Goal: Transaction & Acquisition: Purchase product/service

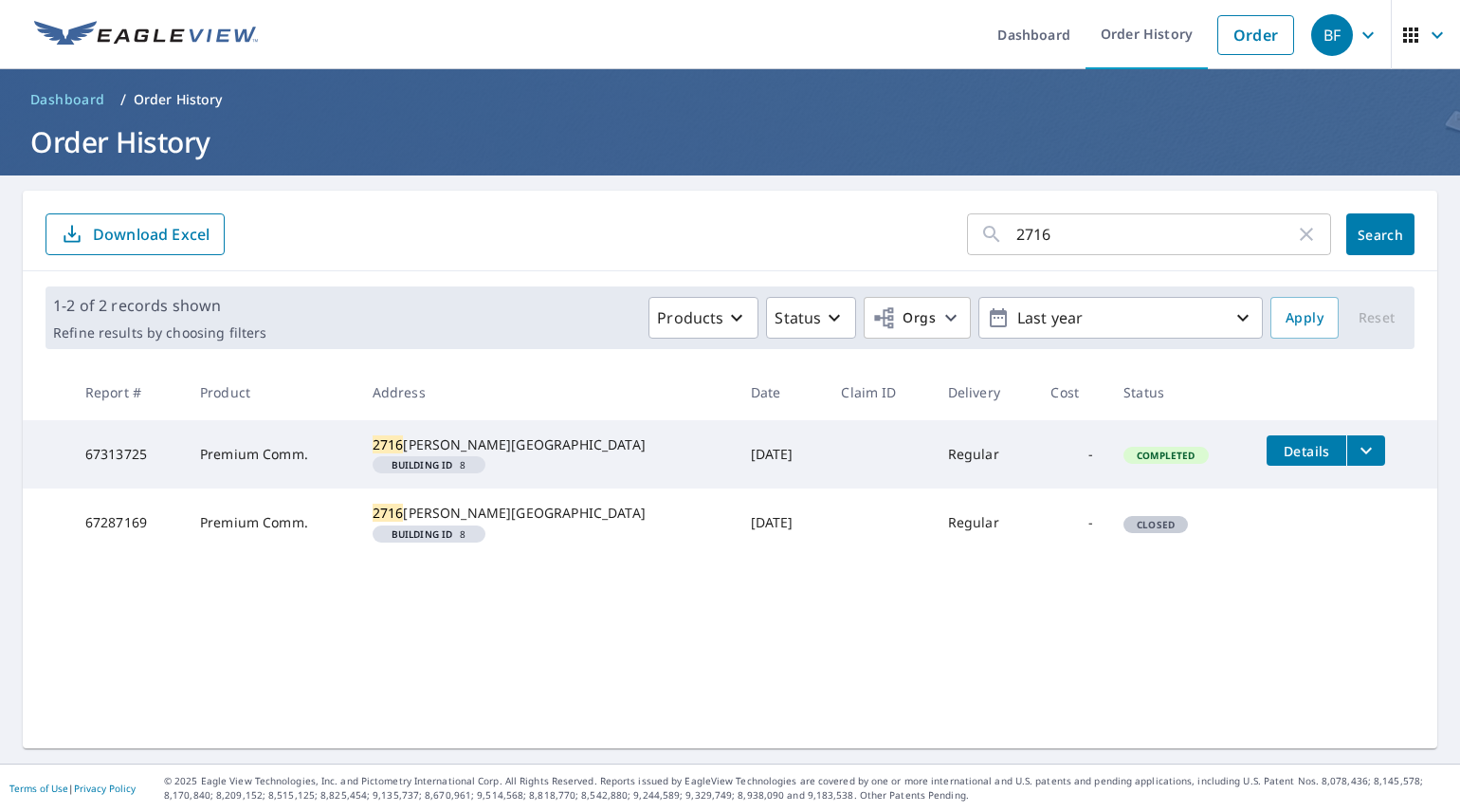
click at [15, 806] on footer "Terms of Use | Privacy Policy © 2025 Eagle View Technologies, Inc. and Pictomet…" at bounding box center [730, 788] width 1460 height 48
click at [1129, 38] on link "Order History" at bounding box center [1147, 35] width 123 height 70
click at [1033, 36] on link "Dashboard" at bounding box center [1034, 35] width 103 height 70
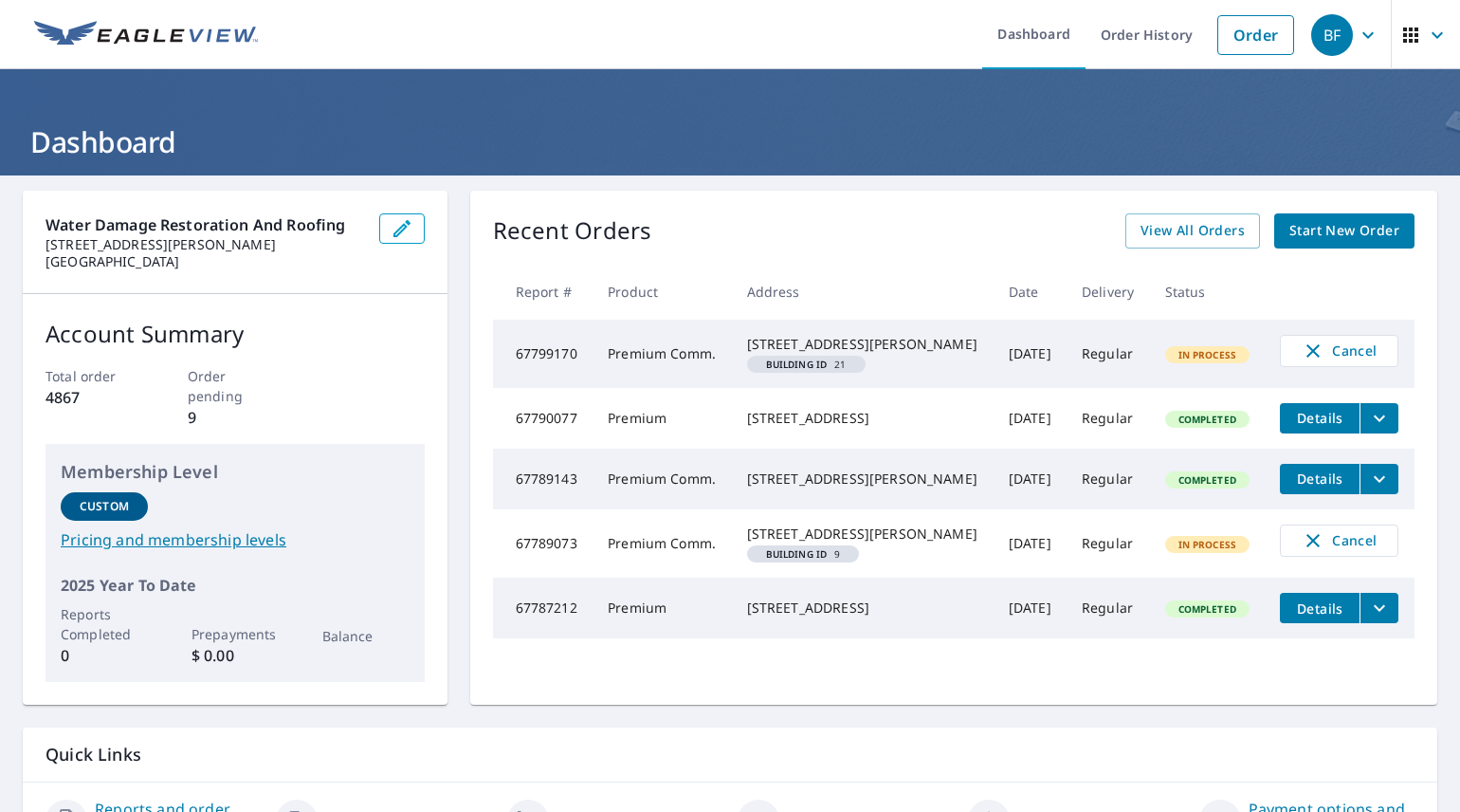
click at [1328, 225] on span "Start New Order" at bounding box center [1345, 231] width 110 height 24
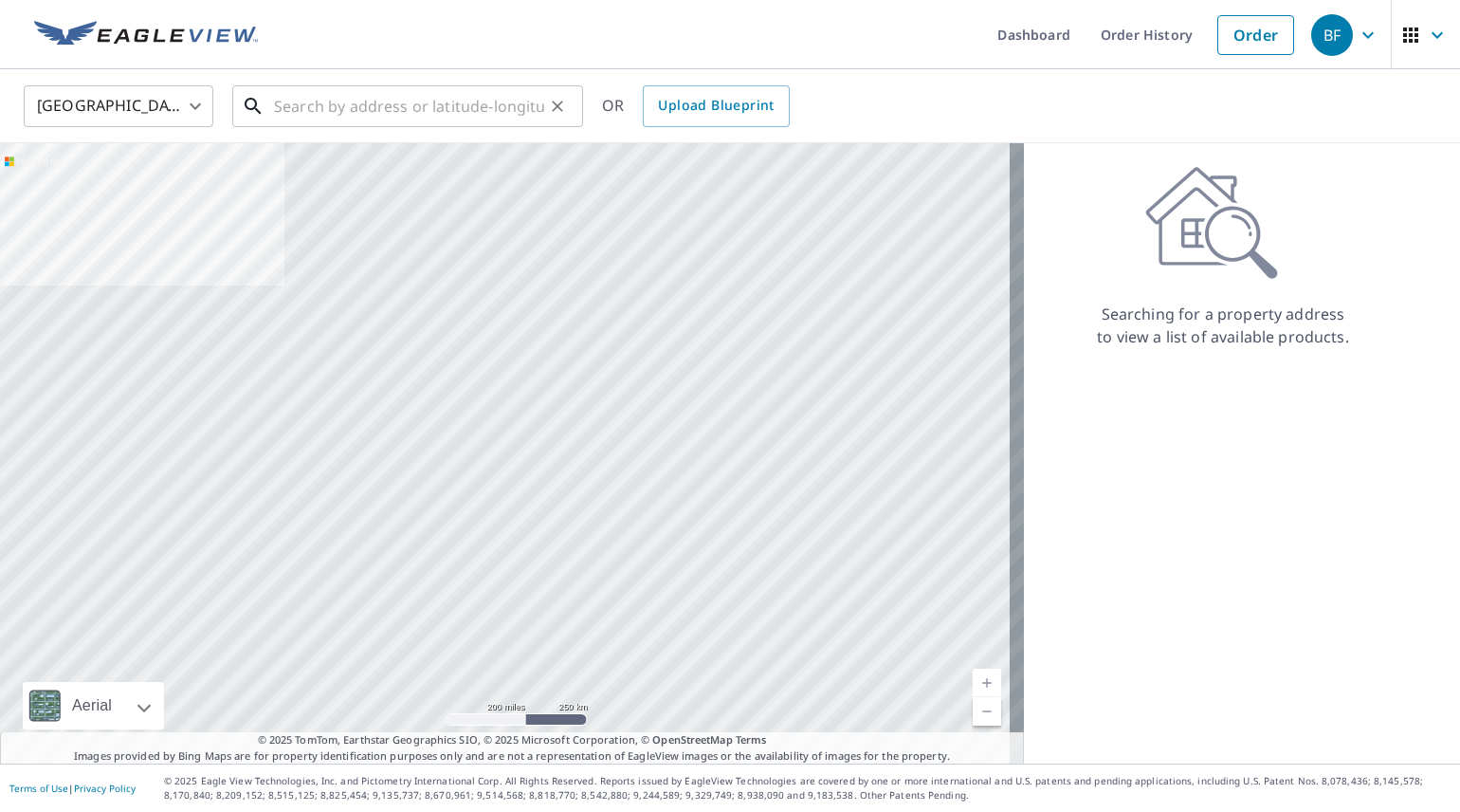
click at [411, 103] on input "text" at bounding box center [409, 105] width 271 height 53
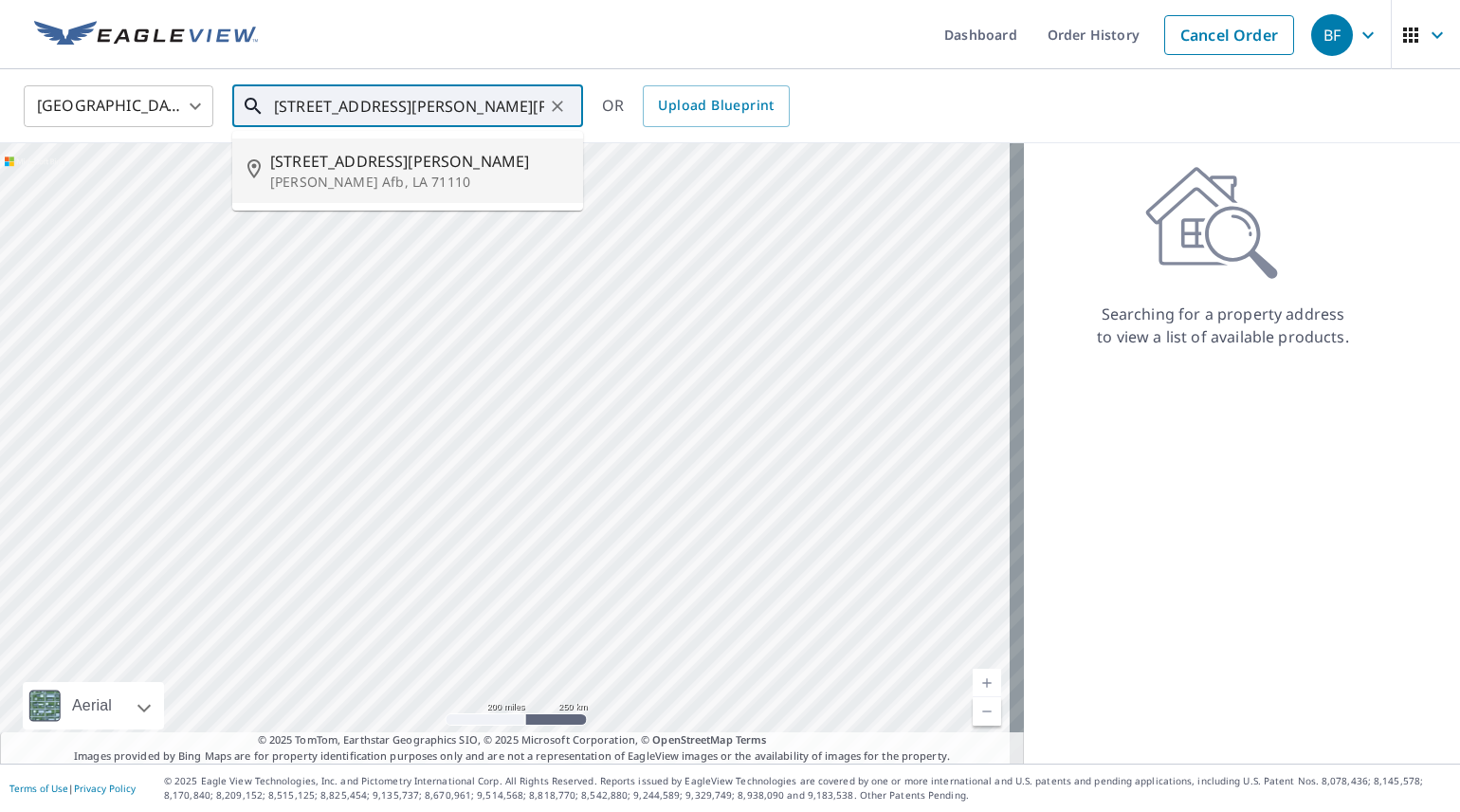
click at [321, 162] on span "506 Davis Ave E" at bounding box center [420, 161] width 298 height 23
type input "506 Davis Ave E Barksdale Afb, LA 71110"
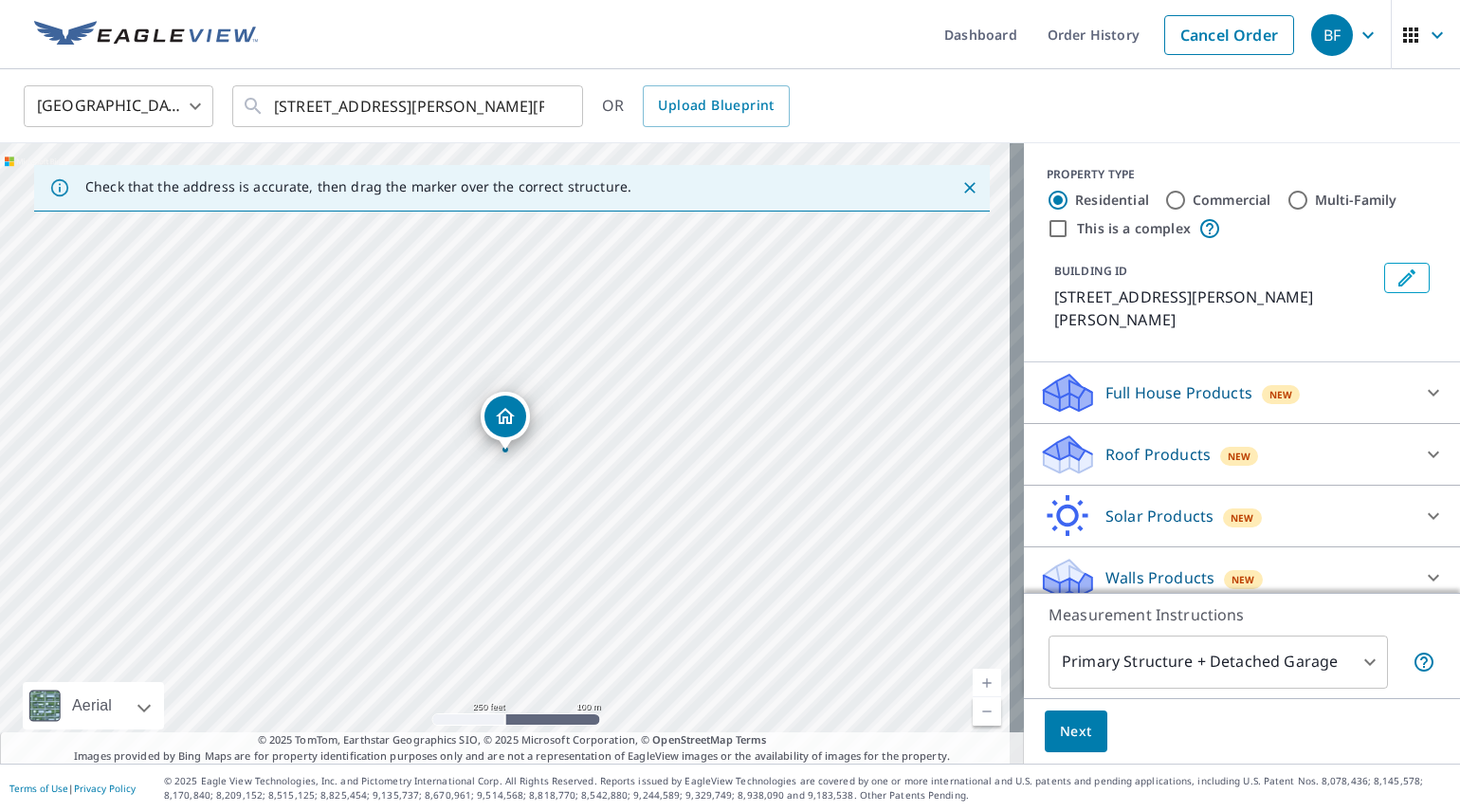
click at [961, 188] on icon "Close" at bounding box center [971, 188] width 19 height 19
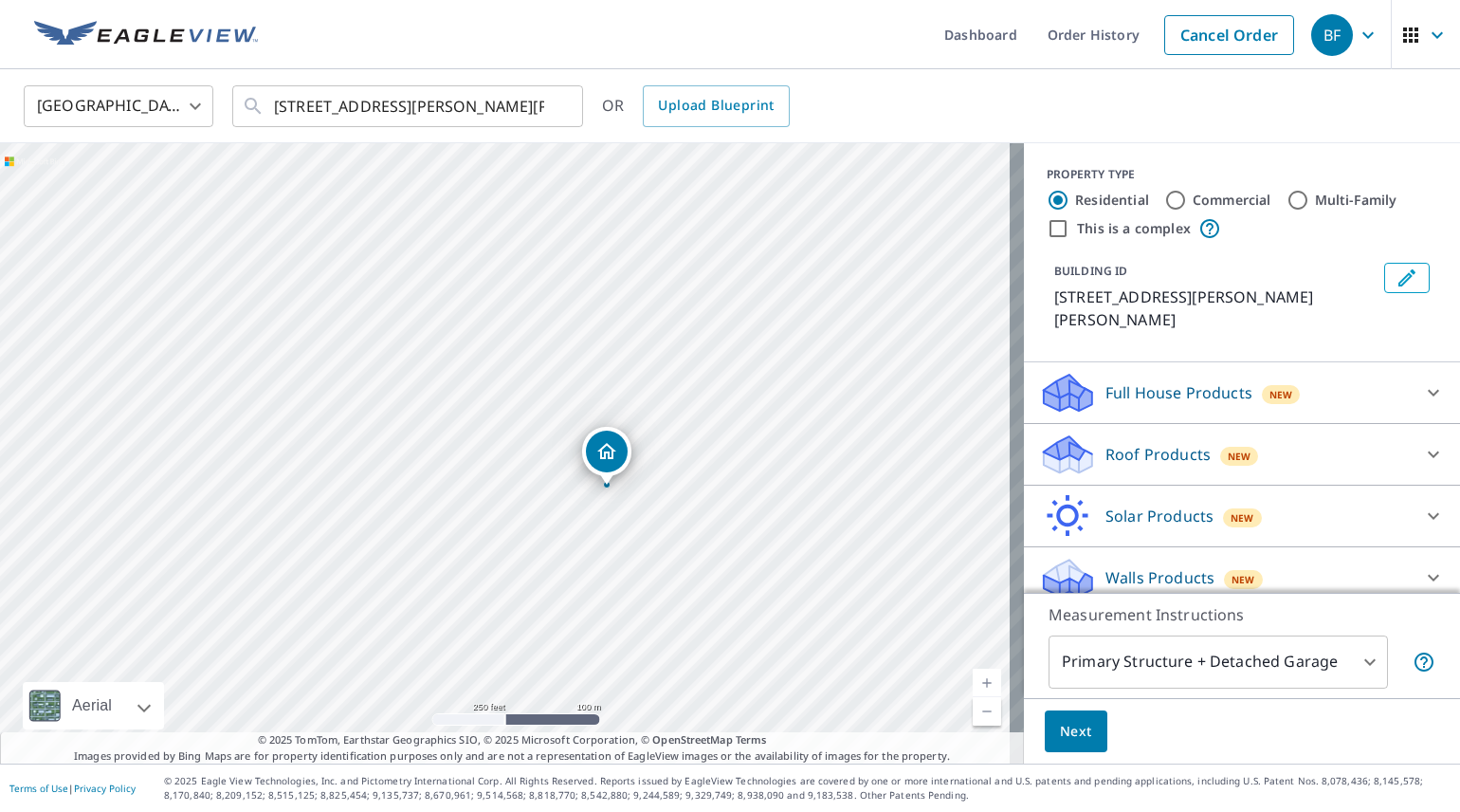
drag, startPoint x: 504, startPoint y: 451, endPoint x: 605, endPoint y: 486, distance: 106.9
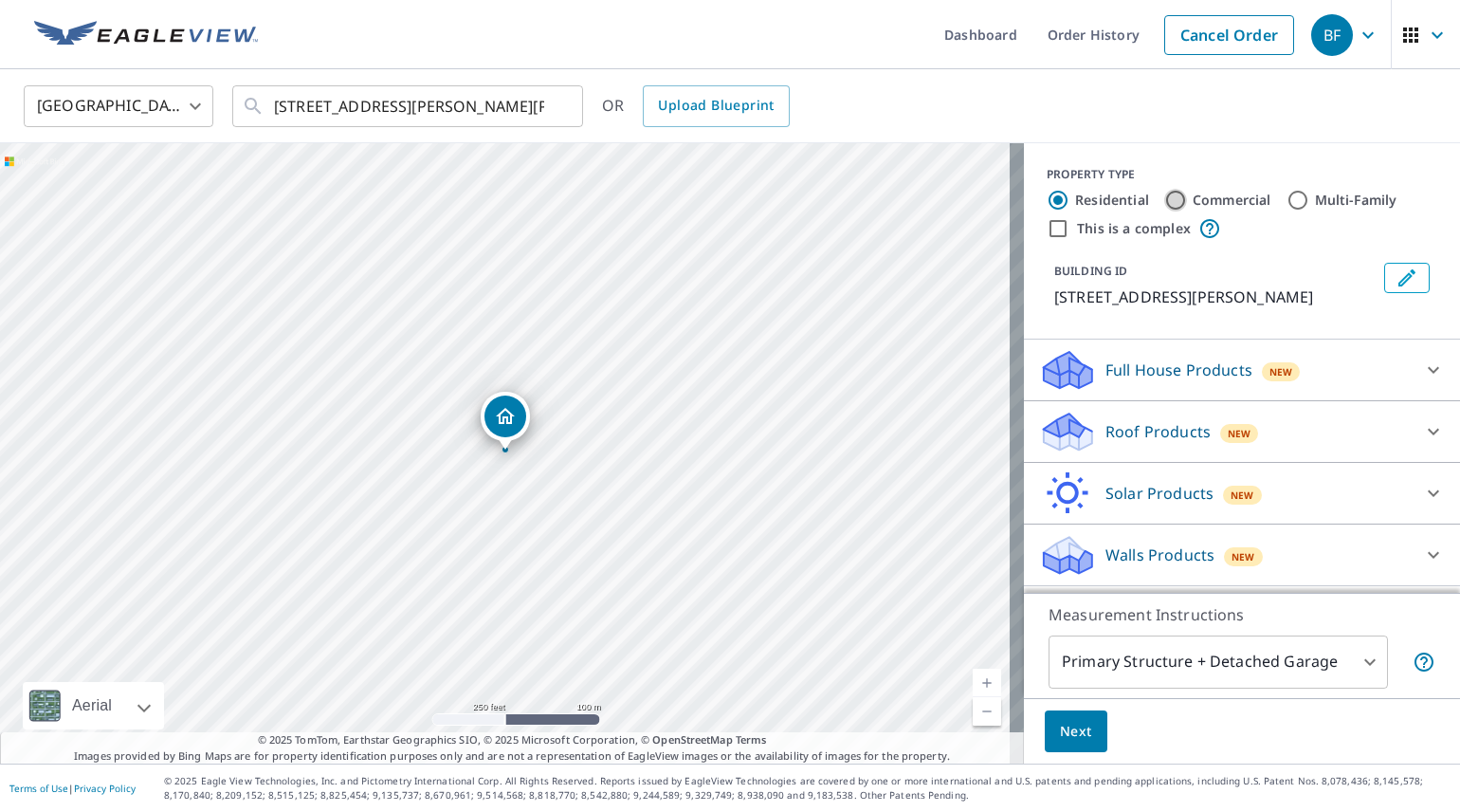
click at [1164, 199] on input "Commercial" at bounding box center [1176, 200] width 23 height 23
radio input "true"
type input "4"
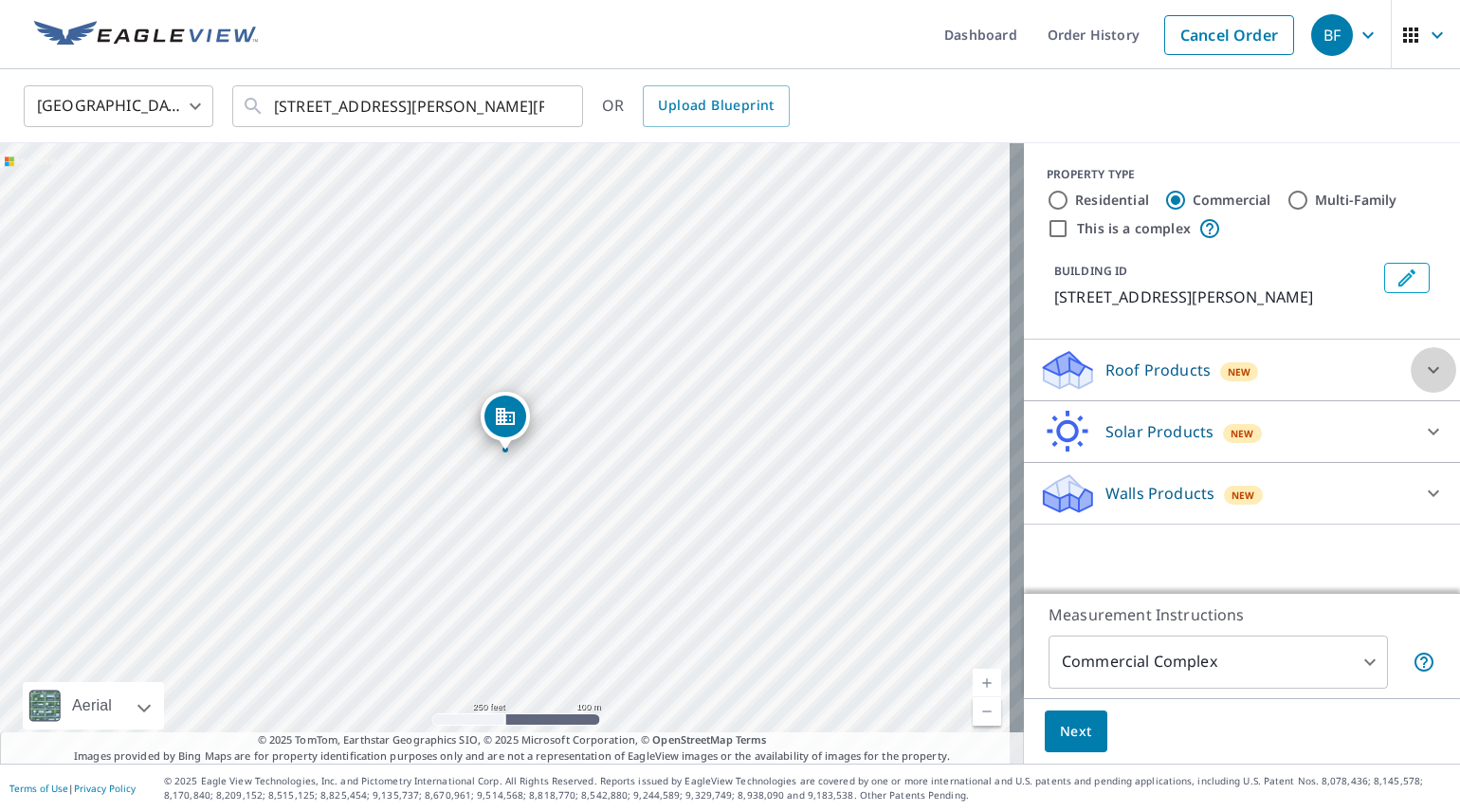
click at [1422, 370] on icon at bounding box center [1434, 370] width 23 height 23
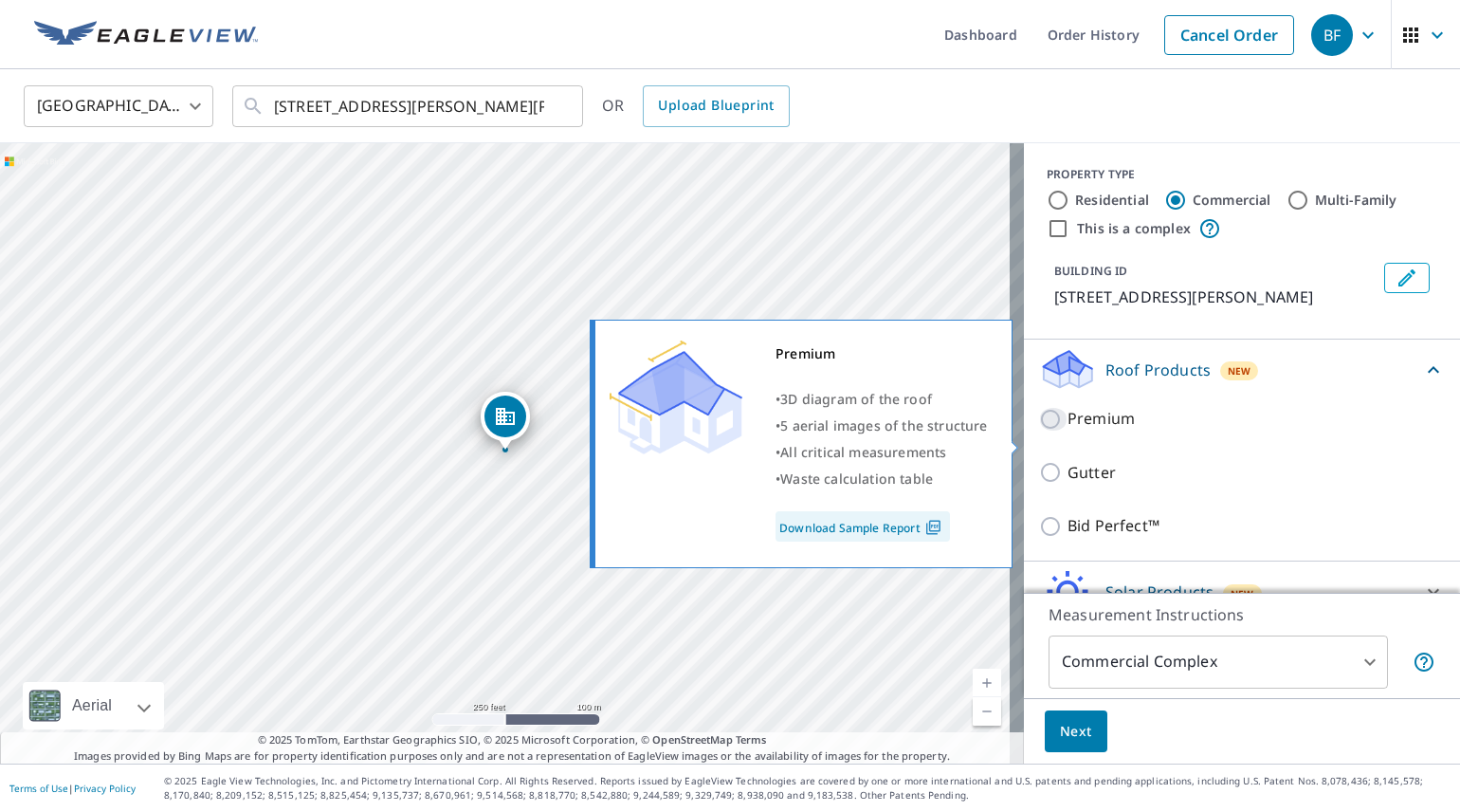
click at [1039, 430] on input "Premium" at bounding box center [1053, 420] width 28 height 23
checkbox input "true"
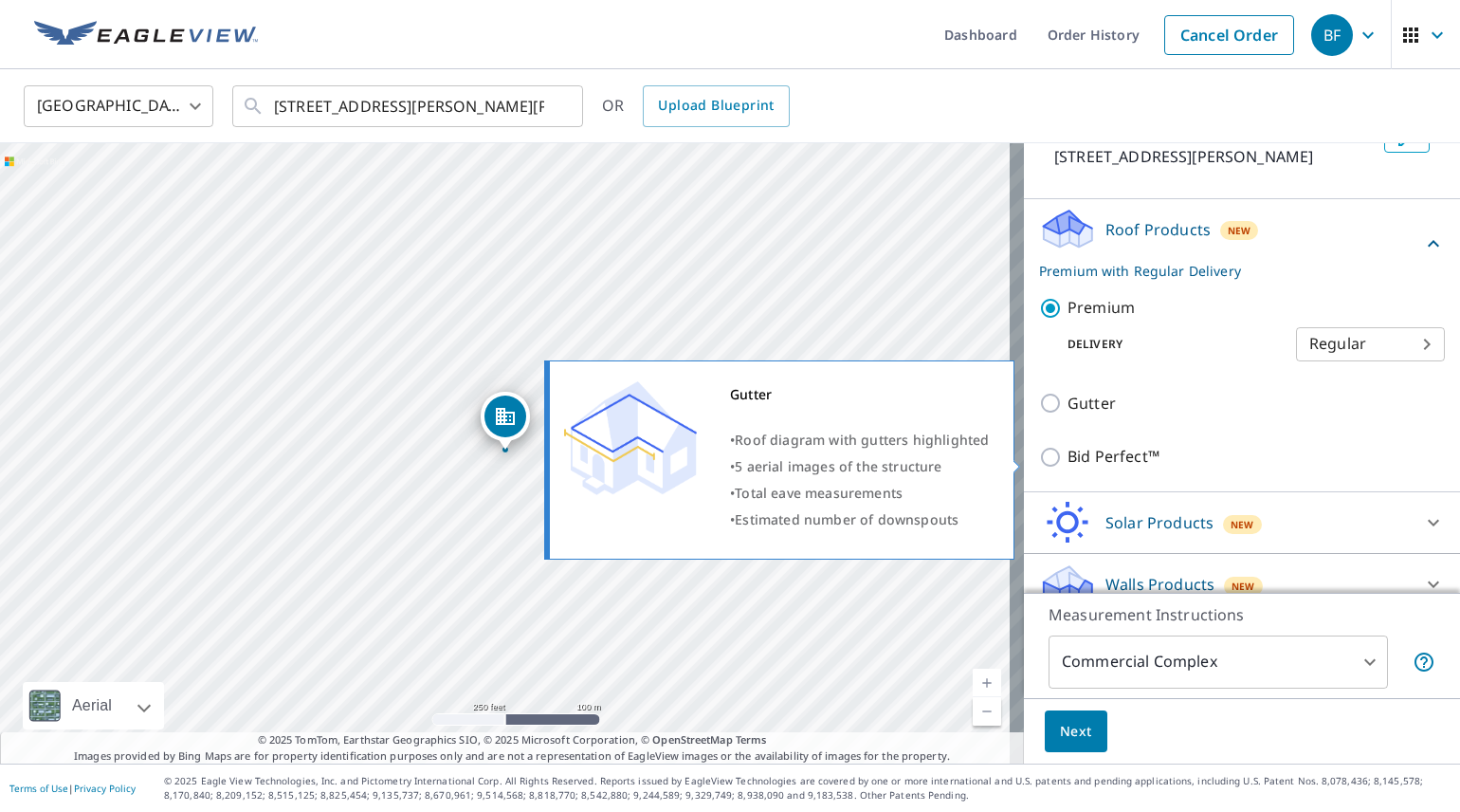
scroll to position [186, 0]
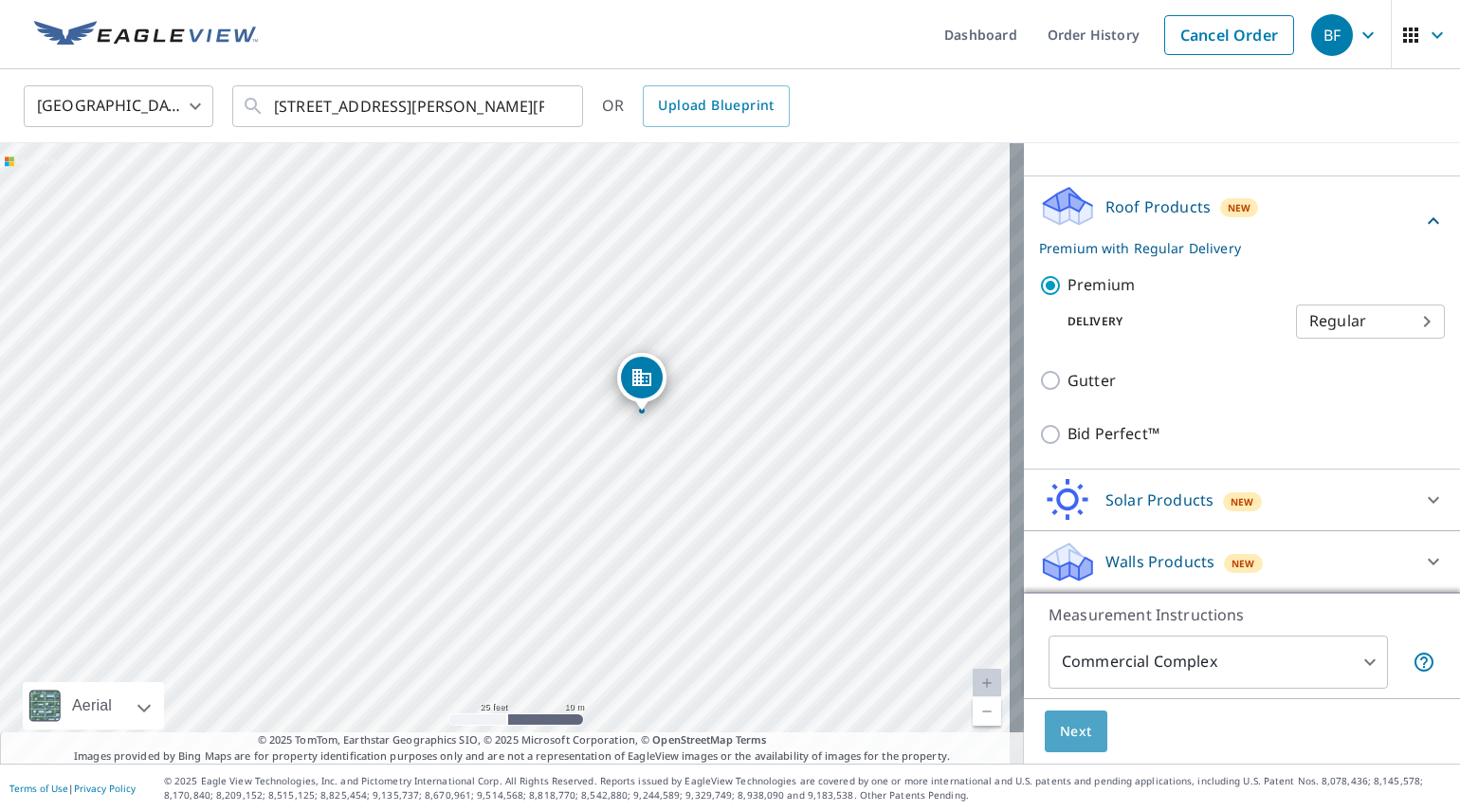
click at [1060, 734] on span "Next" at bounding box center [1075, 731] width 32 height 24
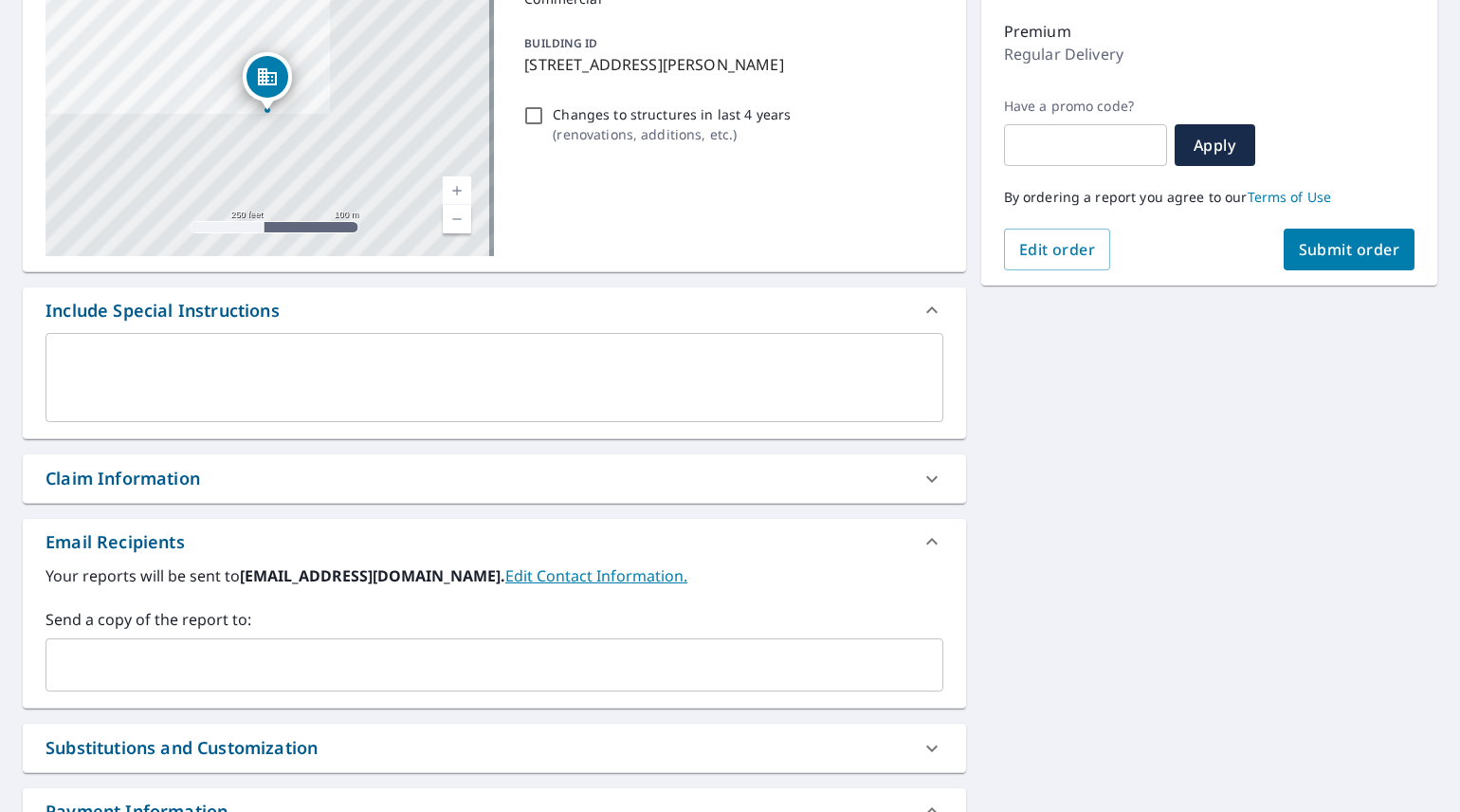
scroll to position [284, 0]
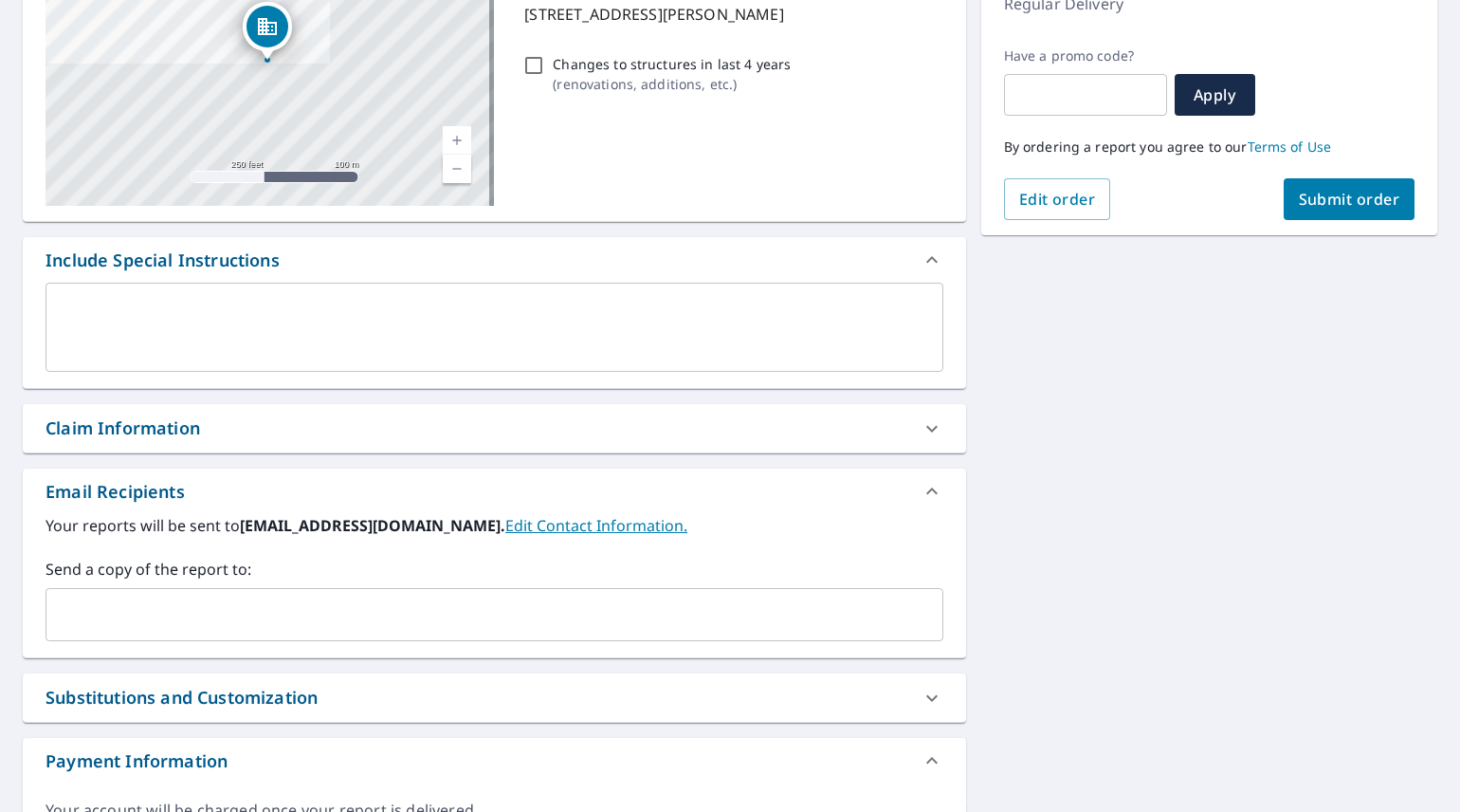
click at [402, 616] on input "text" at bounding box center [481, 614] width 853 height 36
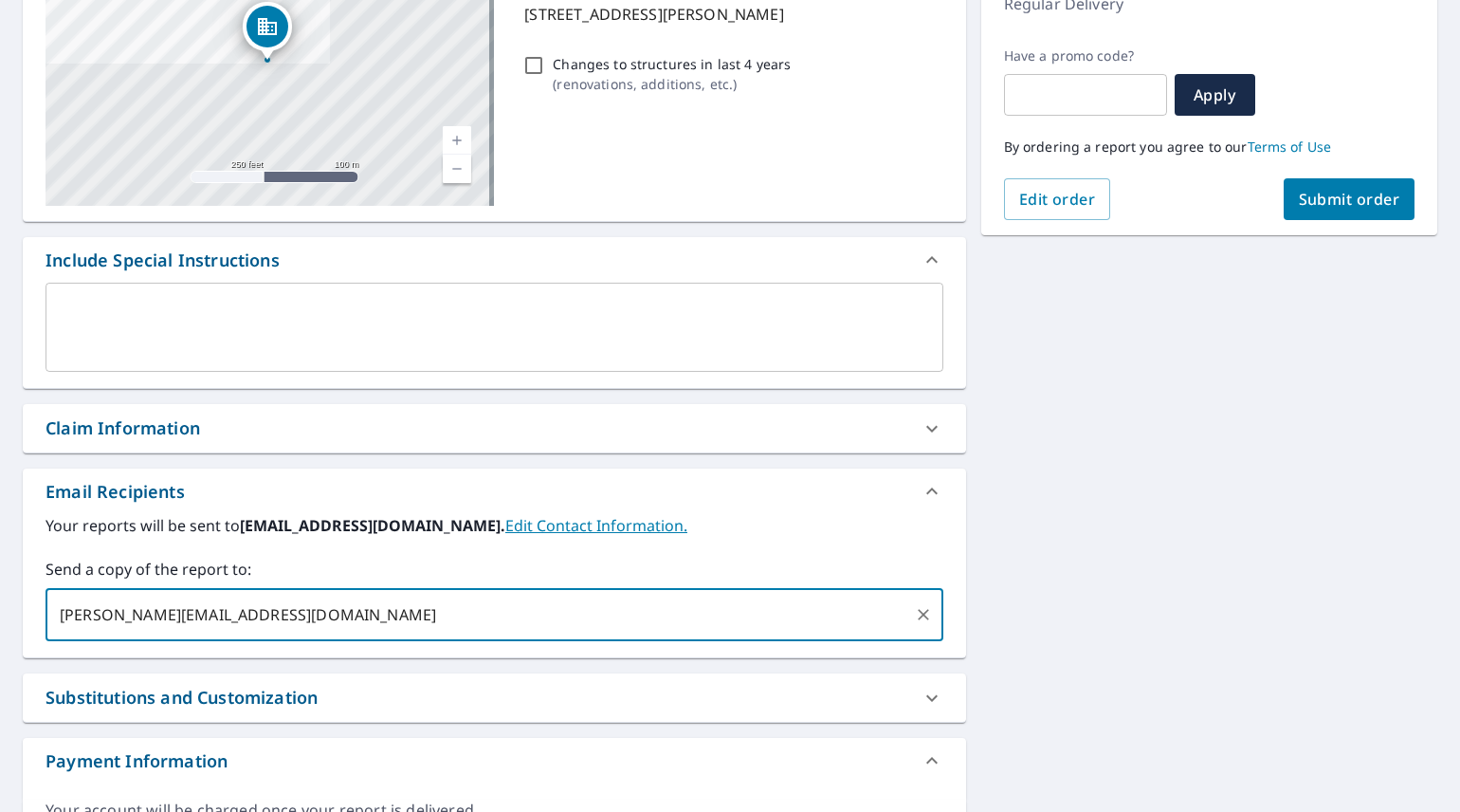
type input "[PERSON_NAME][EMAIL_ADDRESS][DOMAIN_NAME]"
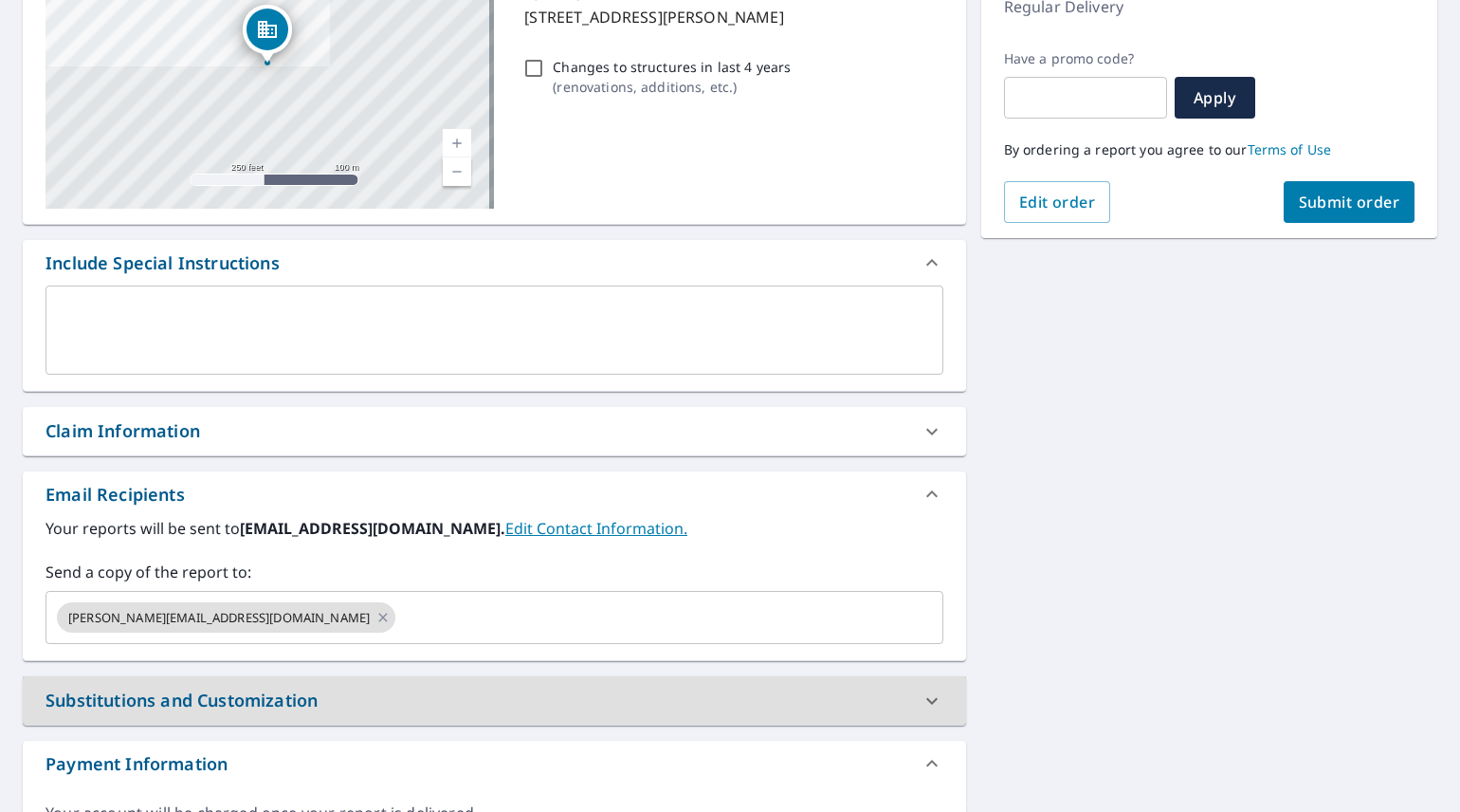
scroll to position [0, 0]
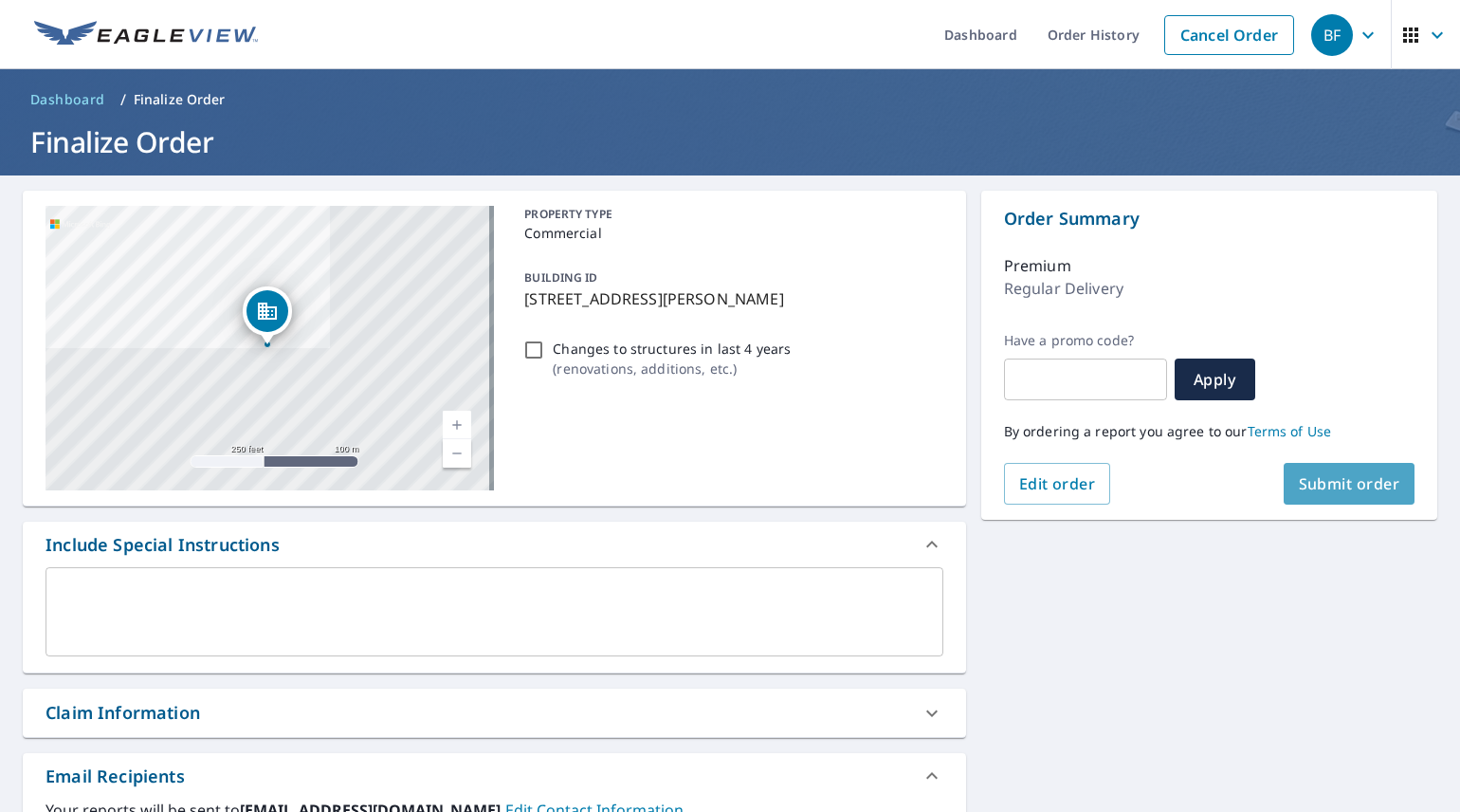
click at [1342, 480] on span "Submit order" at bounding box center [1350, 483] width 102 height 21
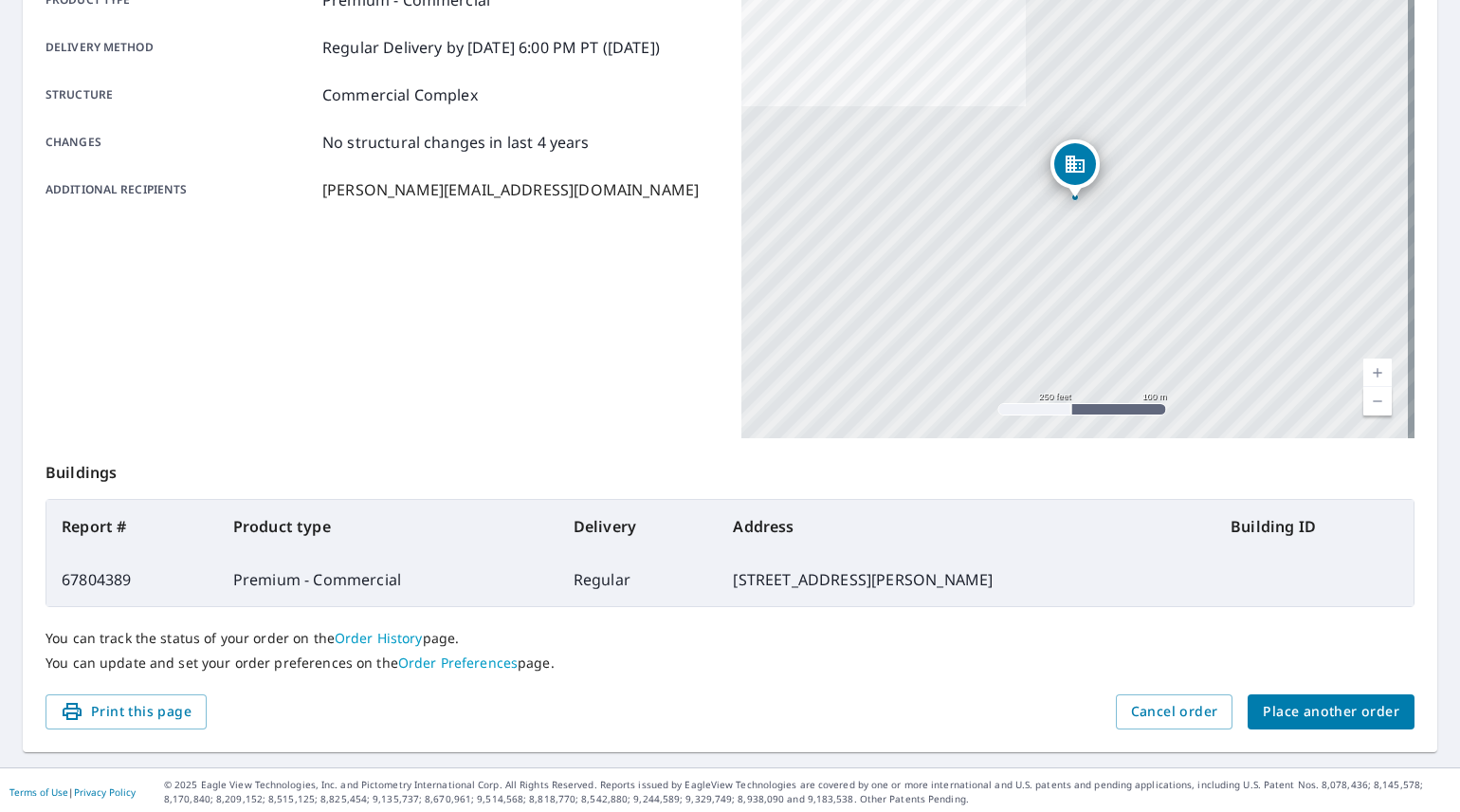
scroll to position [304, 0]
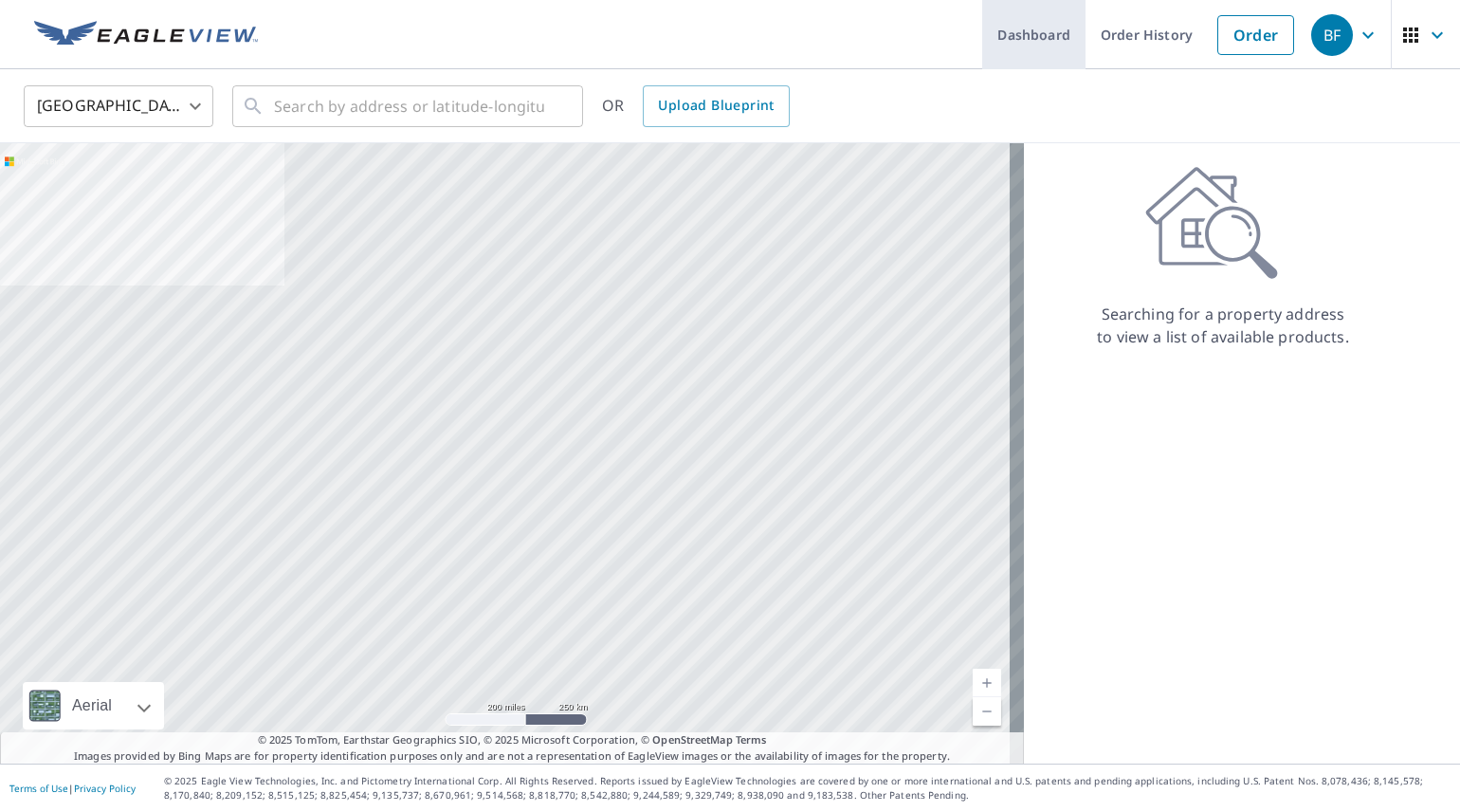
click at [1023, 34] on link "Dashboard" at bounding box center [1034, 35] width 103 height 70
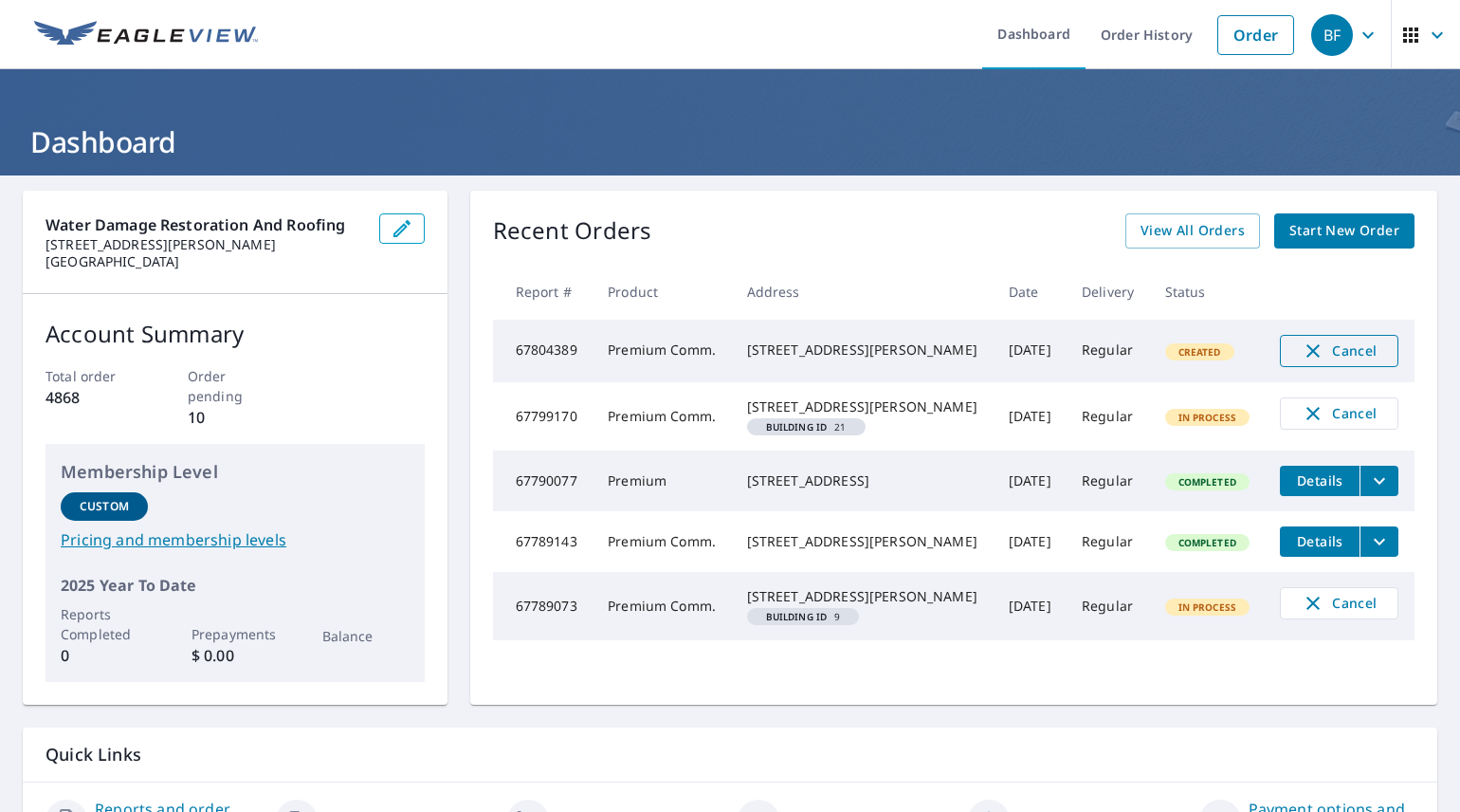
click at [1333, 349] on span "Cancel" at bounding box center [1339, 351] width 78 height 23
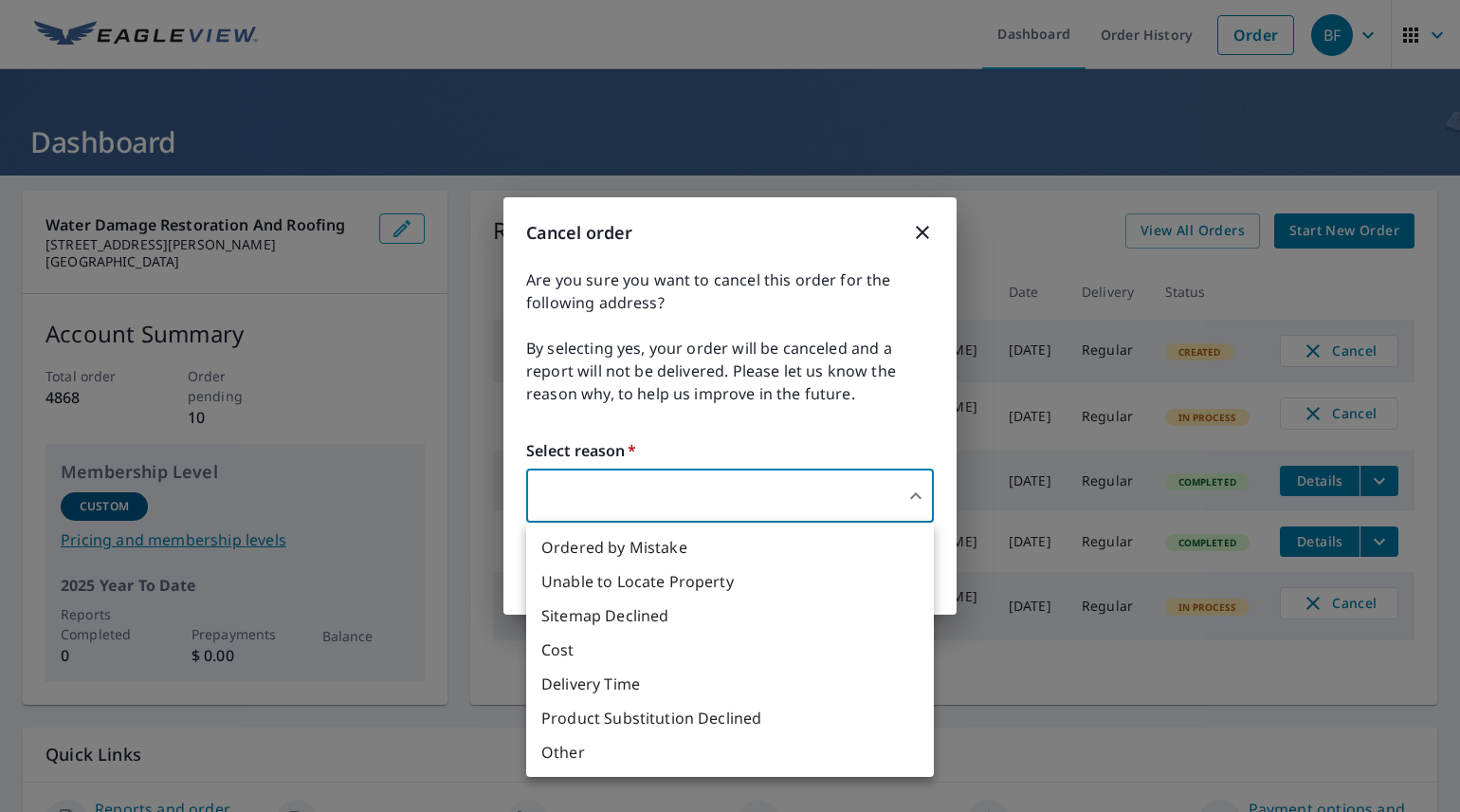
click at [685, 493] on body "BF BF Dashboard Order History Order BF Dashboard Water Damage Restoration and R…" at bounding box center [730, 406] width 1460 height 812
click at [650, 478] on div at bounding box center [730, 406] width 1460 height 812
click at [733, 487] on body "BF BF Dashboard Order History Order BF Dashboard Water Damage Restoration and R…" at bounding box center [730, 406] width 1460 height 812
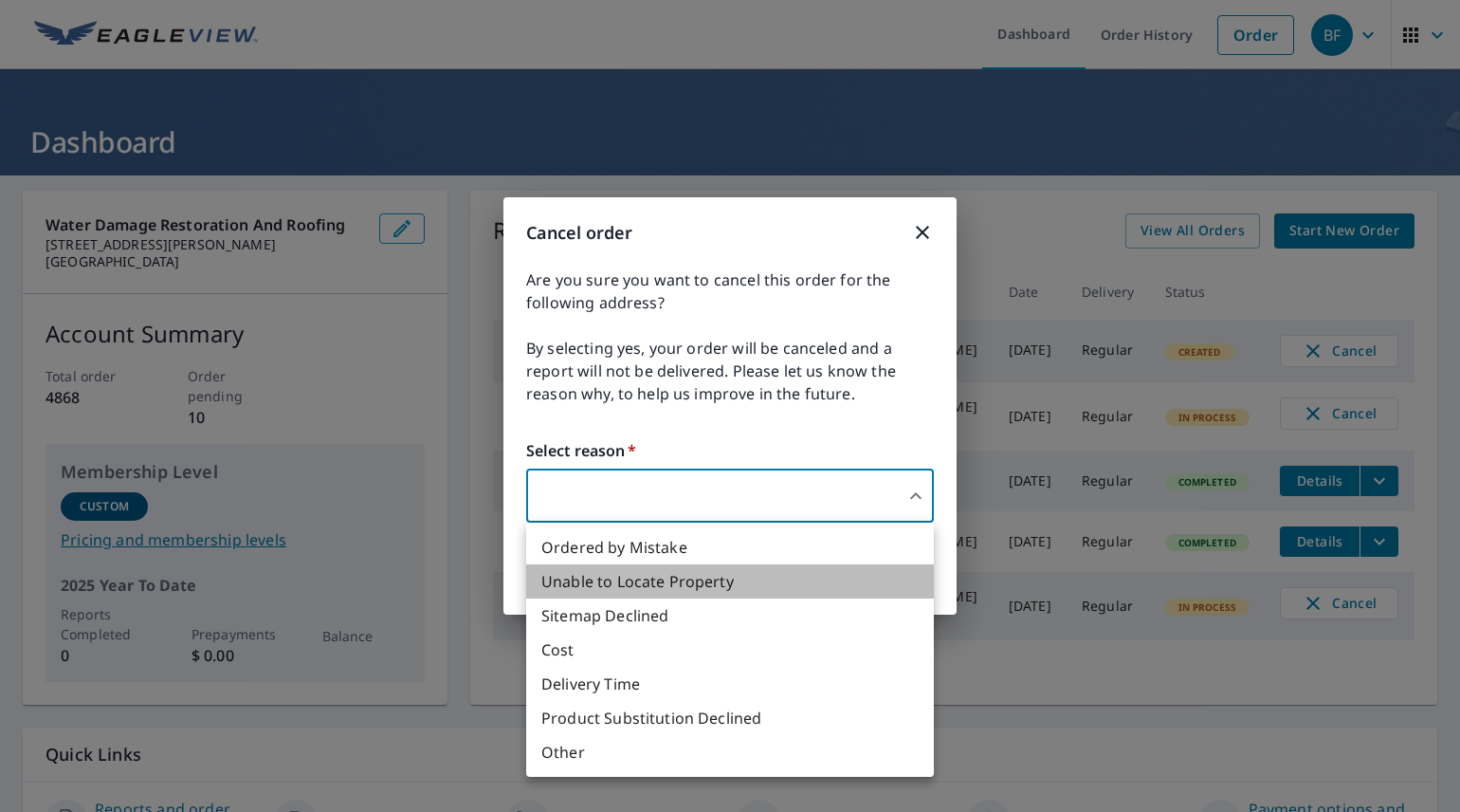
click at [639, 585] on li "Unable to Locate Property" at bounding box center [730, 581] width 408 height 34
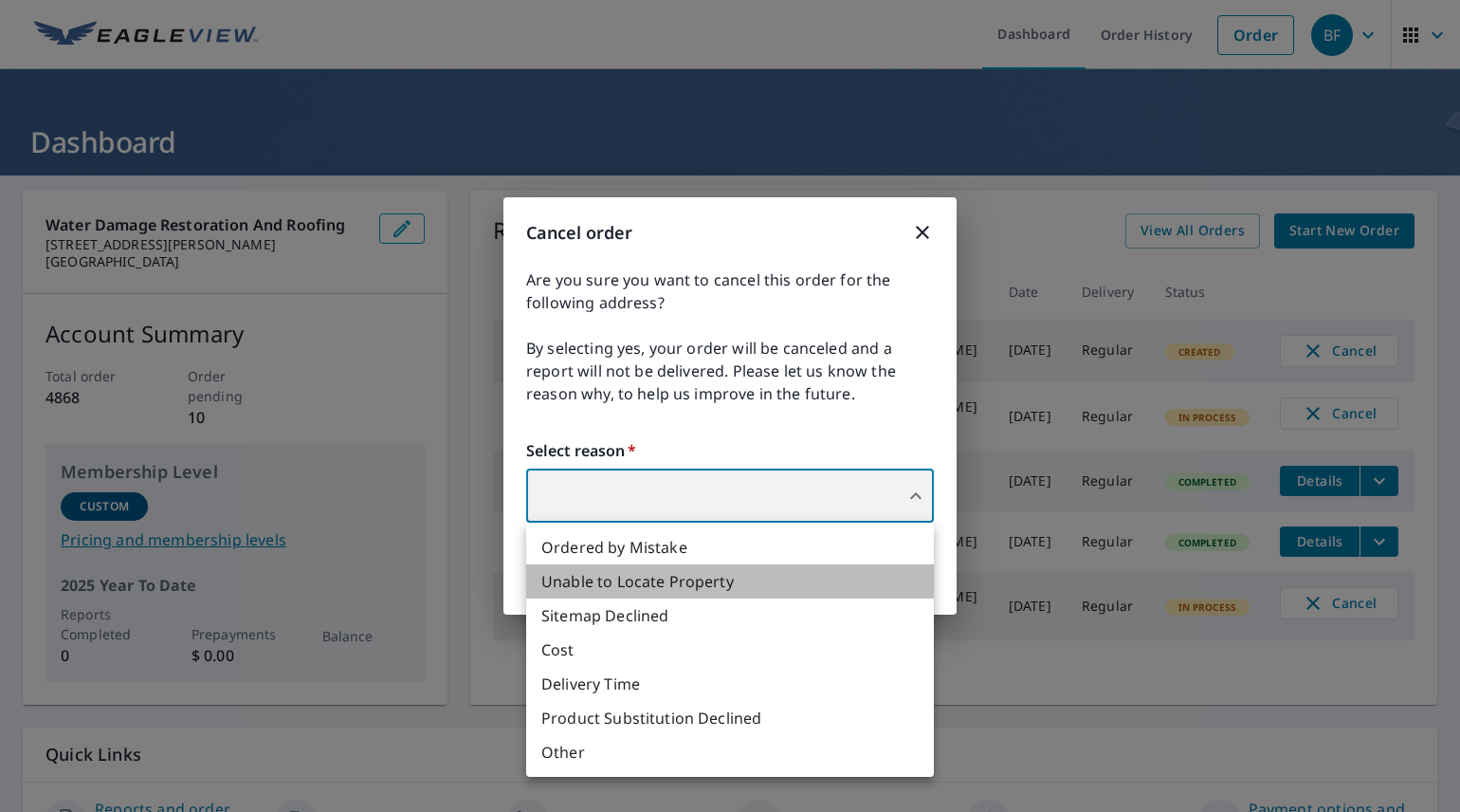
type input "31"
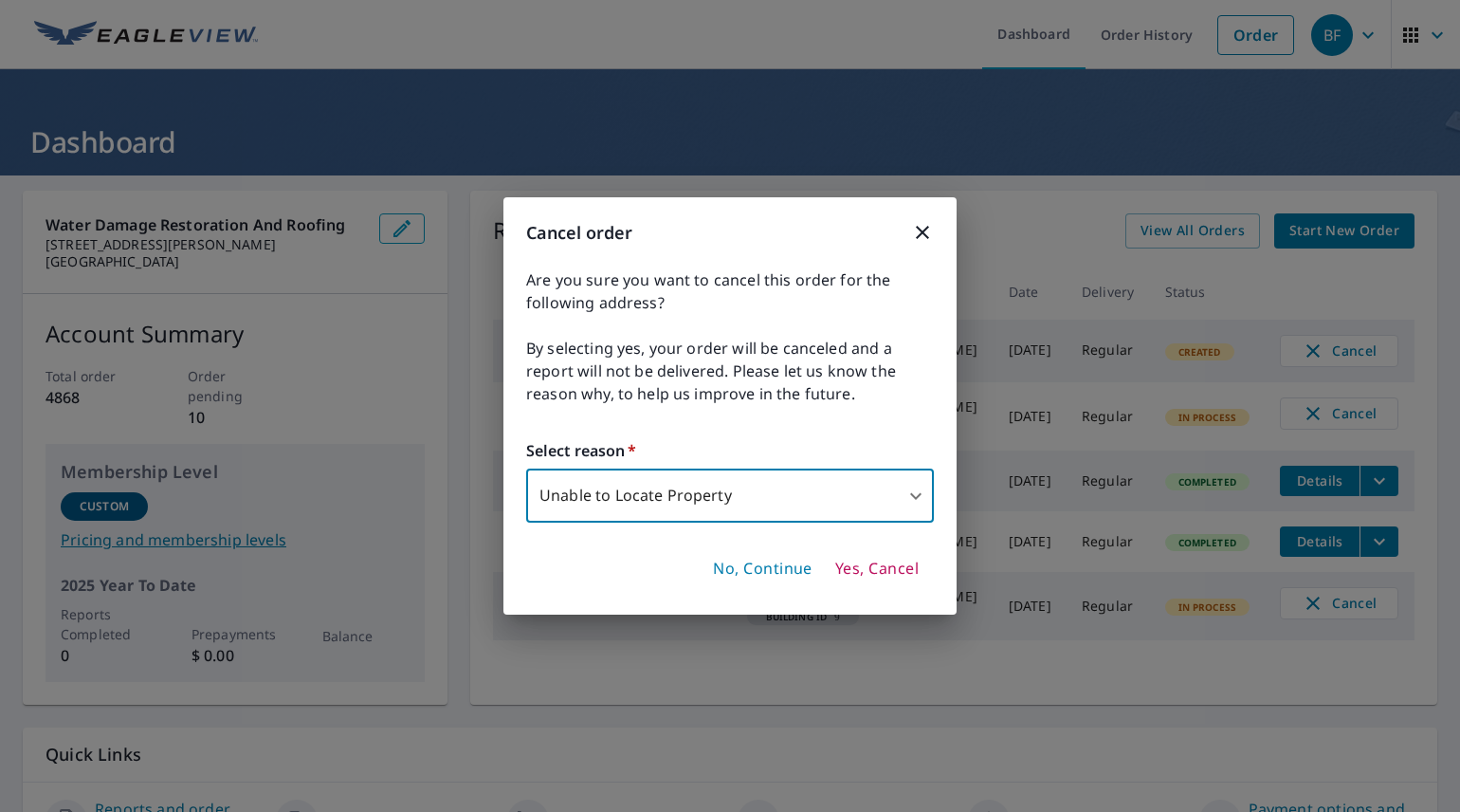
click at [884, 569] on span "Yes, Cancel" at bounding box center [877, 569] width 83 height 21
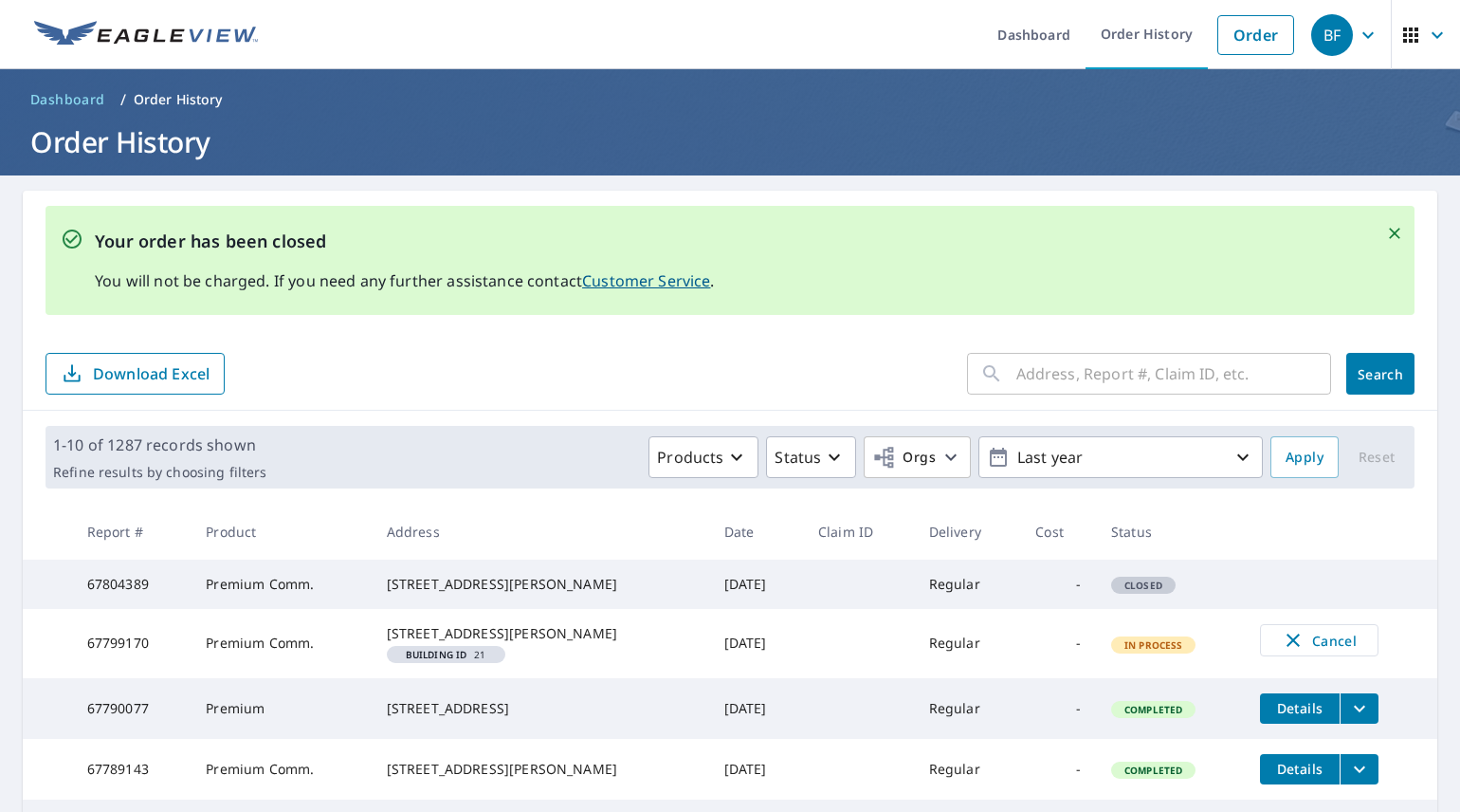
click at [630, 281] on link "Customer Service" at bounding box center [646, 281] width 128 height 21
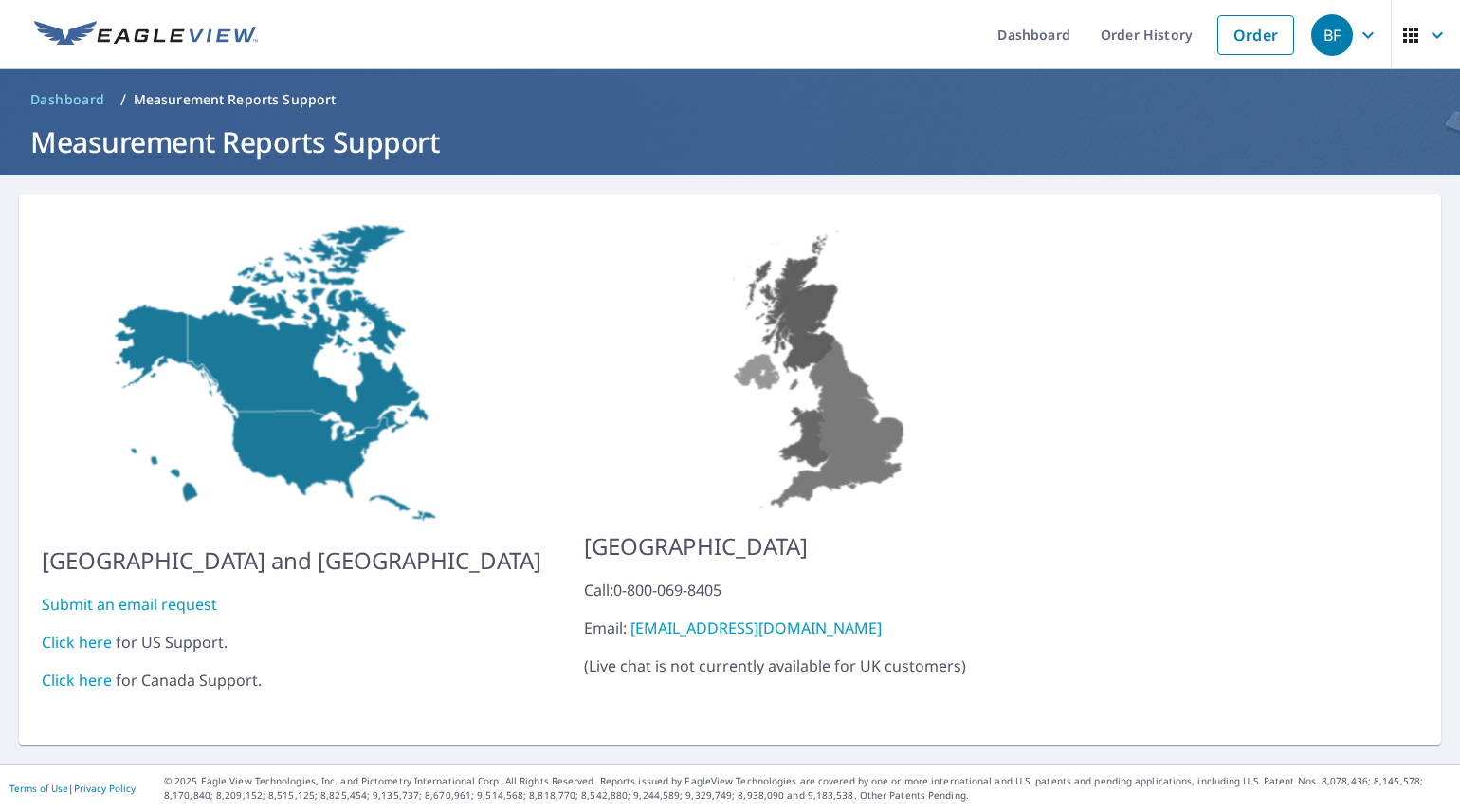
click at [90, 631] on link "Click here" at bounding box center [76, 642] width 71 height 21
click at [1027, 34] on link "Dashboard" at bounding box center [1034, 35] width 103 height 70
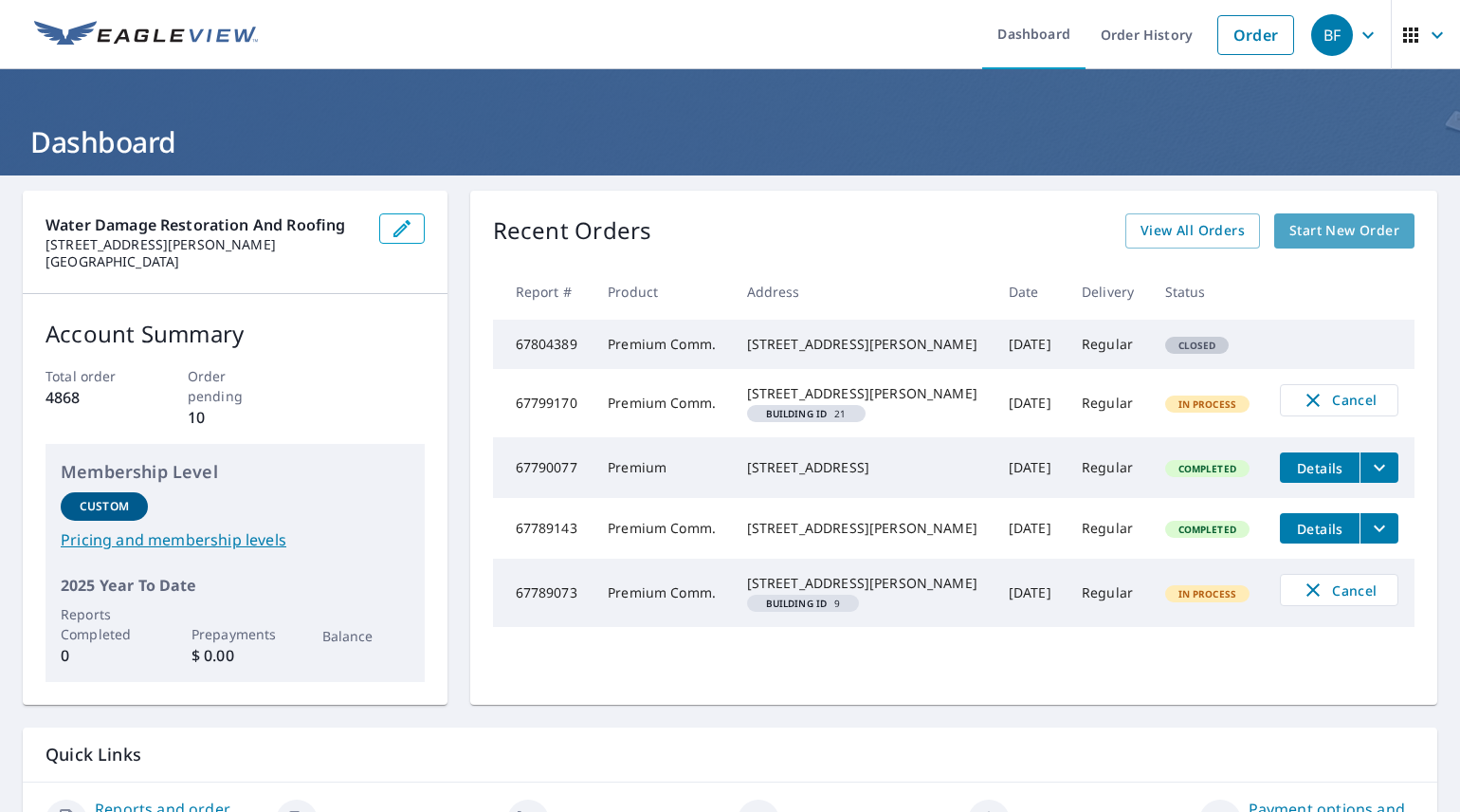
click at [1329, 225] on span "Start New Order" at bounding box center [1345, 231] width 110 height 24
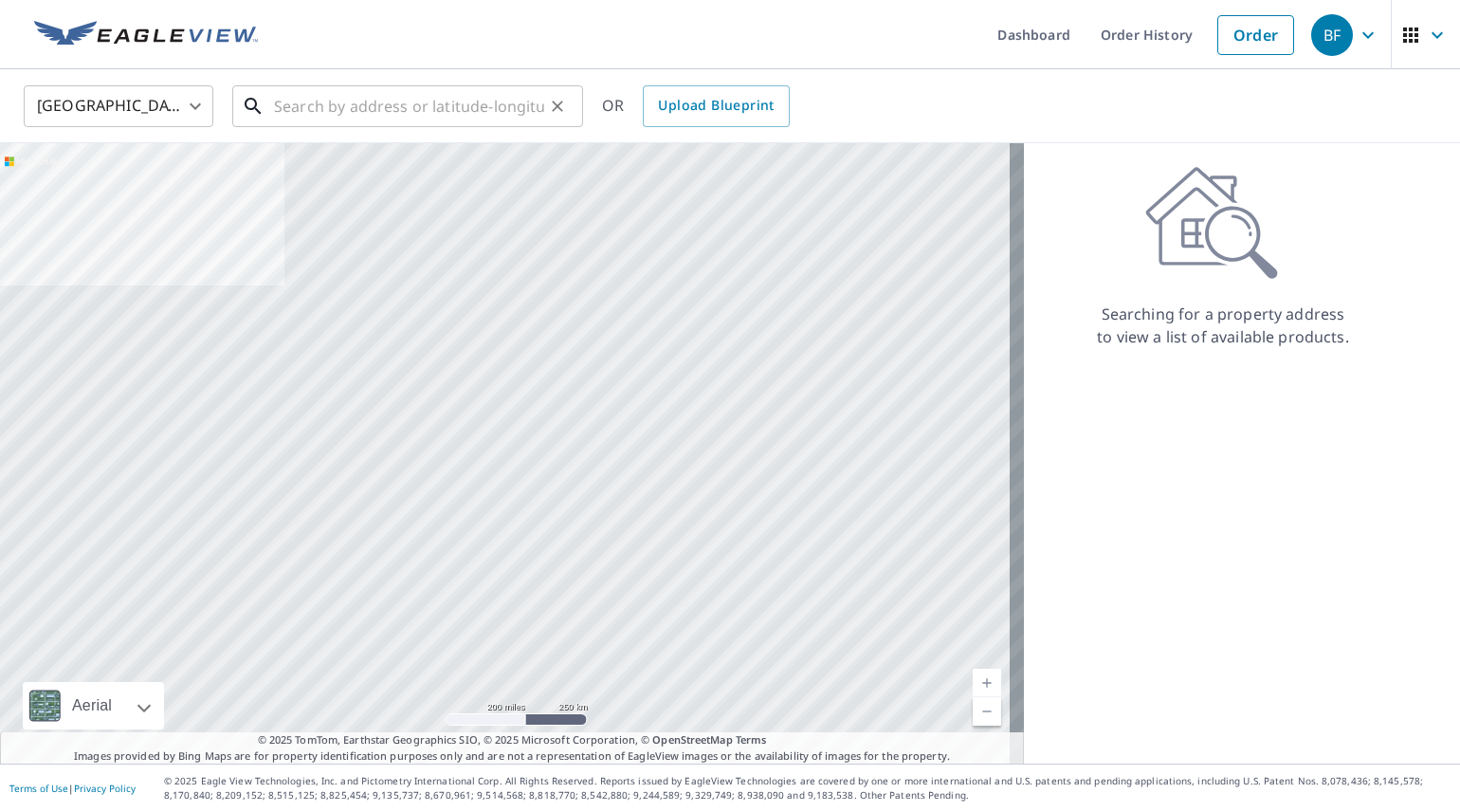
click at [360, 108] on input "text" at bounding box center [409, 105] width 271 height 53
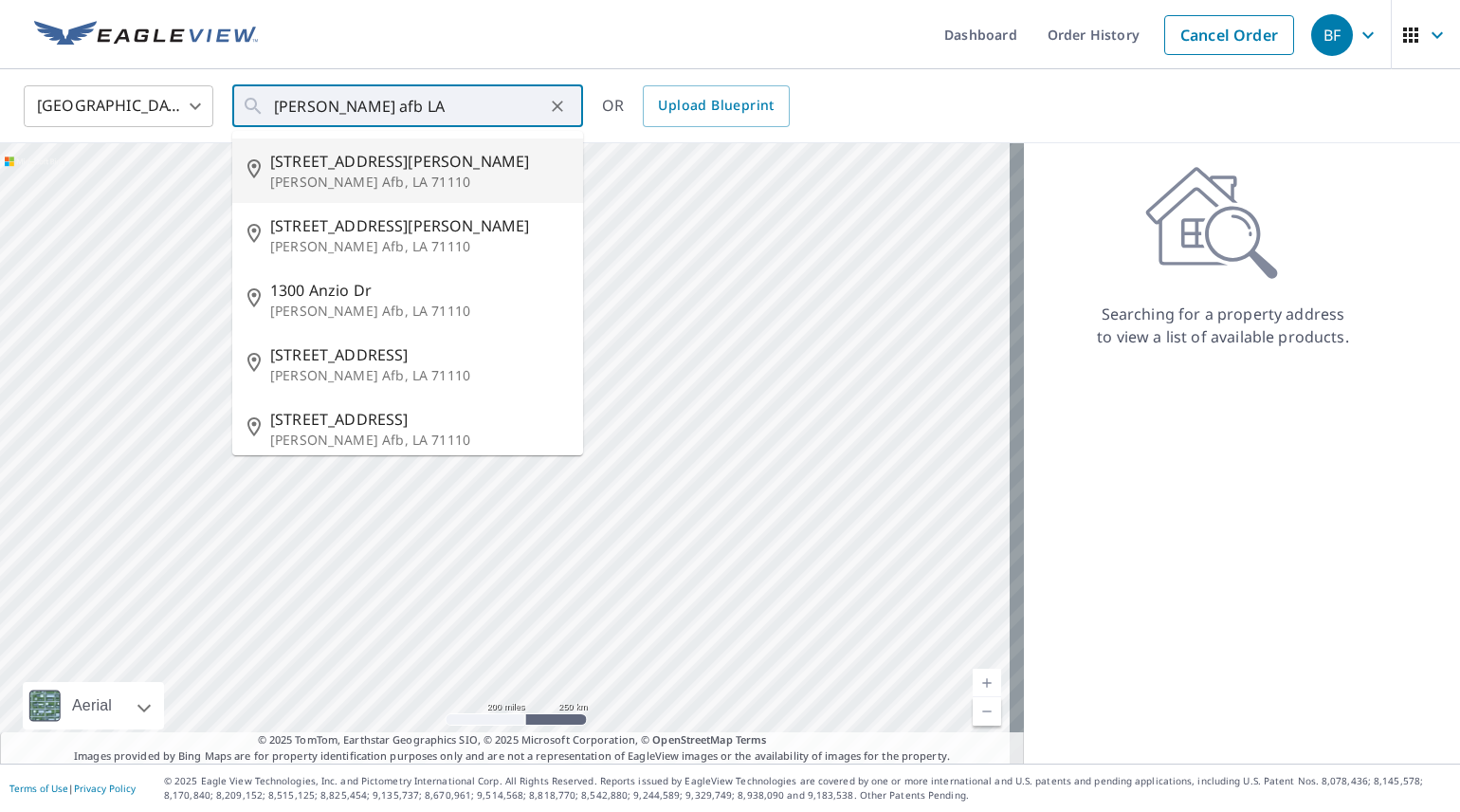
type input "[STREET_ADDRESS][PERSON_NAME][PERSON_NAME]"
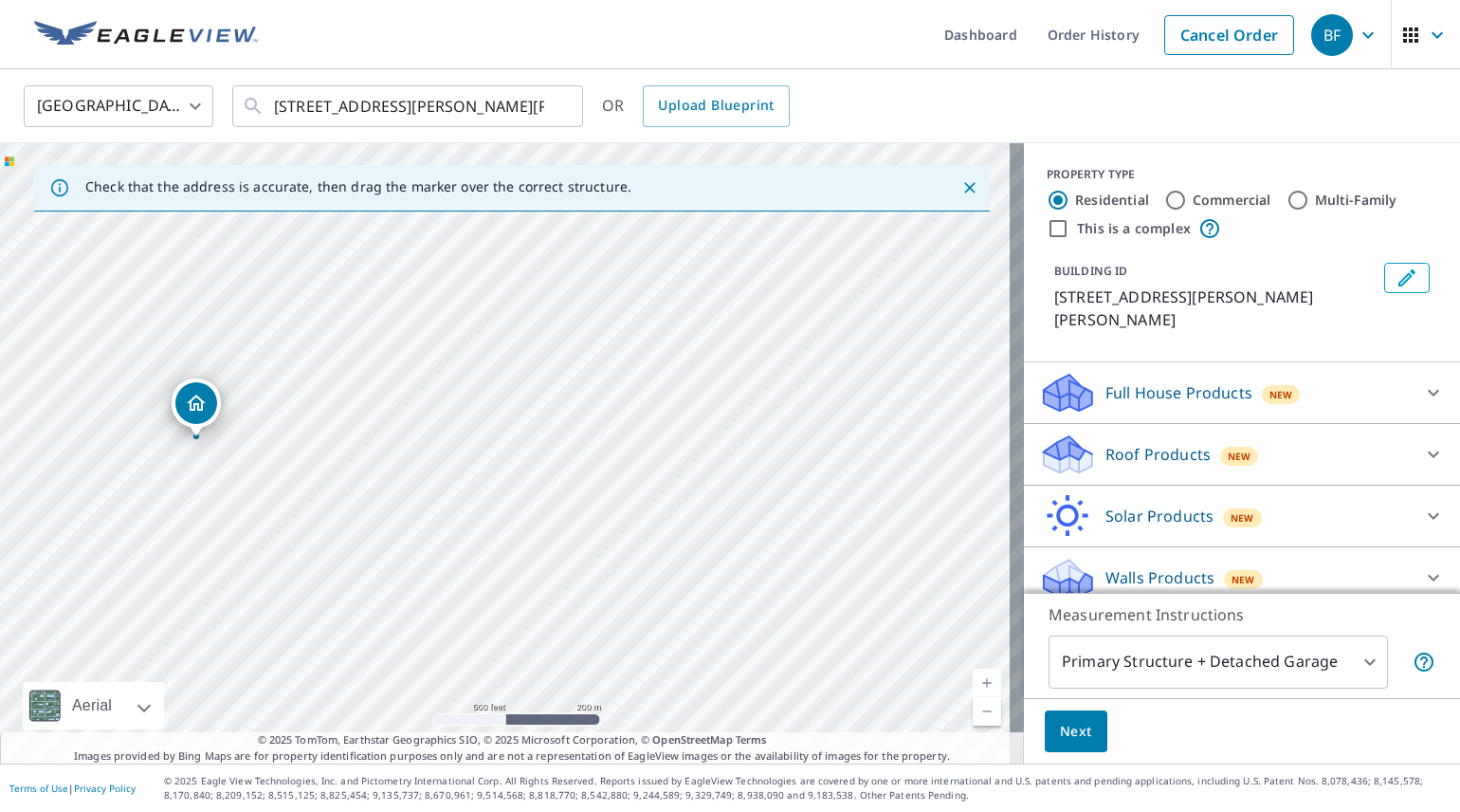
drag, startPoint x: 653, startPoint y: 292, endPoint x: 661, endPoint y: 392, distance: 100.3
click at [661, 392] on div "[STREET_ADDRESS][PERSON_NAME][PERSON_NAME]" at bounding box center [511, 452] width 1024 height 620
drag, startPoint x: 738, startPoint y: 439, endPoint x: 735, endPoint y: 407, distance: 32.1
click at [735, 407] on div "[STREET_ADDRESS][PERSON_NAME][PERSON_NAME]" at bounding box center [511, 452] width 1024 height 620
drag, startPoint x: 192, startPoint y: 404, endPoint x: 752, endPoint y: 419, distance: 560.2
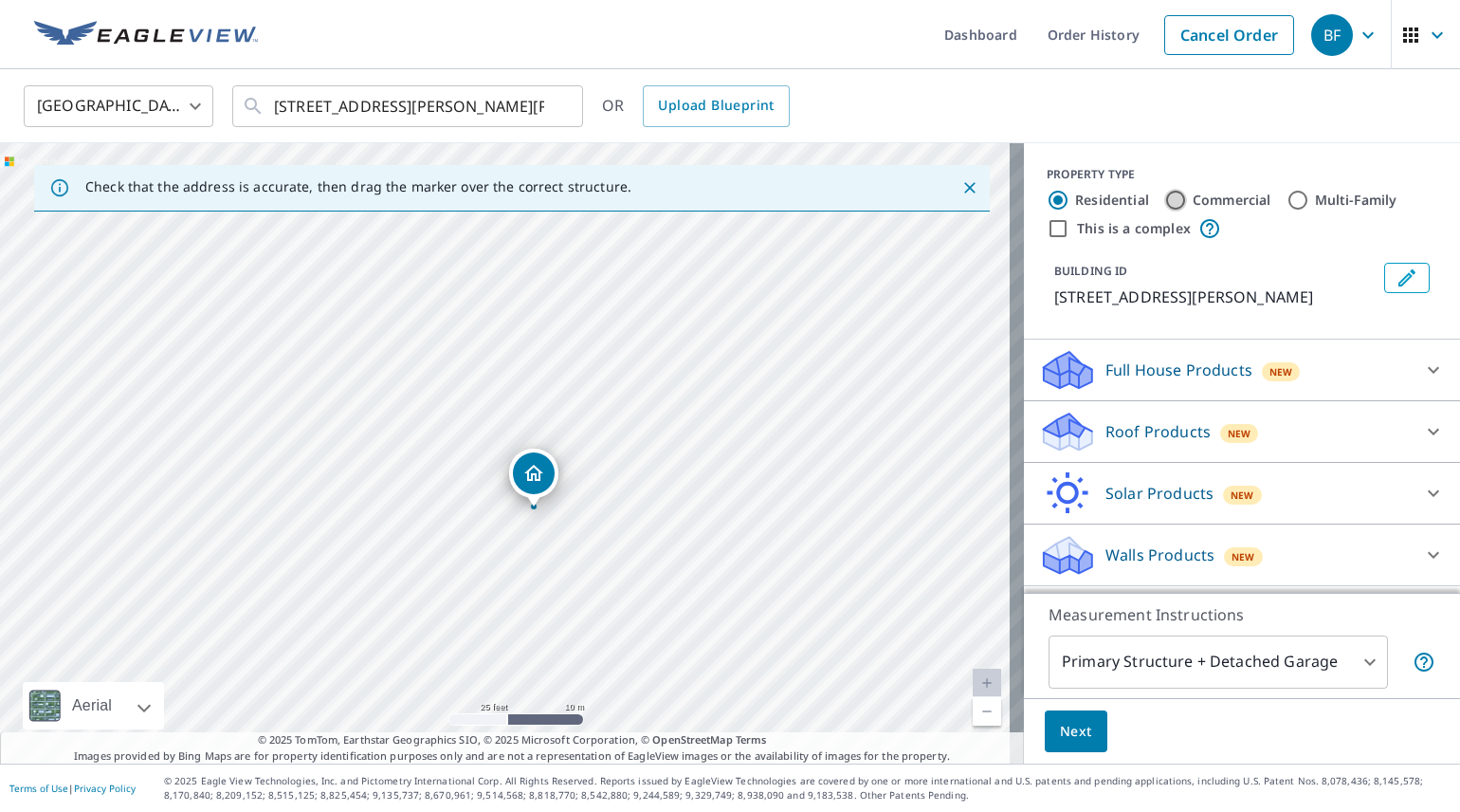
click at [1164, 203] on input "Commercial" at bounding box center [1176, 200] width 23 height 23
radio input "true"
type input "4"
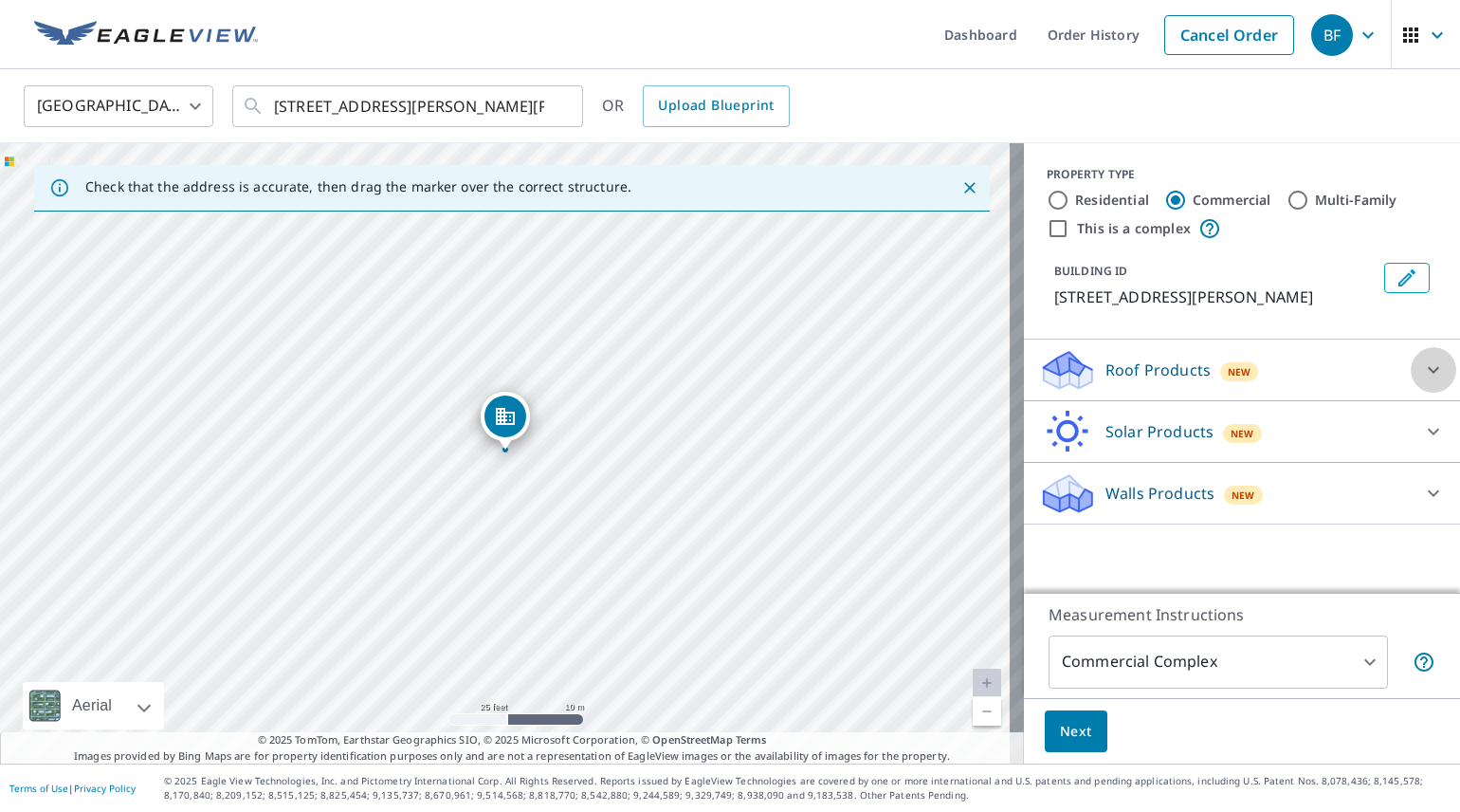
click at [1424, 365] on icon at bounding box center [1434, 370] width 23 height 23
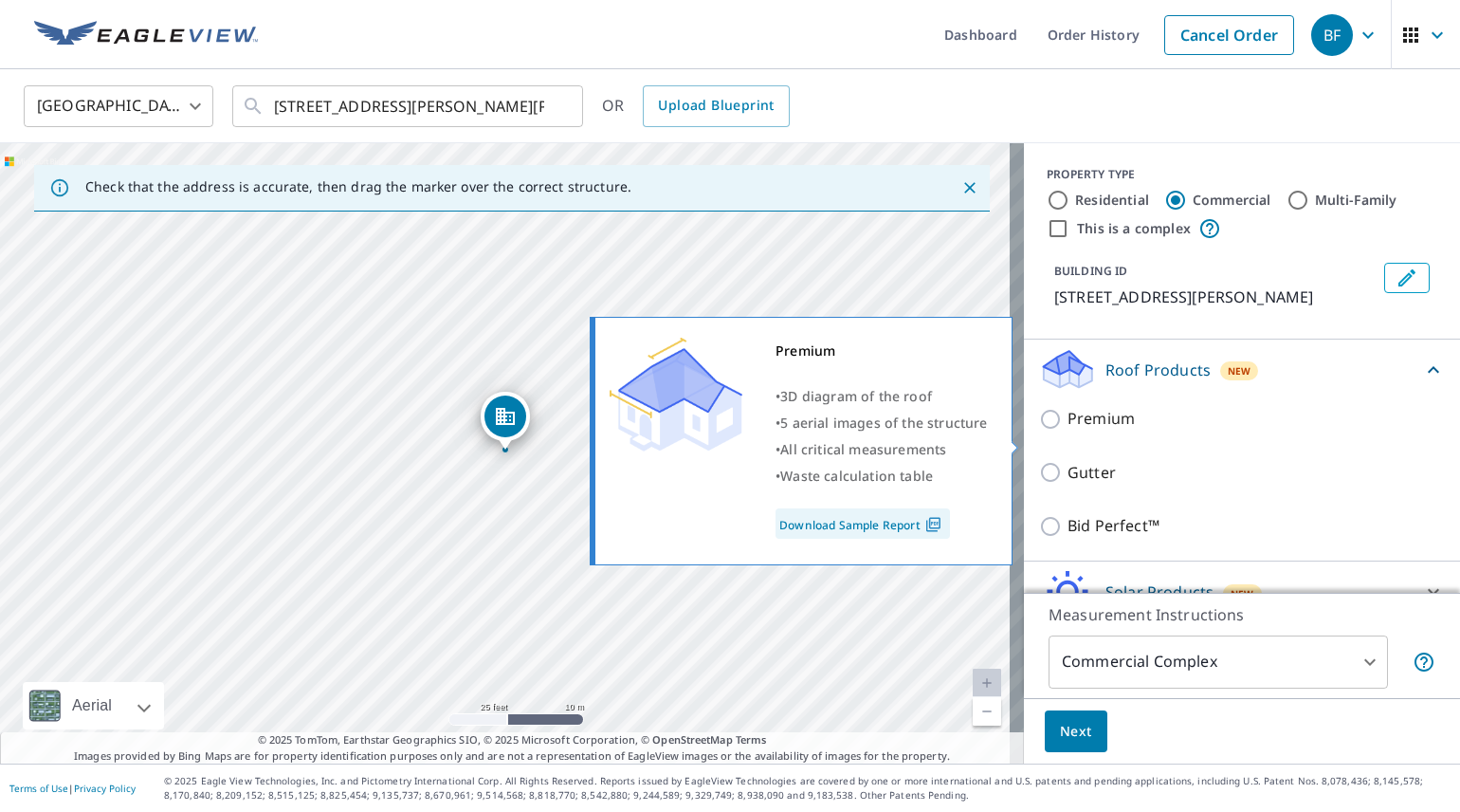
click at [1039, 430] on input "Premium" at bounding box center [1053, 420] width 28 height 23
checkbox input "true"
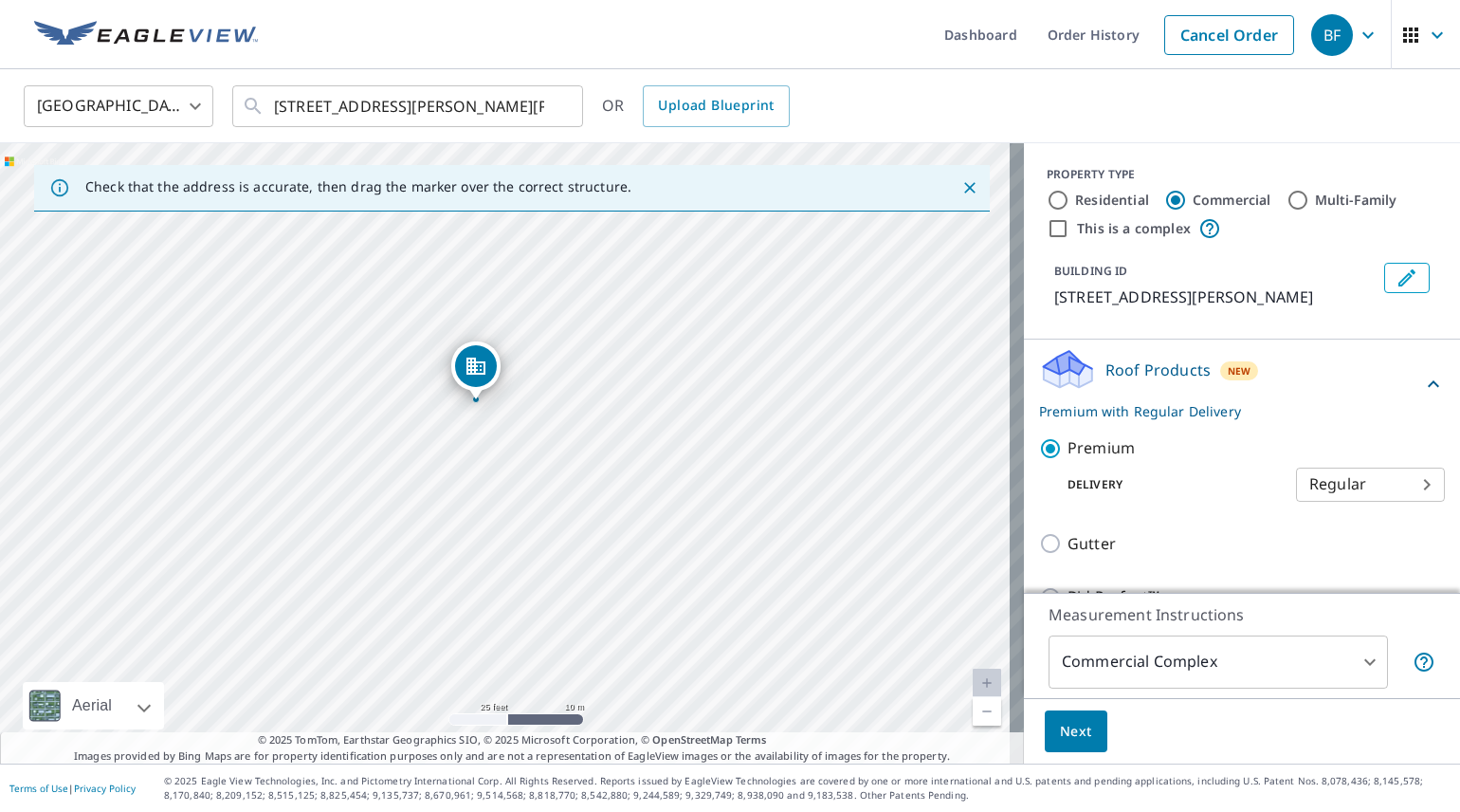
drag, startPoint x: 505, startPoint y: 450, endPoint x: 475, endPoint y: 399, distance: 59.2
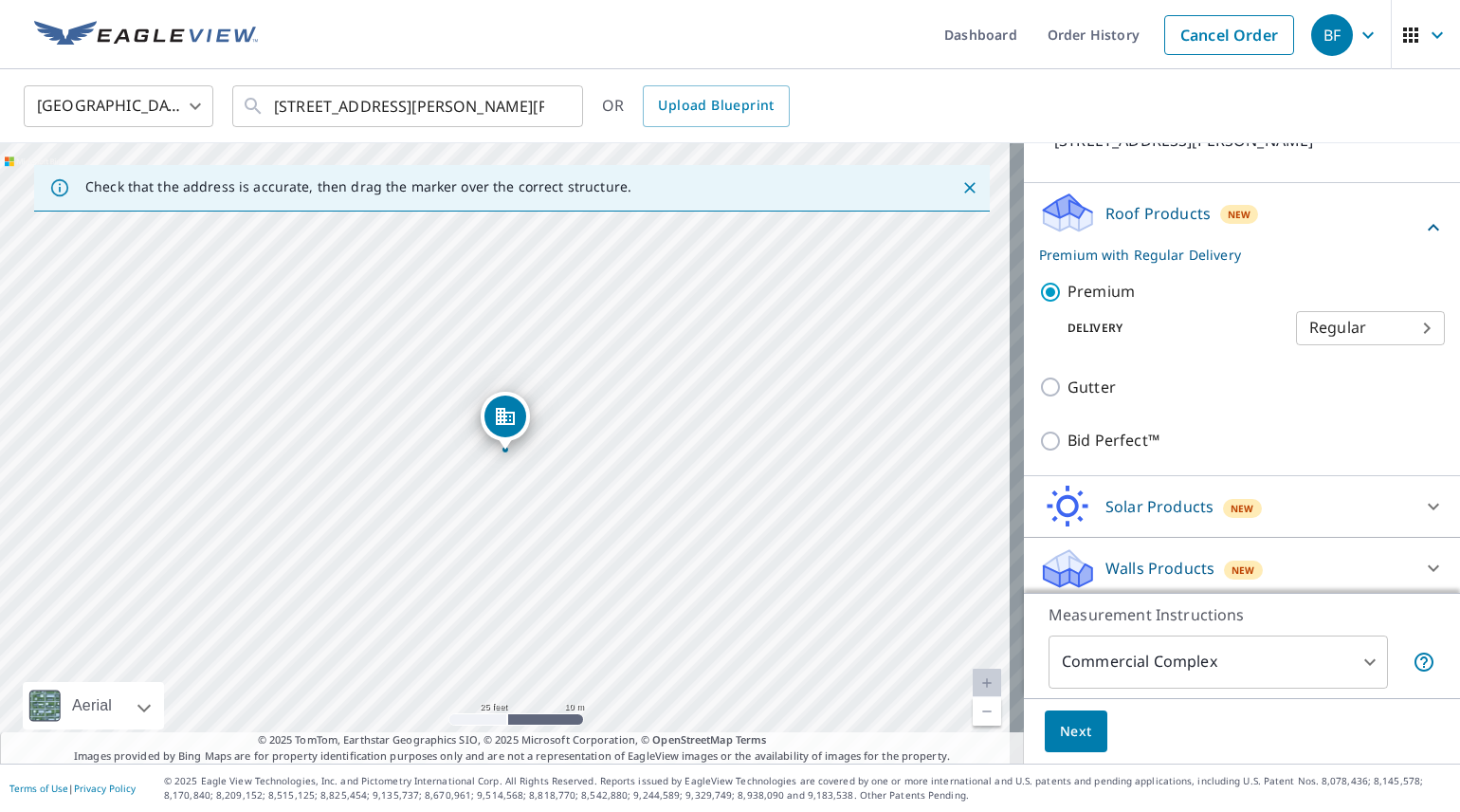
scroll to position [186, 0]
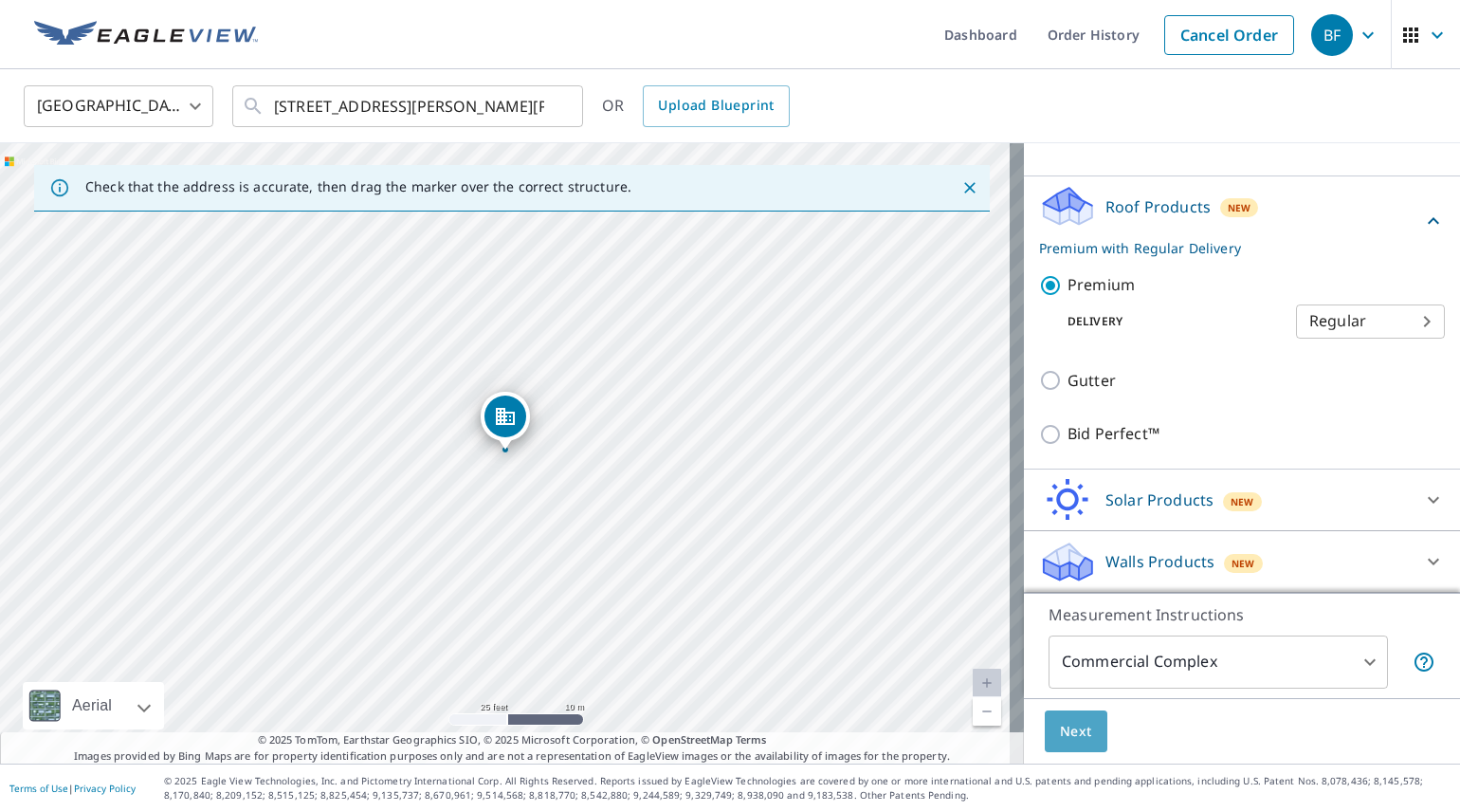
click at [1060, 735] on span "Next" at bounding box center [1075, 731] width 32 height 24
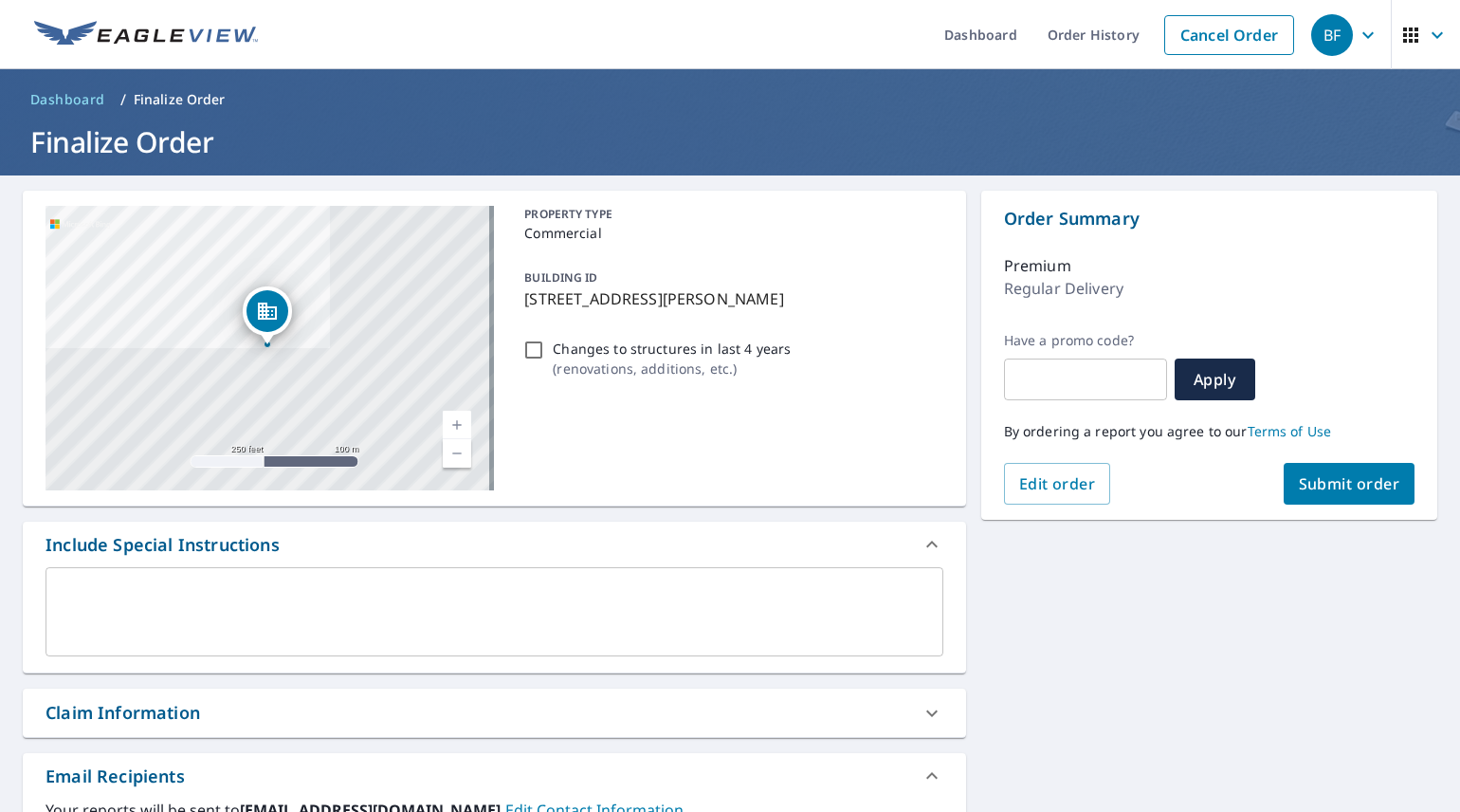
drag, startPoint x: 833, startPoint y: 299, endPoint x: 511, endPoint y: 298, distance: 322.0
click at [511, 298] on div "[STREET_ADDRESS][PERSON_NAME] A standard road map Aerial A detailed look from a…" at bounding box center [495, 348] width 944 height 316
copy p "[STREET_ADDRESS][PERSON_NAME]"
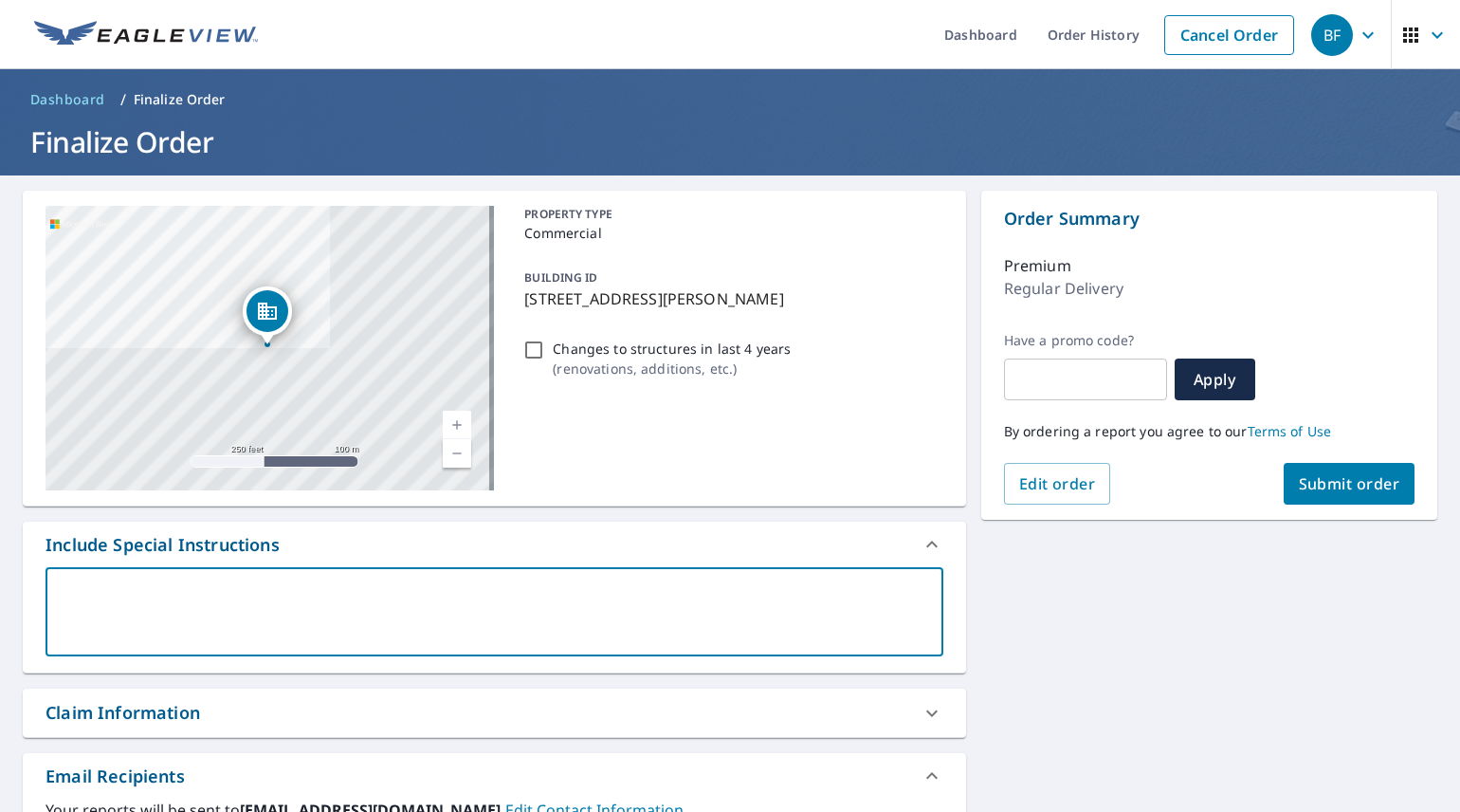
click at [354, 587] on textarea at bounding box center [494, 612] width 871 height 54
type textarea "T"
type textarea "x"
type textarea "Th"
type textarea "x"
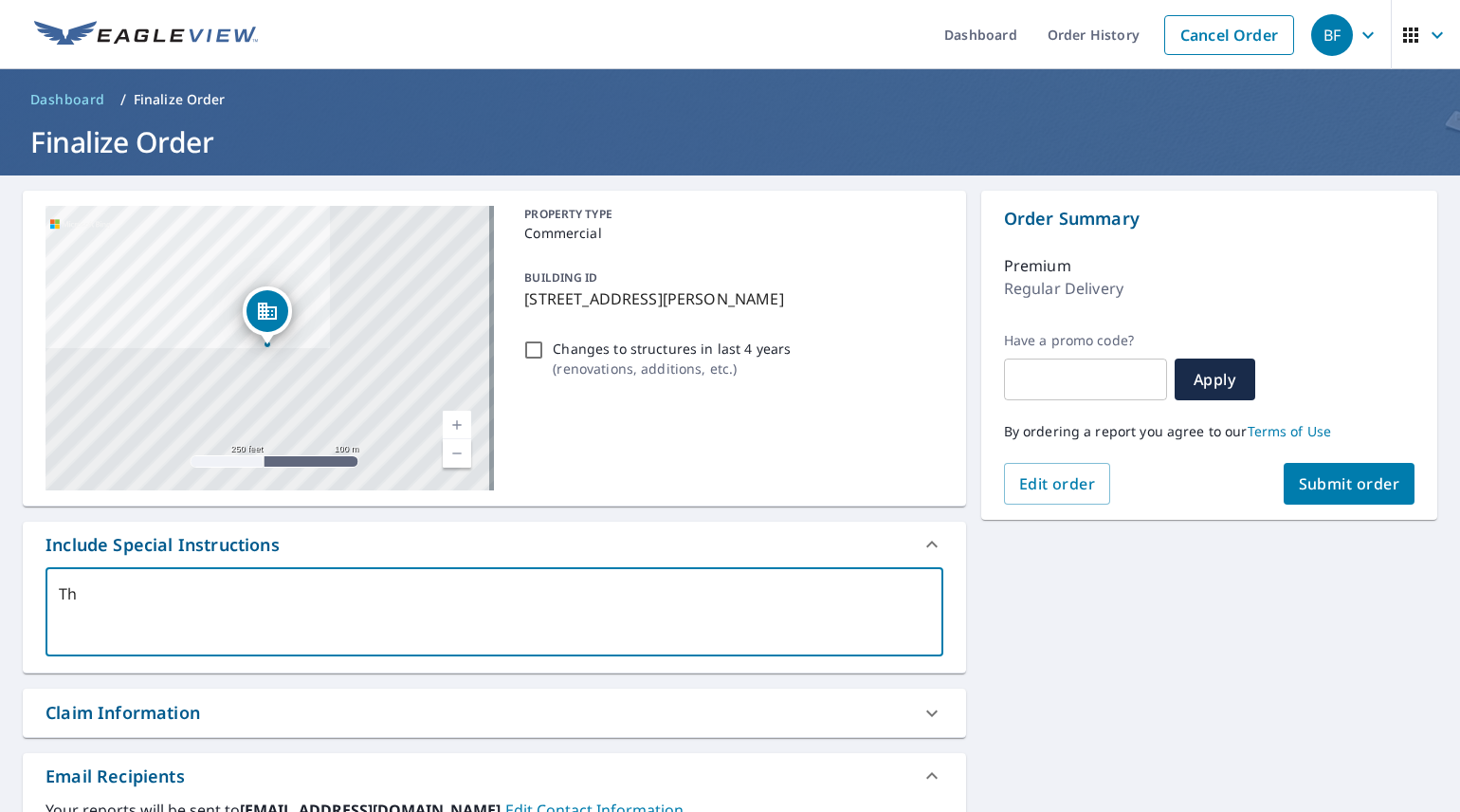
type textarea "The"
type textarea "x"
type textarea "The"
type textarea "x"
type textarea "The a"
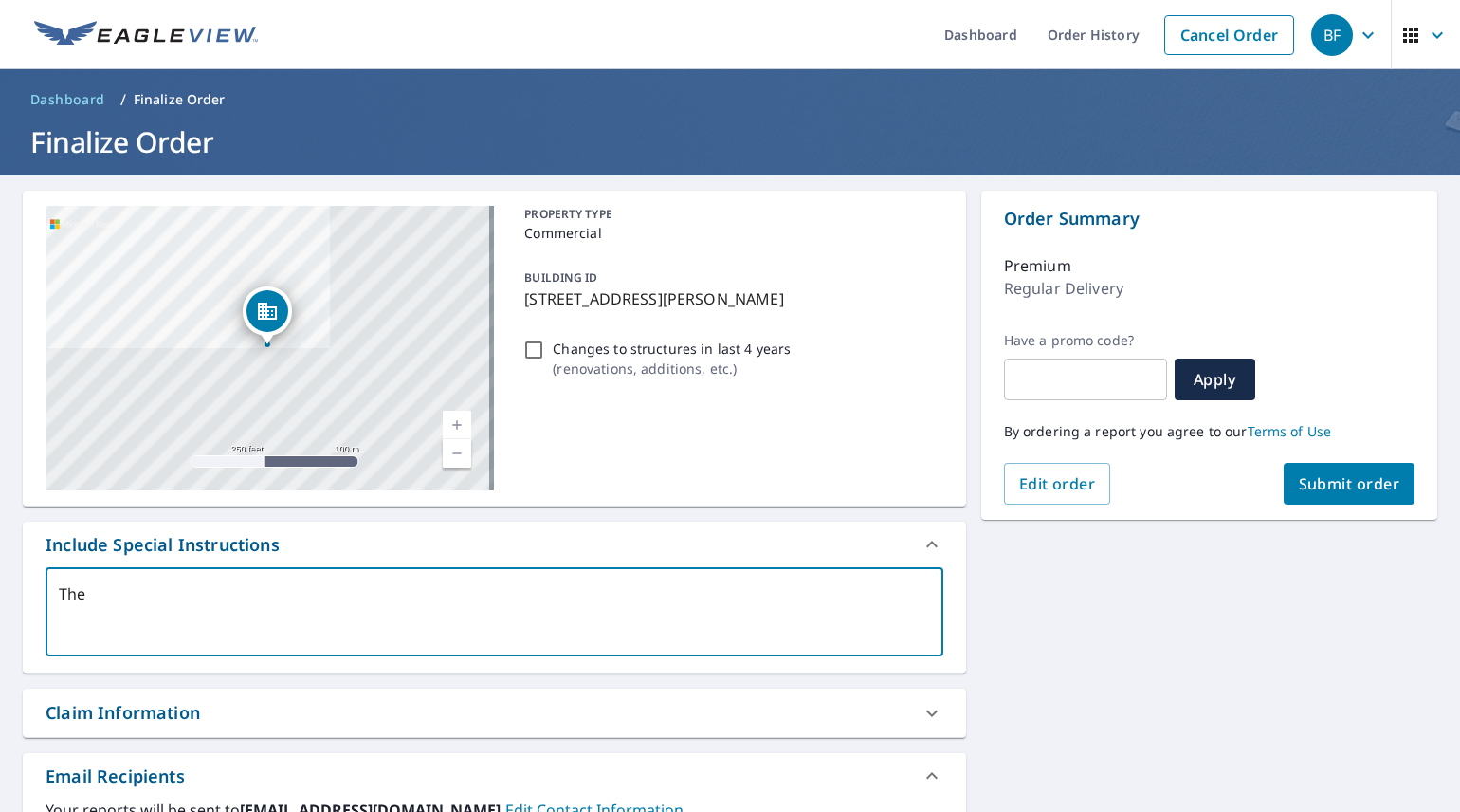
type textarea "x"
type textarea "The ad"
type textarea "x"
type textarea "The add"
type textarea "x"
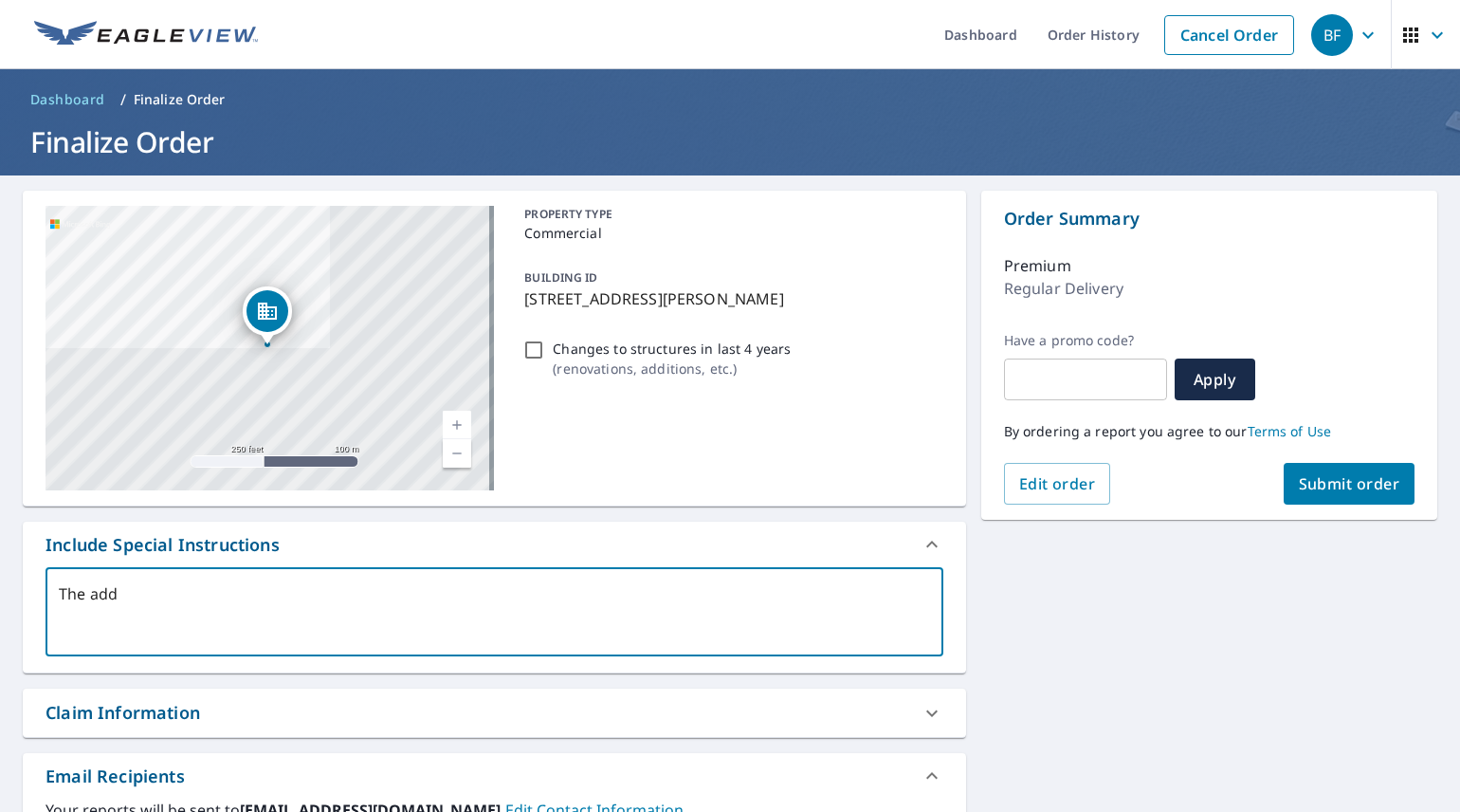
type textarea "The addr"
type textarea "x"
type textarea "The addre"
type textarea "x"
type textarea "The addres"
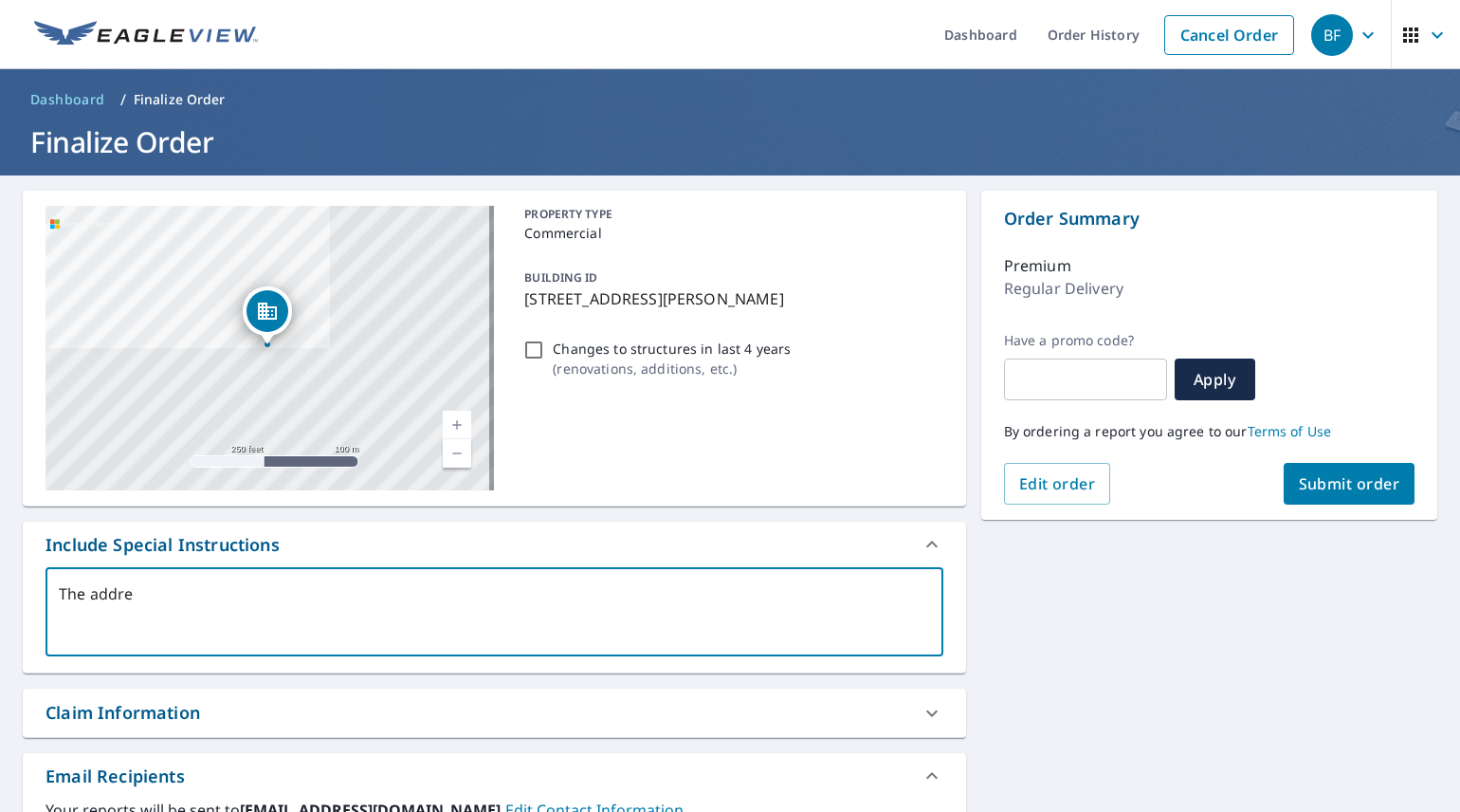
type textarea "x"
type textarea "The address"
type textarea "x"
type textarea "The address"
type textarea "x"
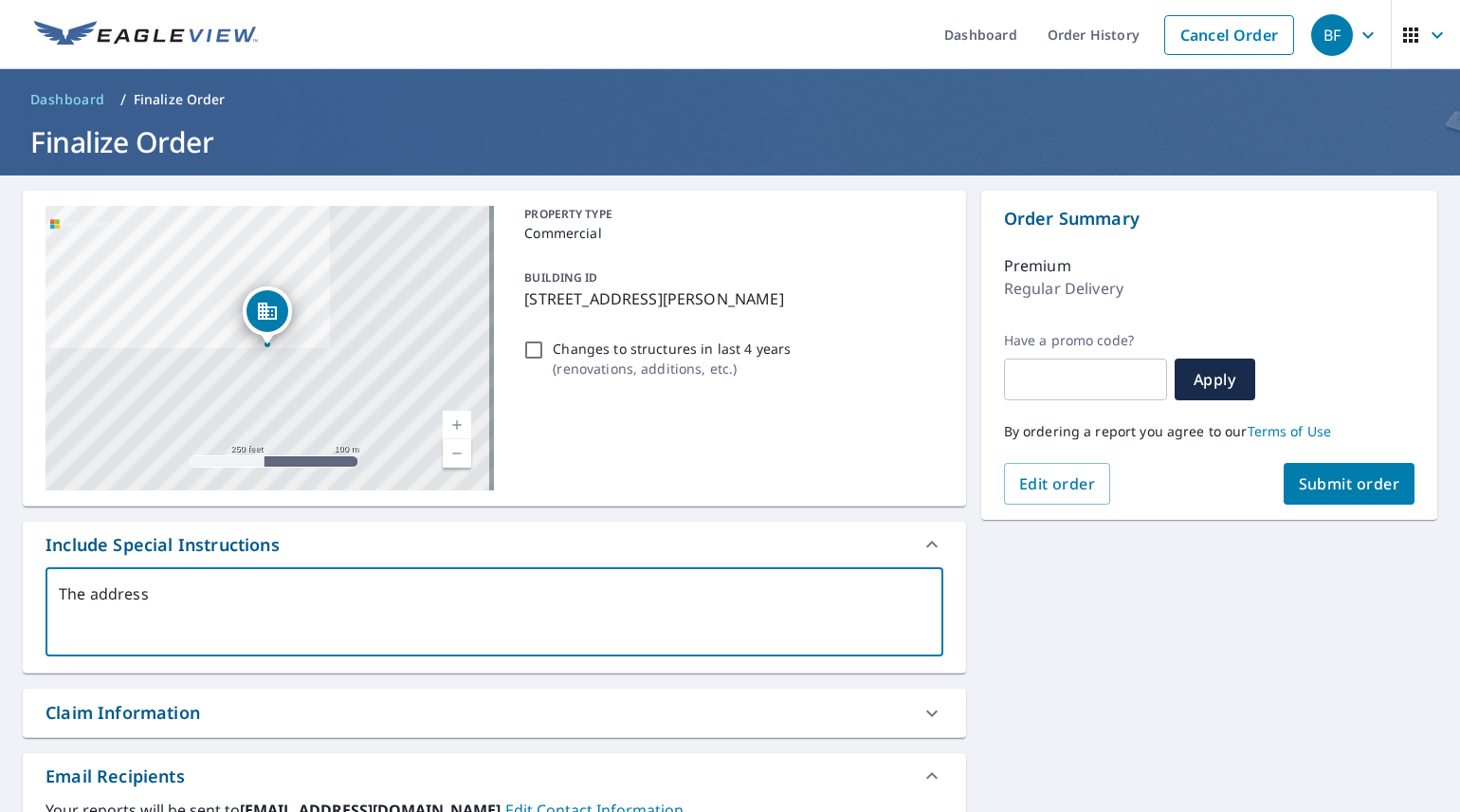
type textarea "The address y"
type textarea "x"
type textarea "The address yo"
type textarea "x"
type textarea "The address you"
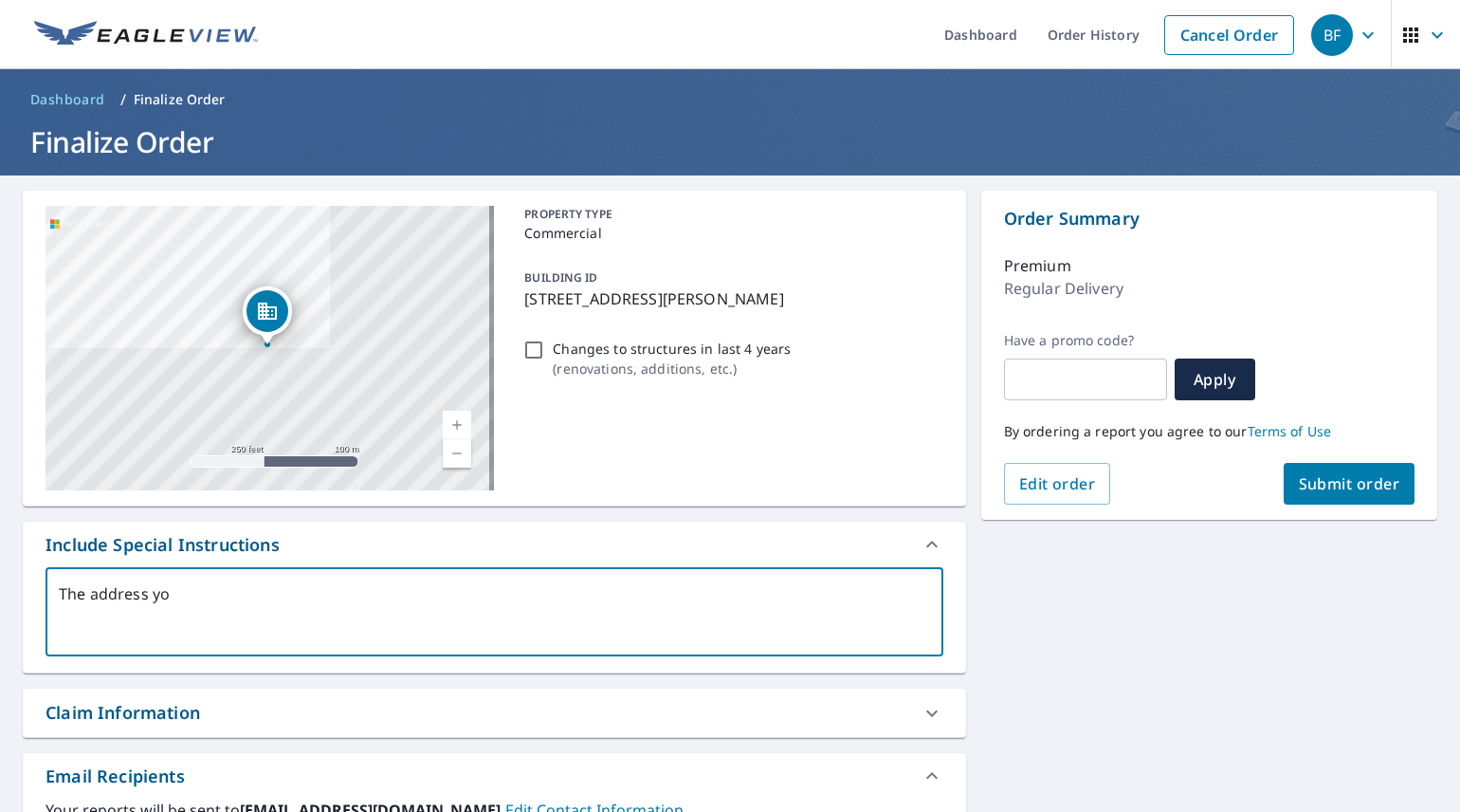
type textarea "x"
type textarea "The address you"
type textarea "x"
type textarea "The address you c"
type textarea "x"
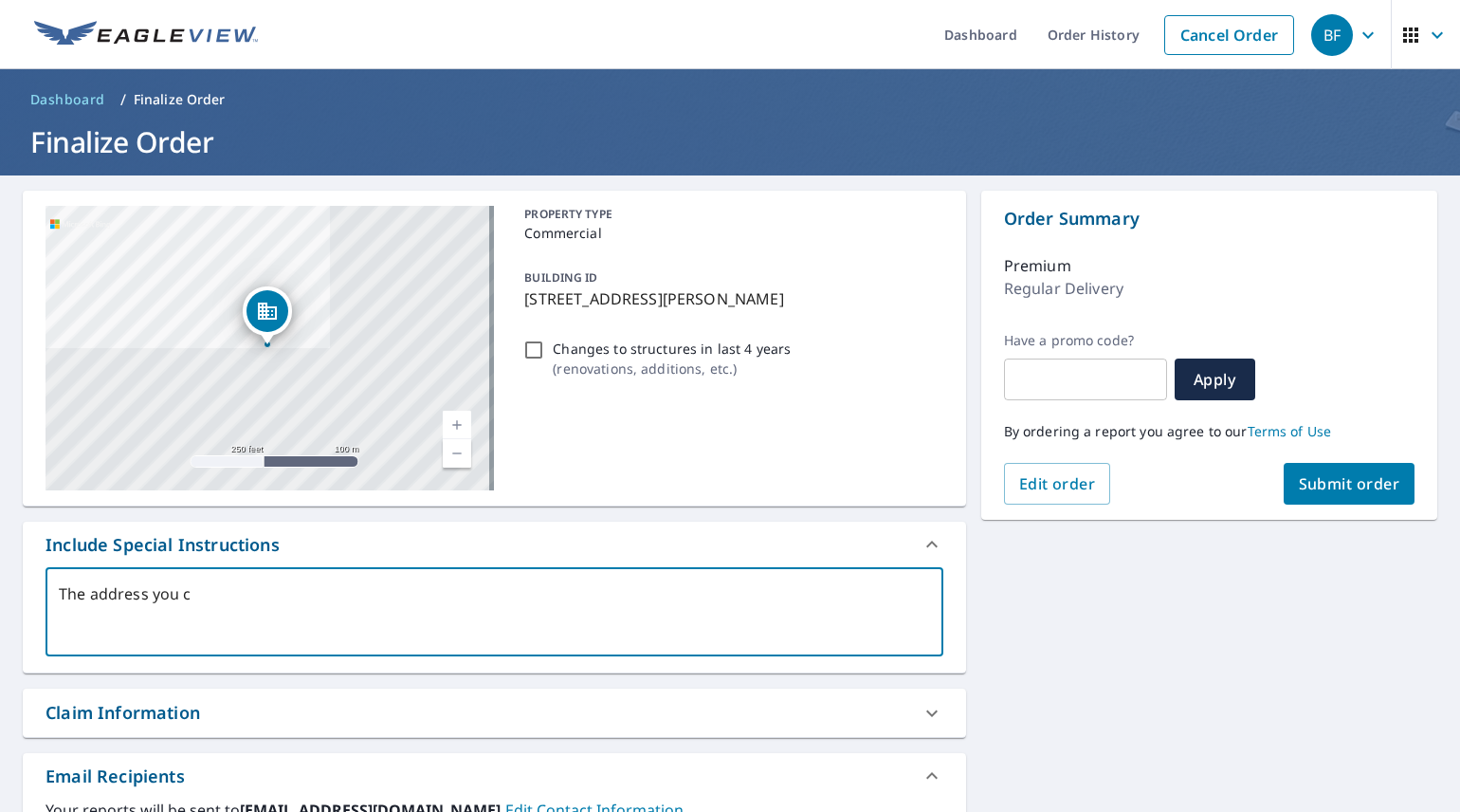
type textarea "The address you ch"
type textarea "x"
type textarea "The address you cha"
type textarea "x"
type textarea "The address you [PERSON_NAME]"
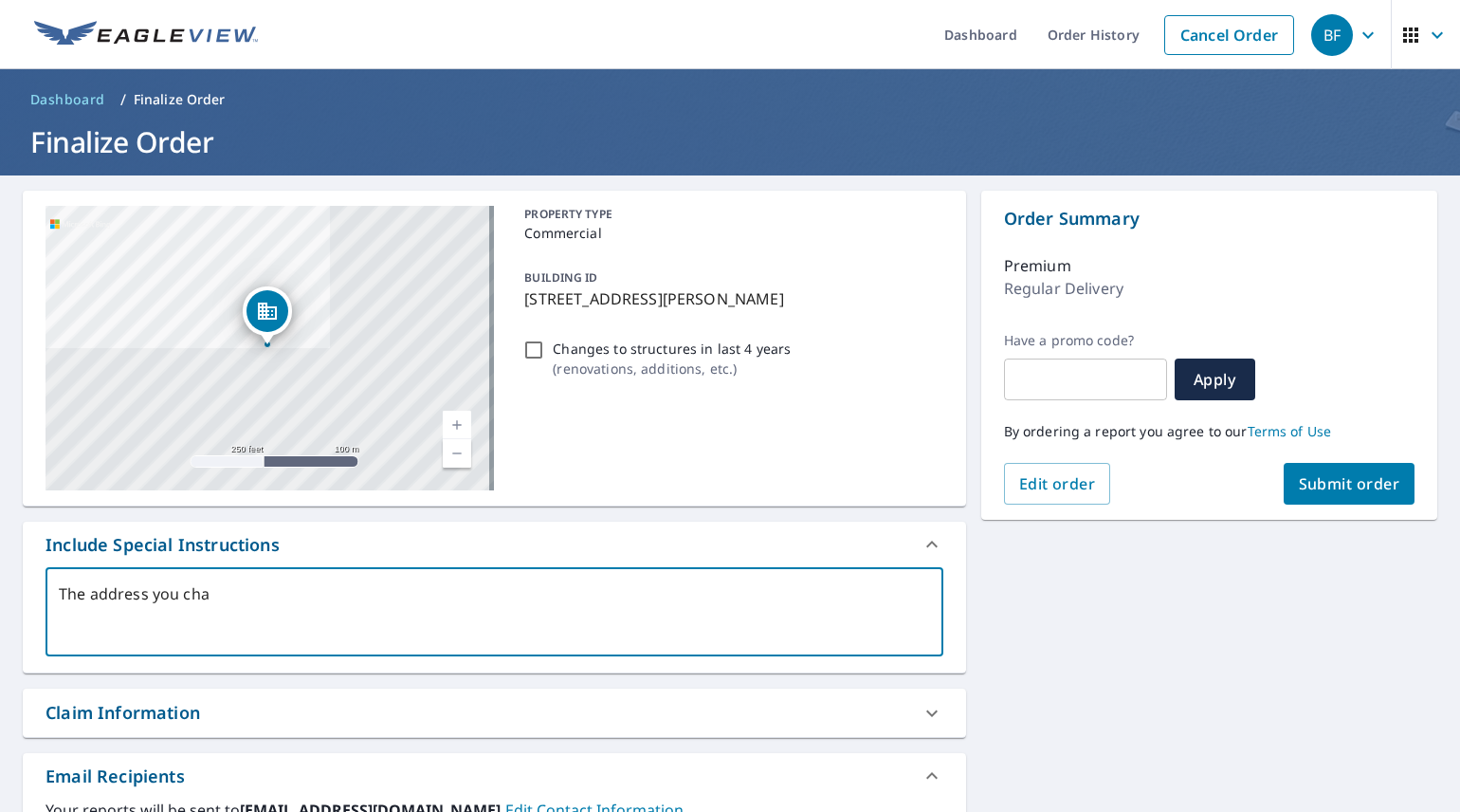
type textarea "x"
type textarea "The address you [PERSON_NAME]"
type textarea "x"
type textarea "The address you change"
type textarea "x"
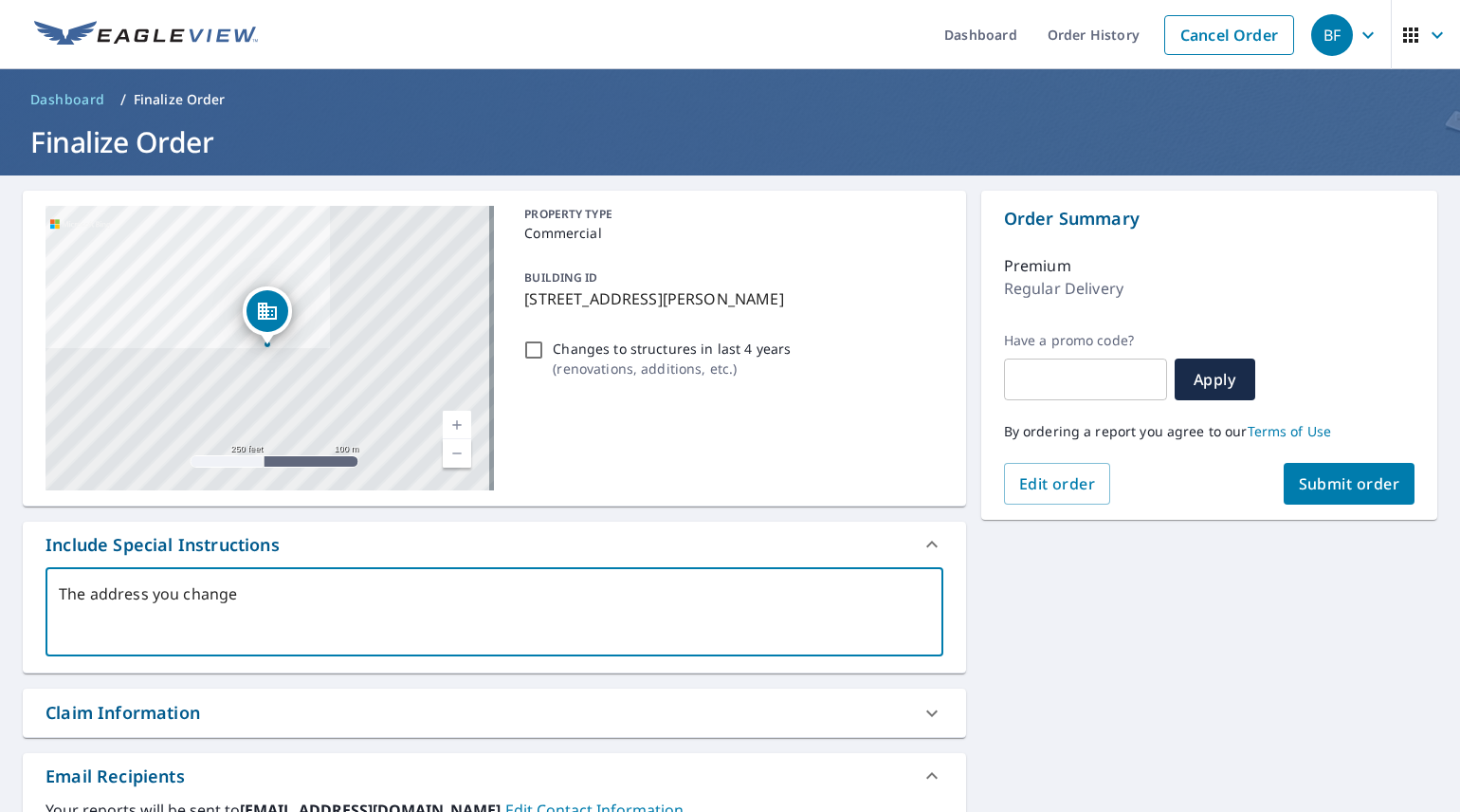
type textarea "The address you changed"
type textarea "x"
type textarea "The address you changed"
type textarea "x"
type textarea "The address you changed t"
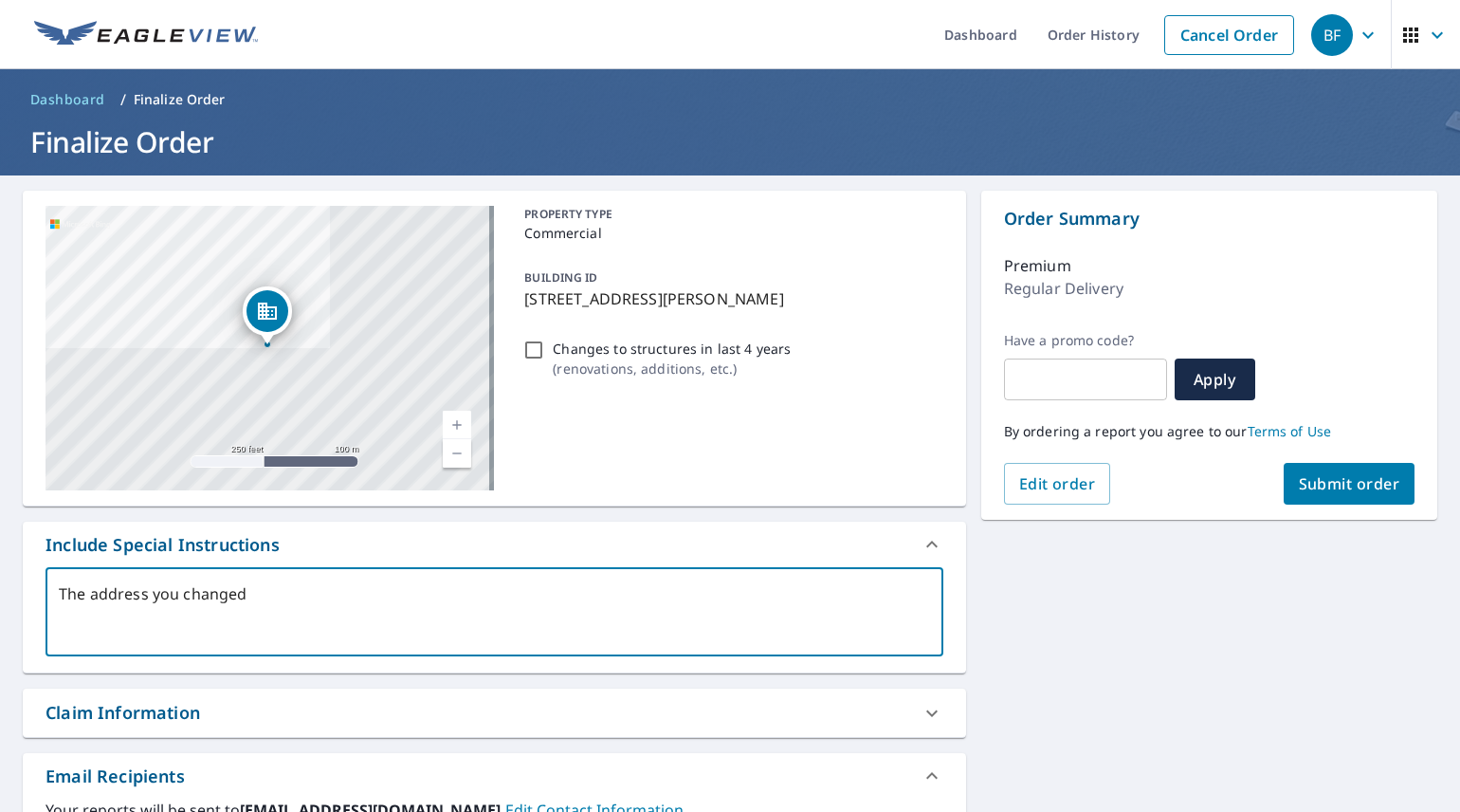
type textarea "x"
type textarea "The address you changed to"
type textarea "x"
type textarea "The address you changed to"
type textarea "x"
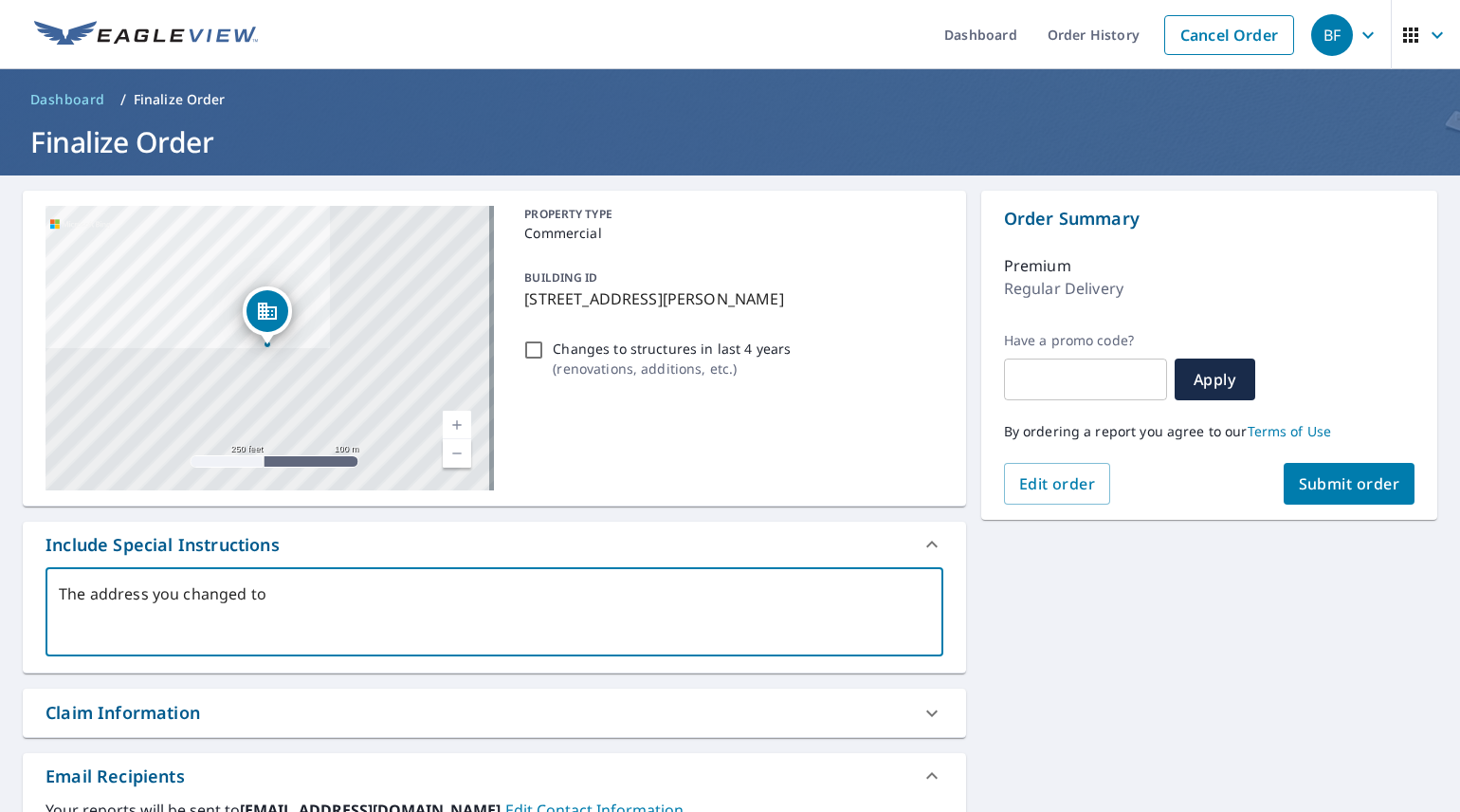
type textarea "The address you changed to i"
type textarea "x"
type textarea "The address you changed to is"
type textarea "x"
type textarea "The address you changed to is"
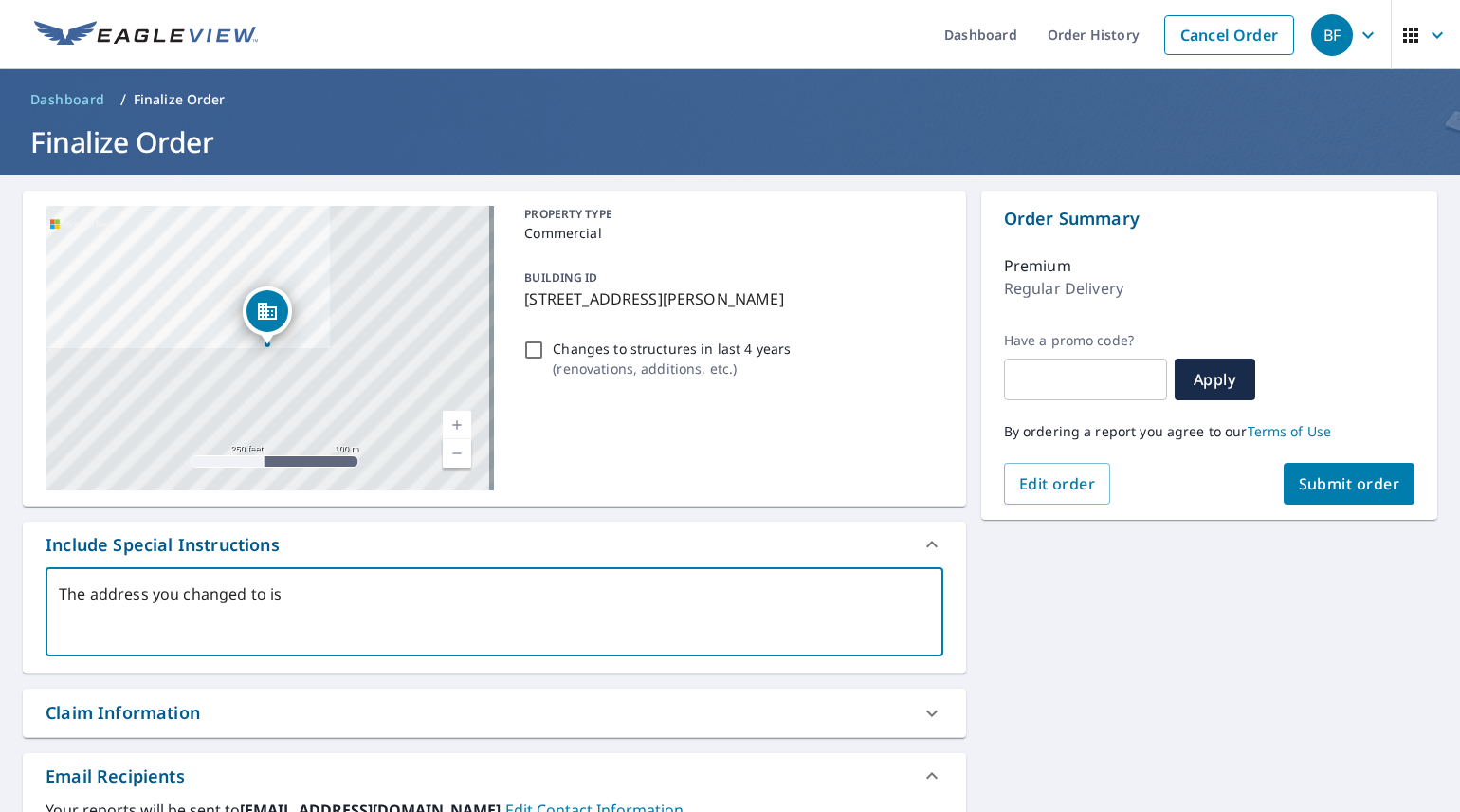
type textarea "x"
type textarea "The address you changed to is n"
type textarea "x"
type textarea "The address you changed to is no"
type textarea "x"
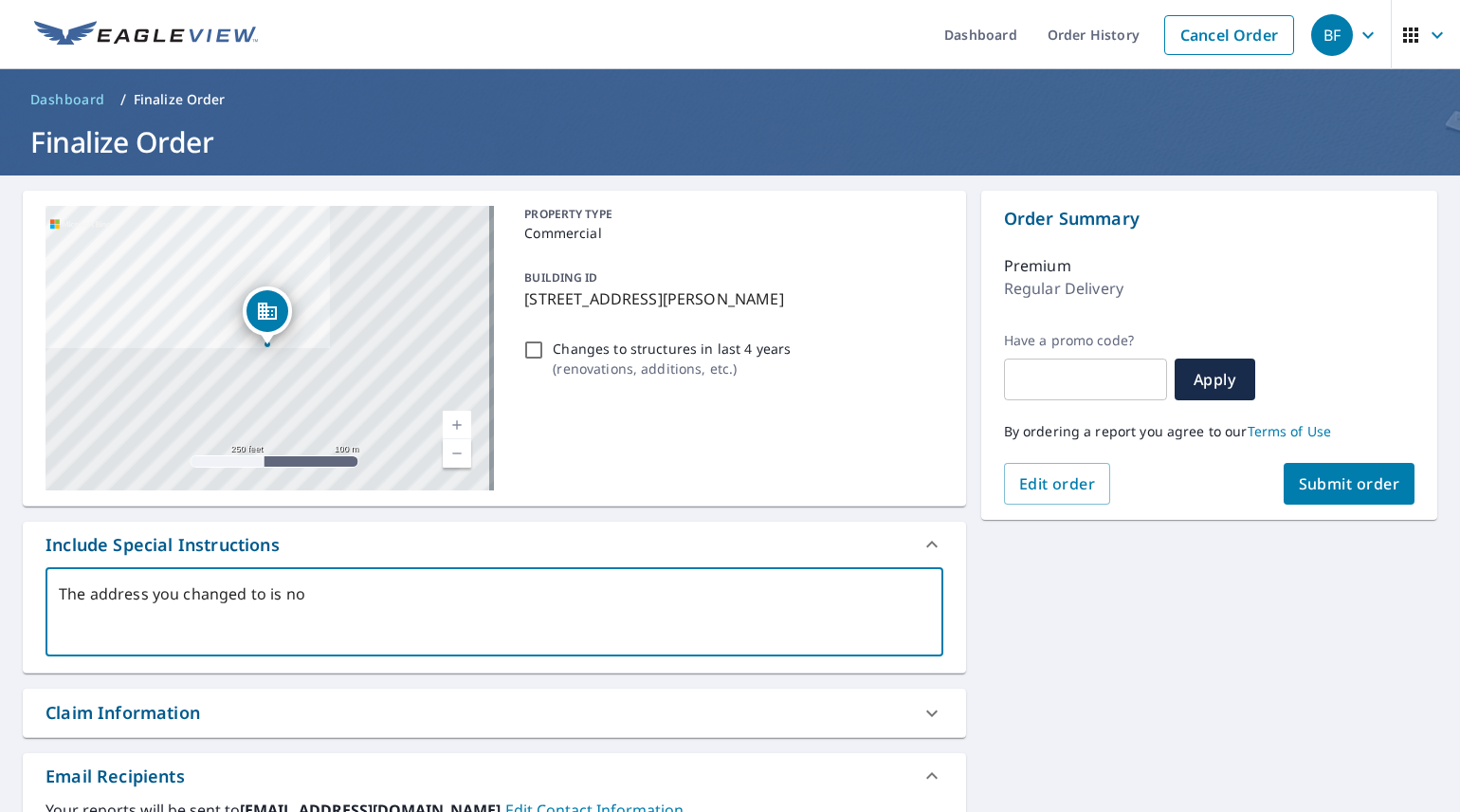
type textarea "The address you changed to is not"
type textarea "x"
type textarea "The address you changed to is not"
type textarea "x"
type textarea "The address you changed to is not w"
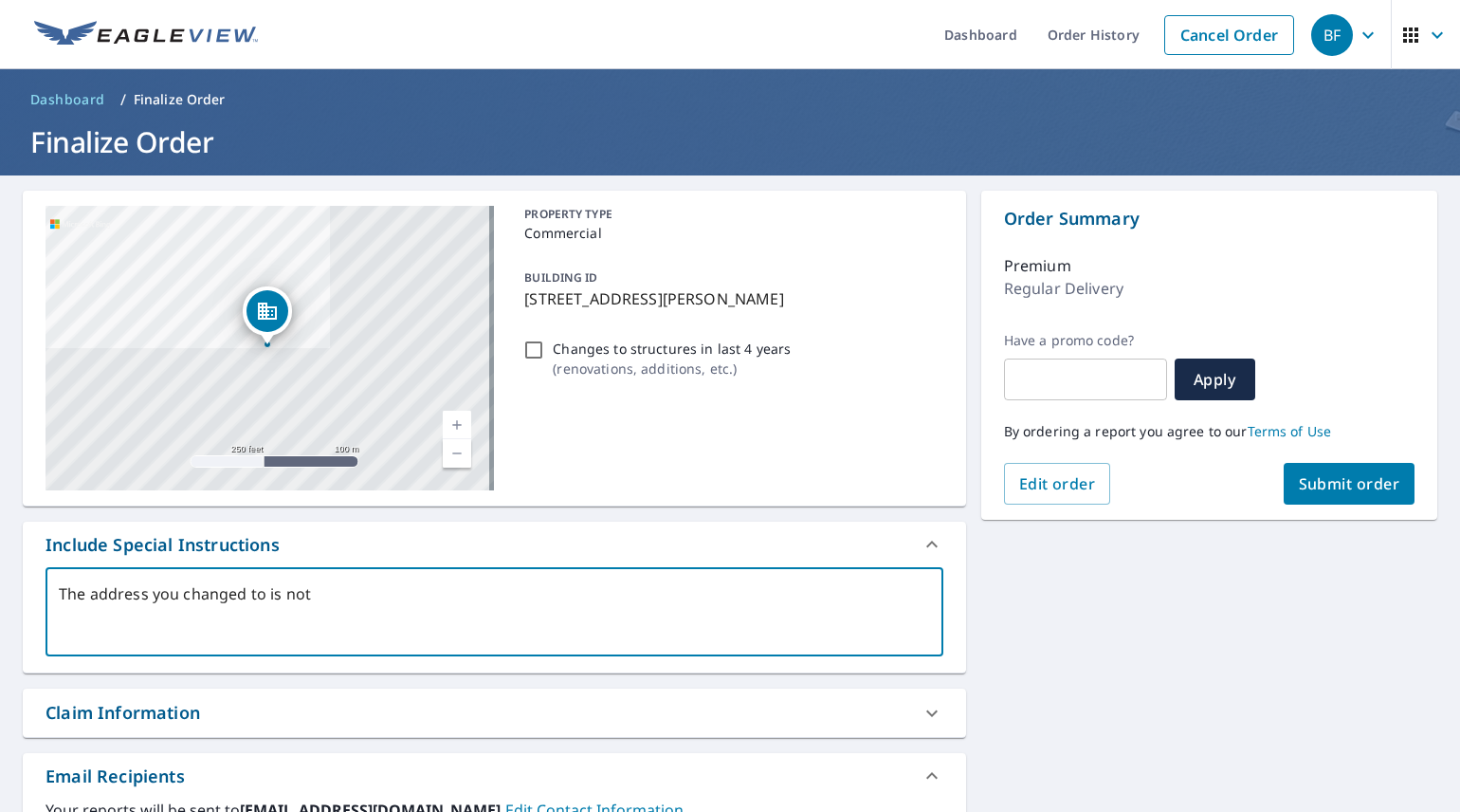
type textarea "x"
type textarea "The address you changed to is not wh"
type textarea "x"
type textarea "The address you changed to is not whe"
type textarea "x"
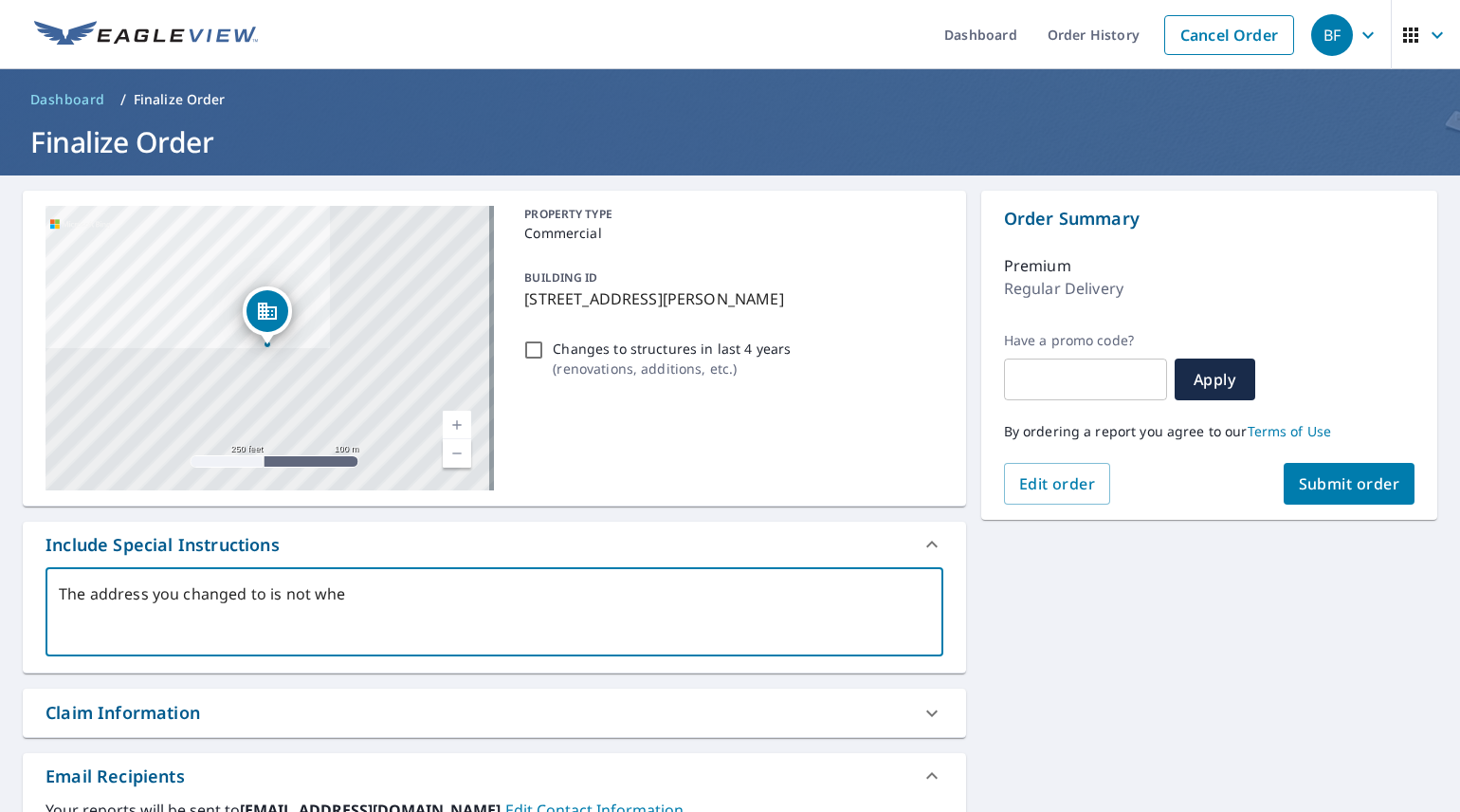
type textarea "The address you changed to is not wher"
type textarea "x"
type textarea "The address you changed to is not where"
type textarea "x"
type textarea "The address you changed to is not where"
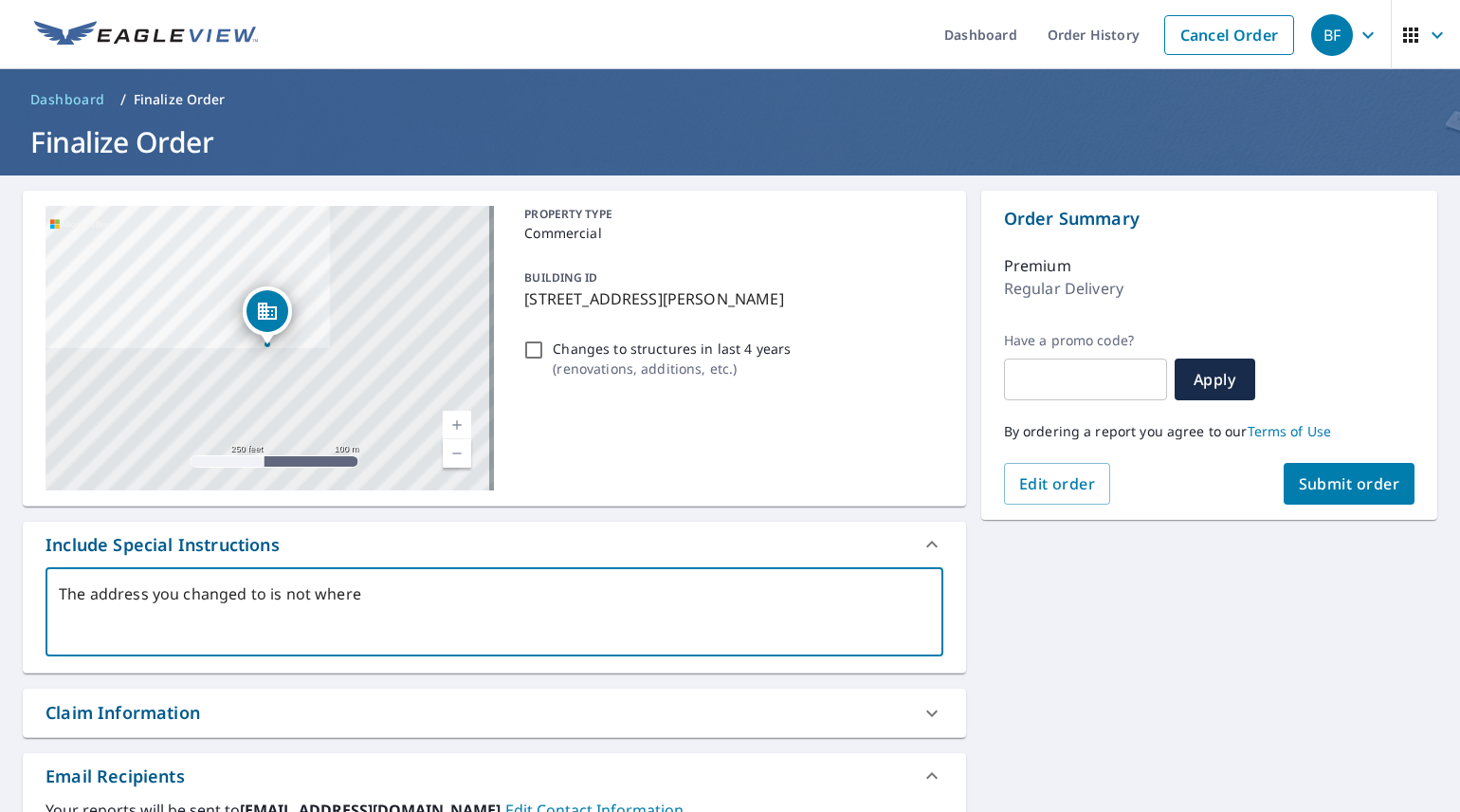
type textarea "x"
type textarea "The address you changed to is not where I"
type textarea "x"
type textarea "The address you changed to is not where I"
type textarea "x"
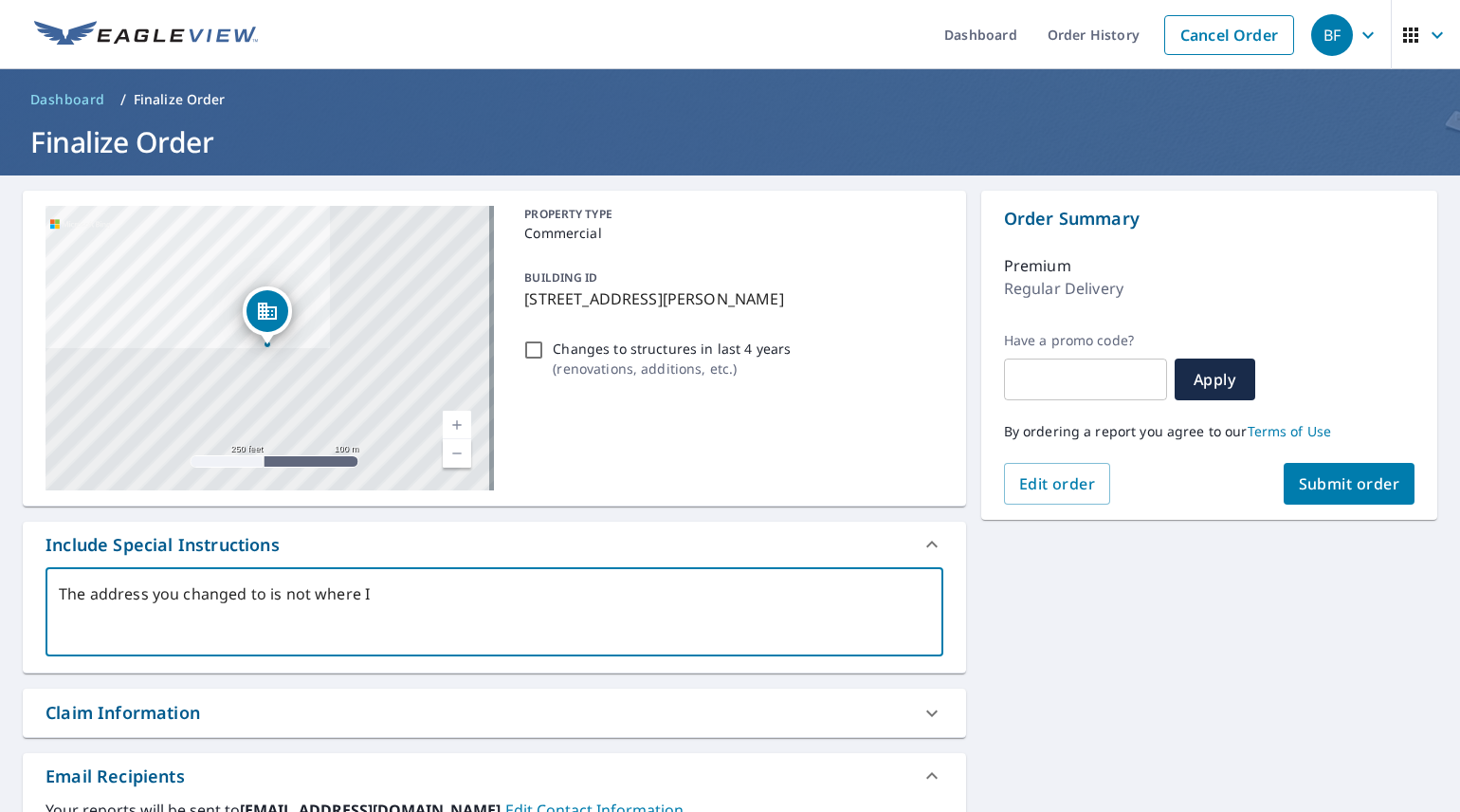
type textarea "The address you changed to is not where I m"
type textarea "x"
type textarea "The address you changed to is not where I mo"
type textarea "x"
type textarea "The address you changed to is not where I mov"
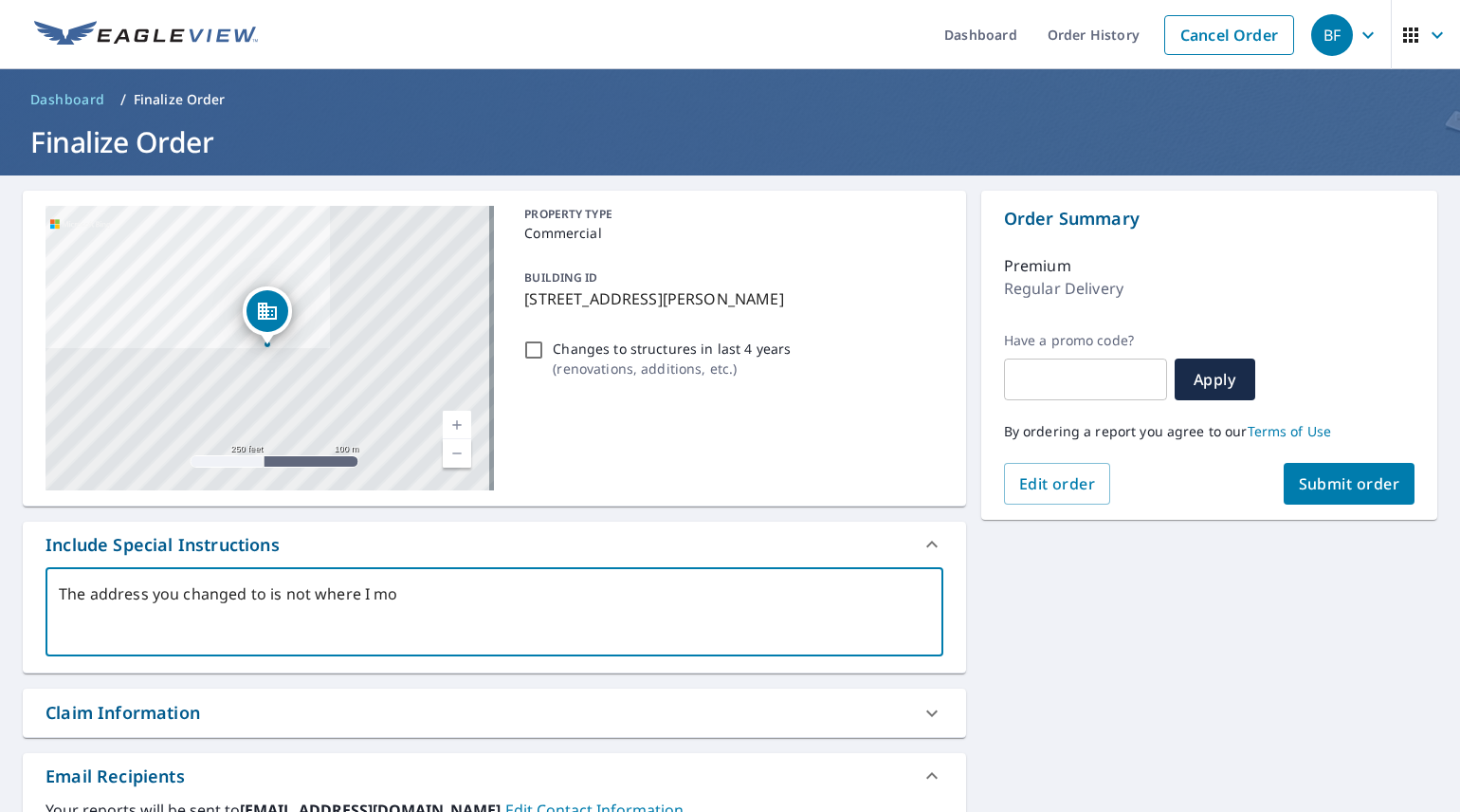
type textarea "x"
type textarea "The address you changed to is not where I move"
type textarea "x"
type textarea "The address you changed to is not where I moved"
type textarea "x"
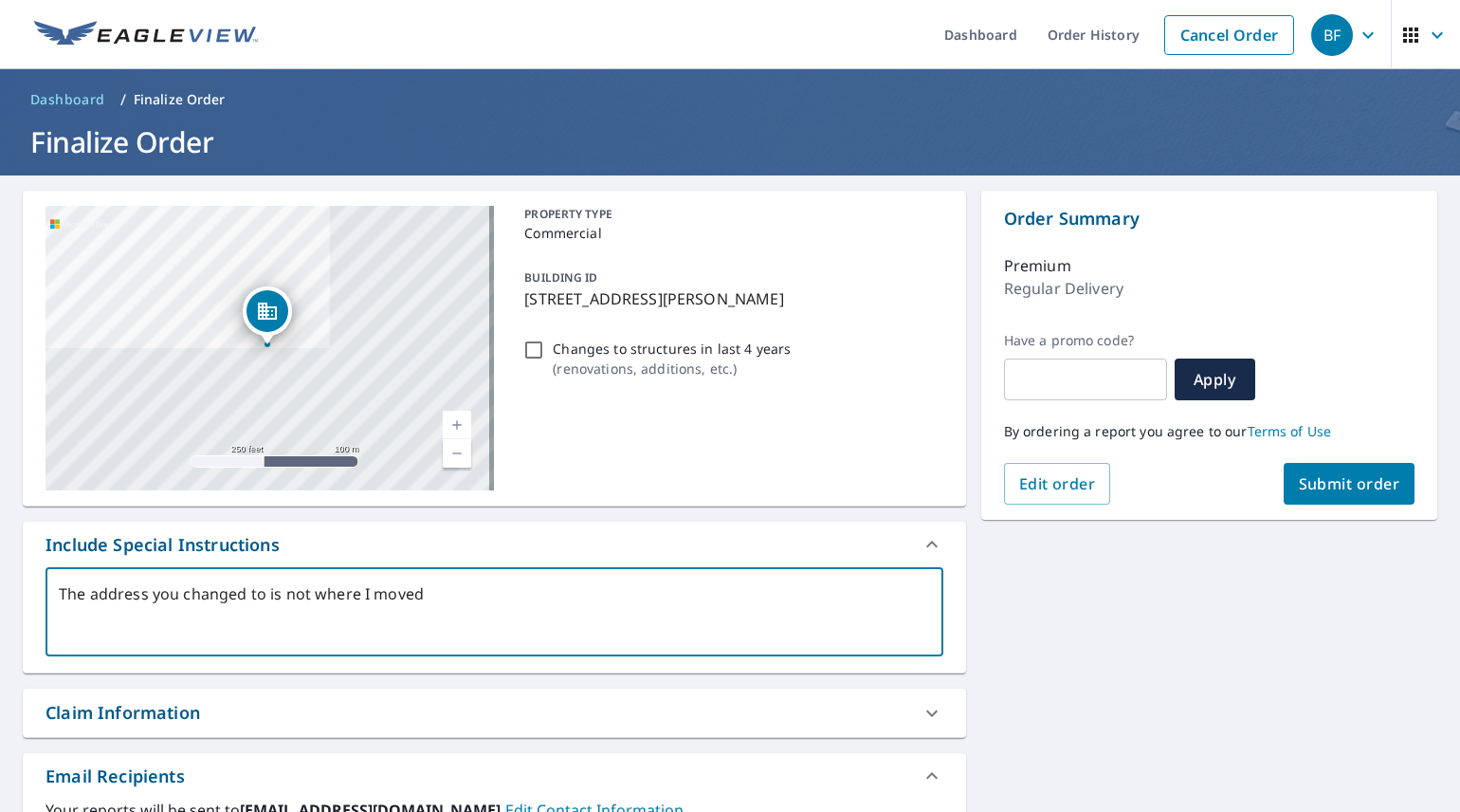
type textarea "The address you changed to is not where I moved"
type textarea "x"
type textarea "The address you changed to is not where I moved t"
type textarea "x"
type textarea "The address you changed to is not where I moved th"
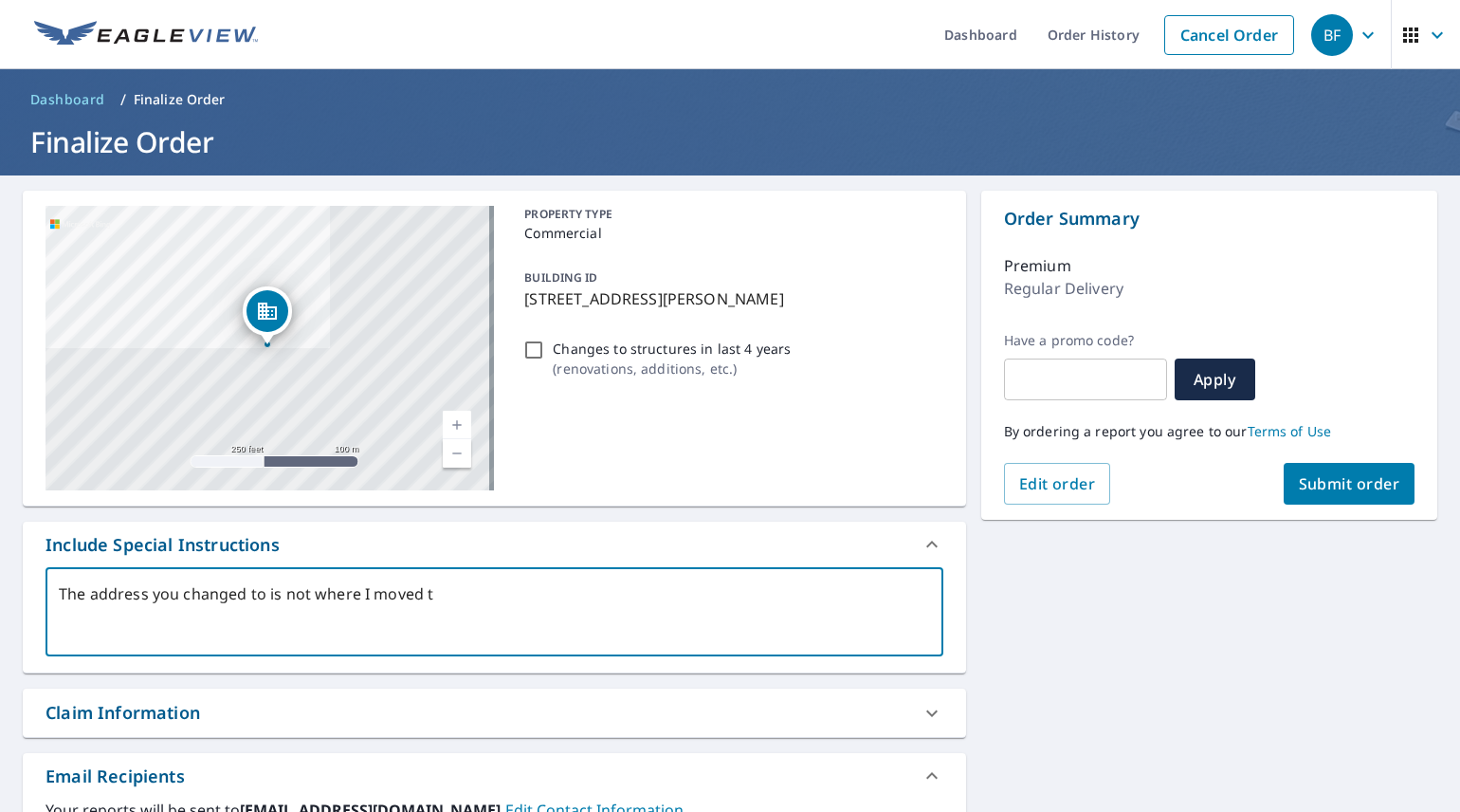
type textarea "x"
type textarea "The address you changed to is not where I moved the"
type textarea "x"
type textarea "The address you changed to is not where I moved the"
type textarea "x"
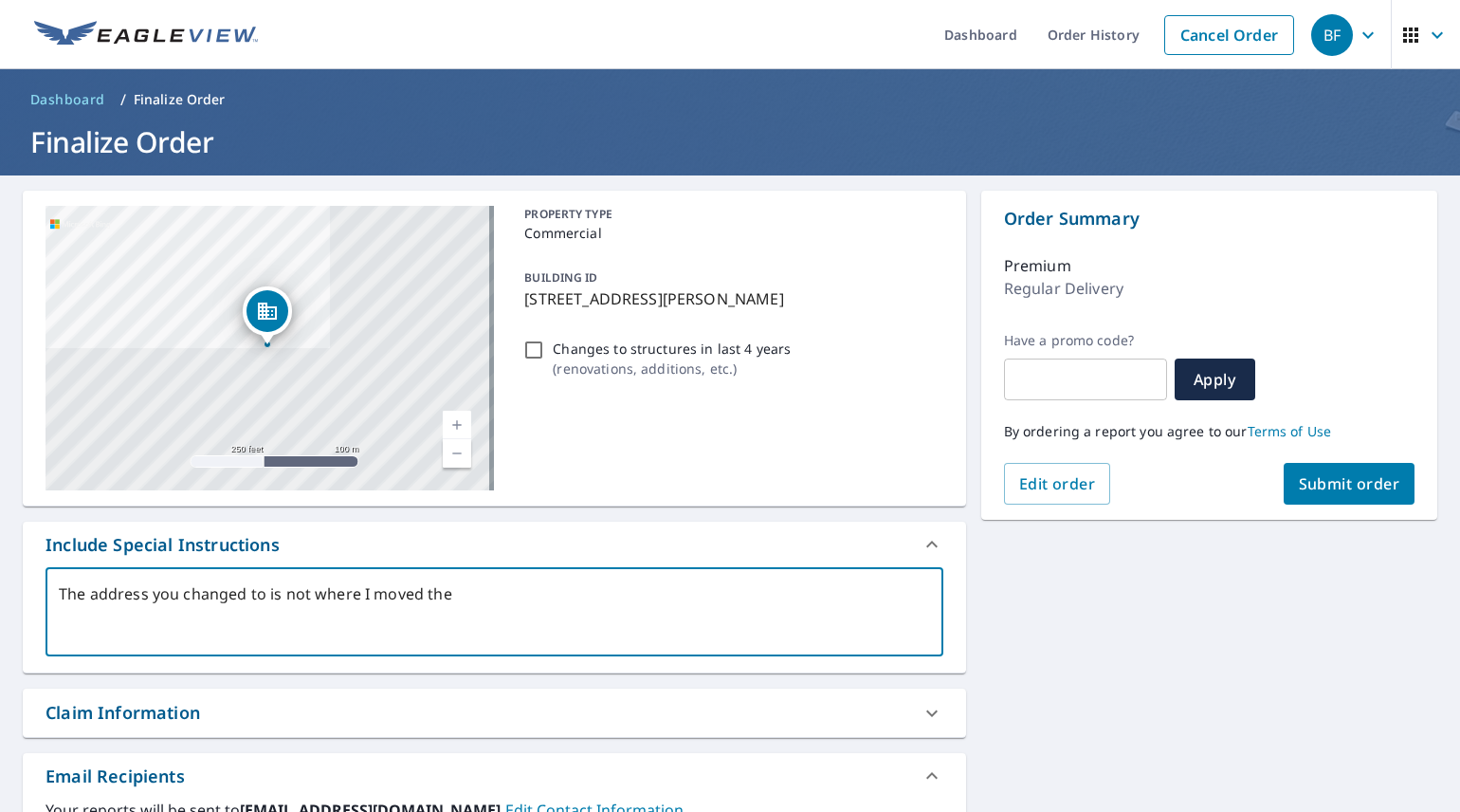
type textarea "The address you changed to is not where I moved the p"
type textarea "x"
type textarea "The address you changed to is not where I moved the pi"
type textarea "x"
type textarea "The address you changed to is not where I moved the pin"
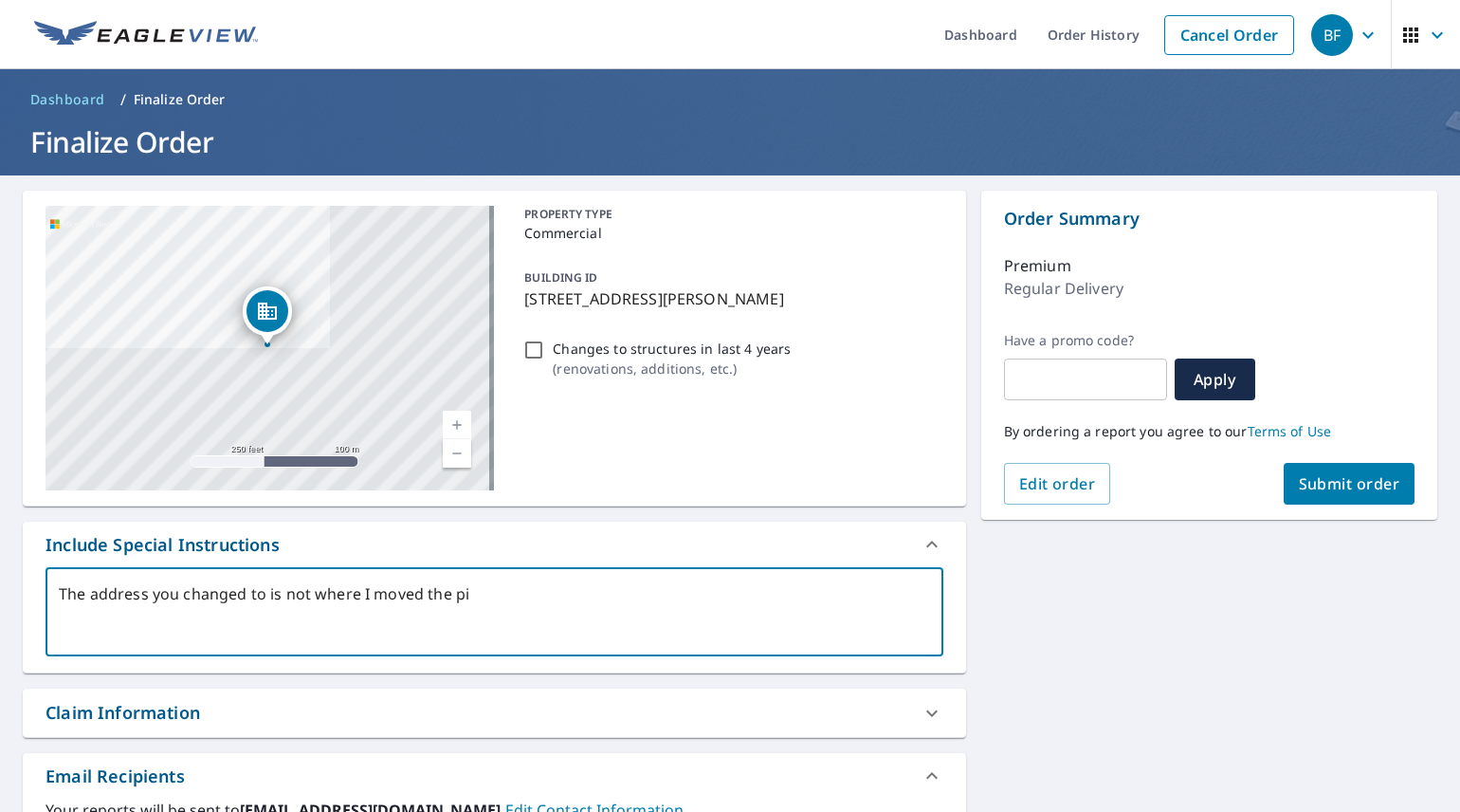
type textarea "x"
type textarea "The address you changed to is not where I moved the pin"
type textarea "x"
type textarea "The address you changed to is not where I moved the pin t"
type textarea "x"
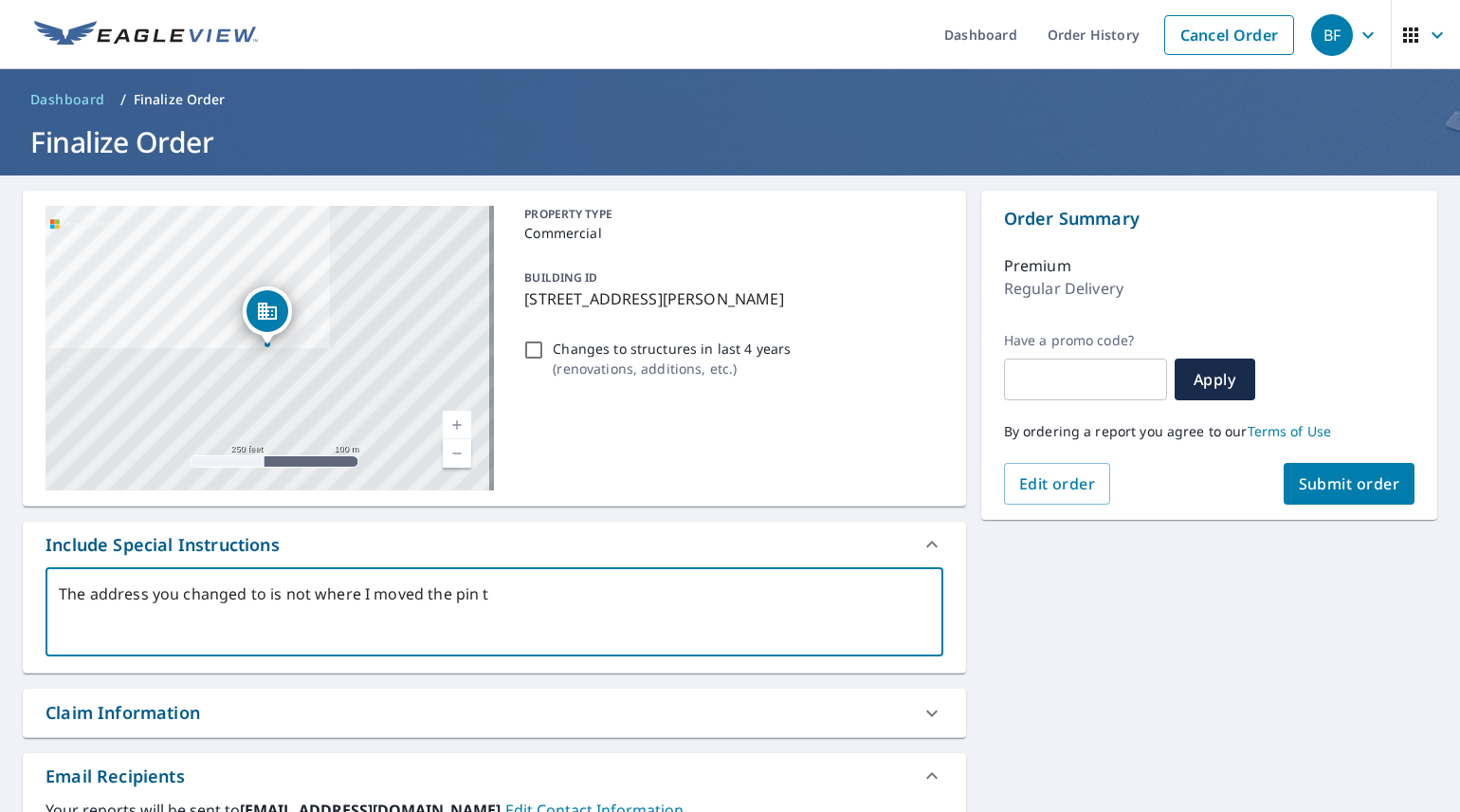
type textarea "The address you changed to is not where I moved the pin to"
type textarea "x"
type textarea "The address you changed to is not where I moved the pin to!"
type textarea "x"
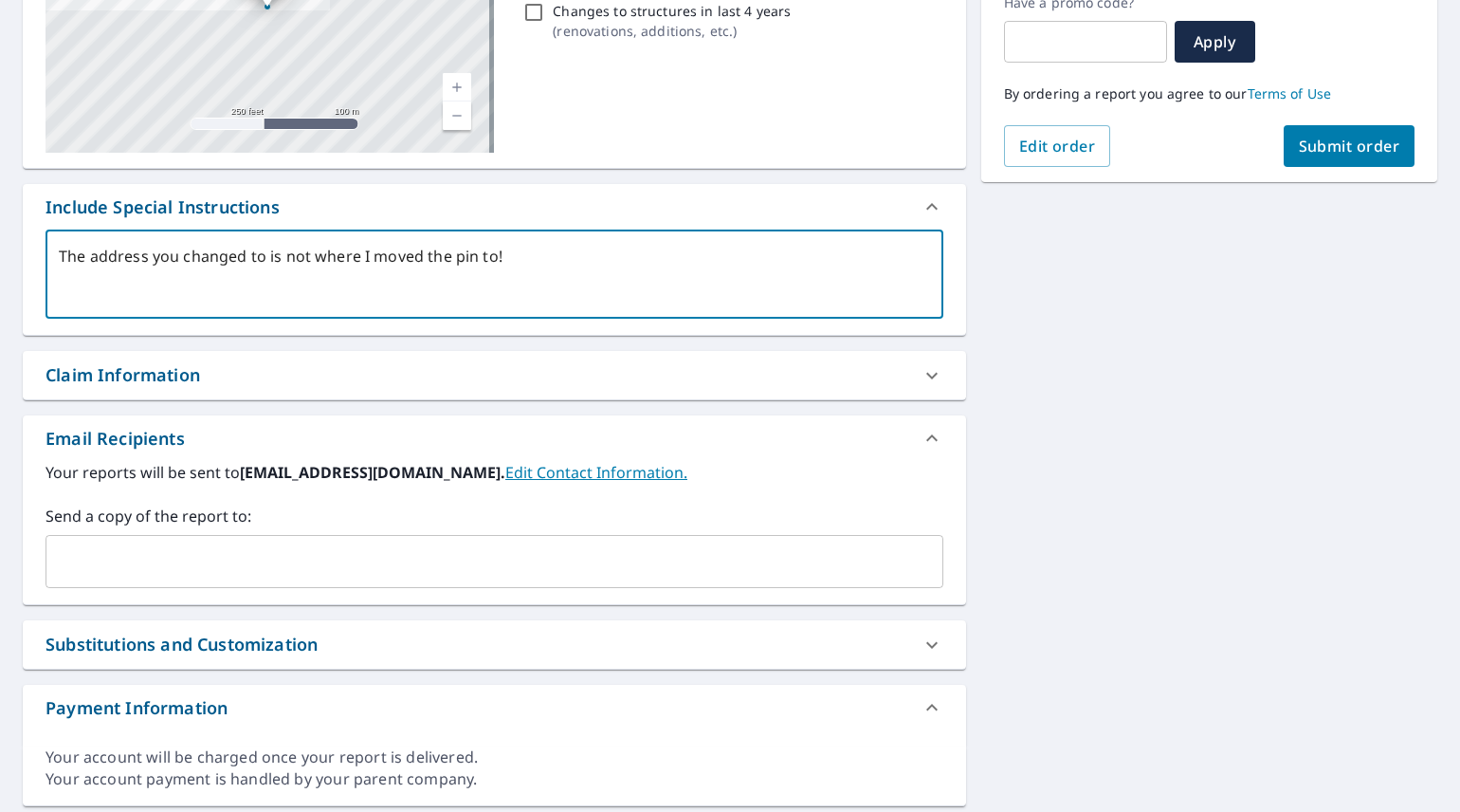
scroll to position [379, 0]
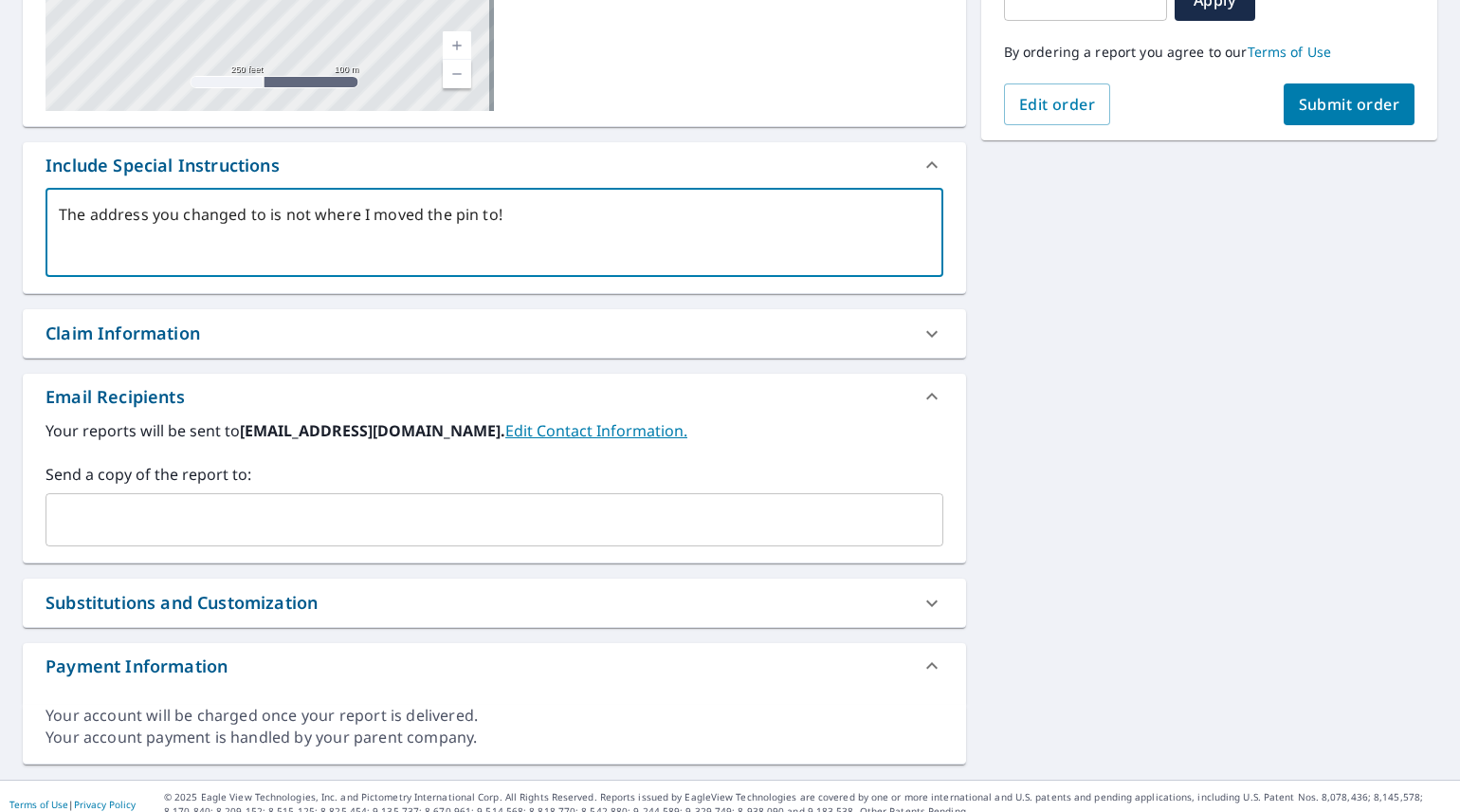
type textarea "The address you changed to is not where I moved the pin to!"
type textarea "x"
click at [181, 517] on input "text" at bounding box center [481, 519] width 853 height 36
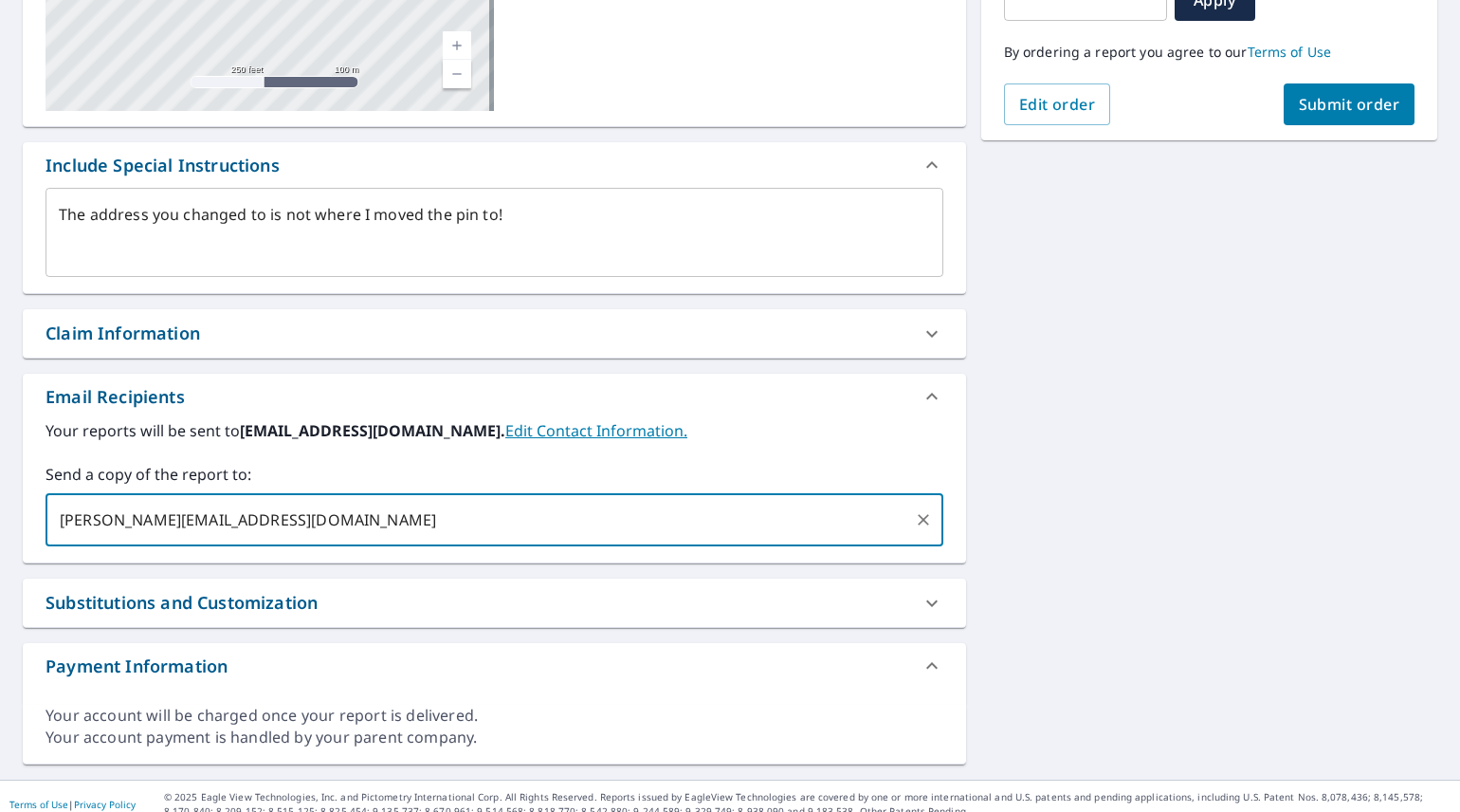
type input "[PERSON_NAME][EMAIL_ADDRESS][DOMAIN_NAME]"
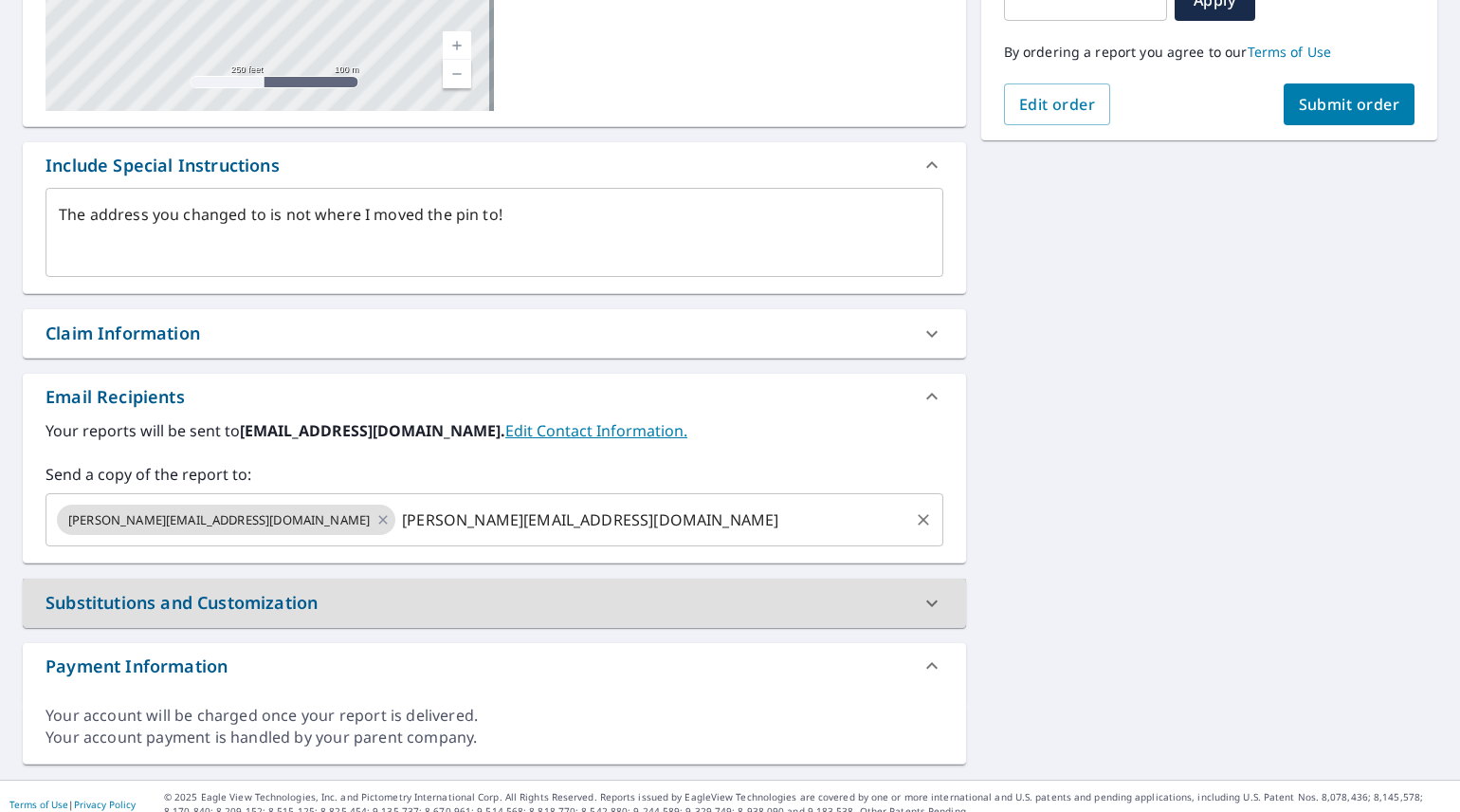
type textarea "x"
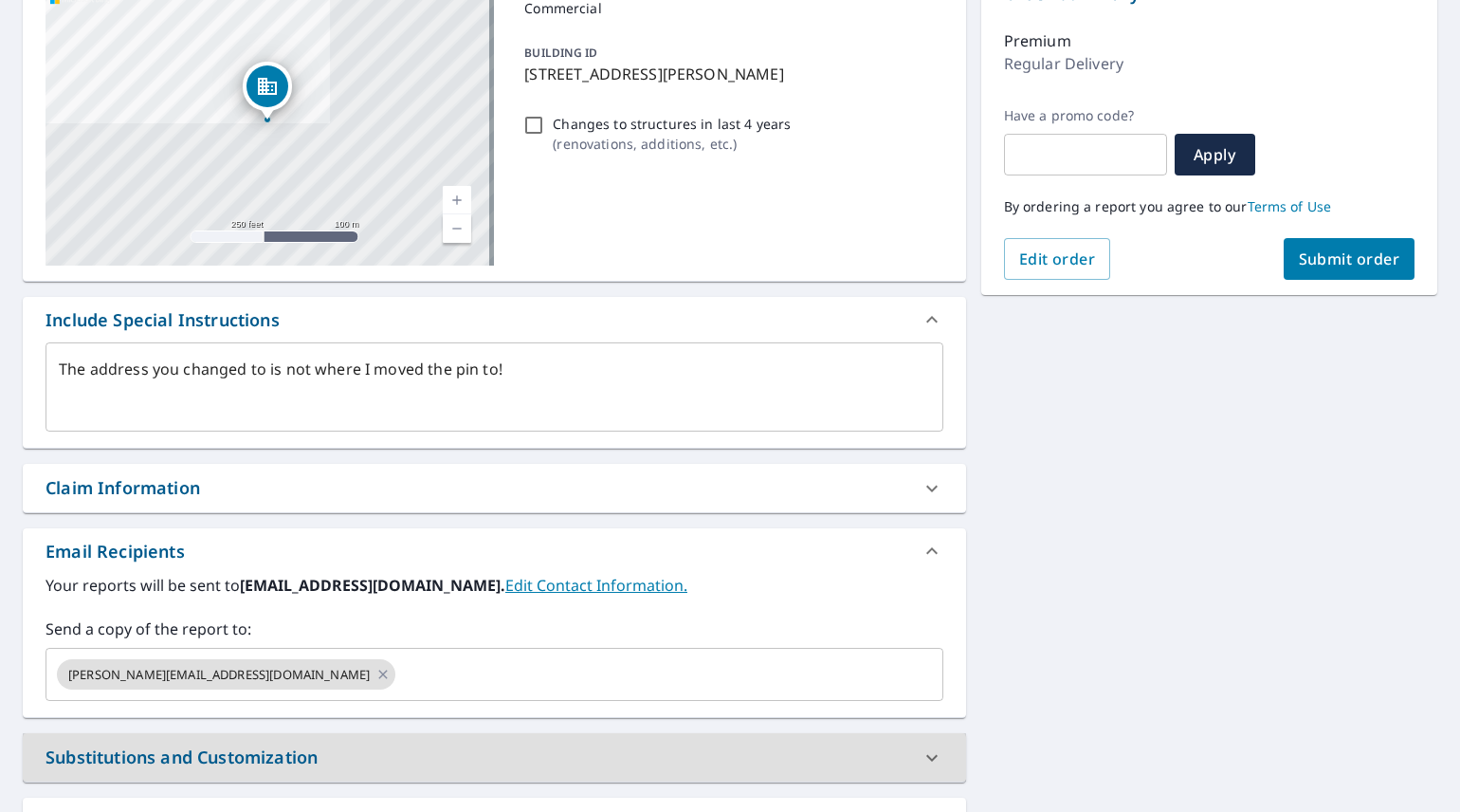
scroll to position [0, 0]
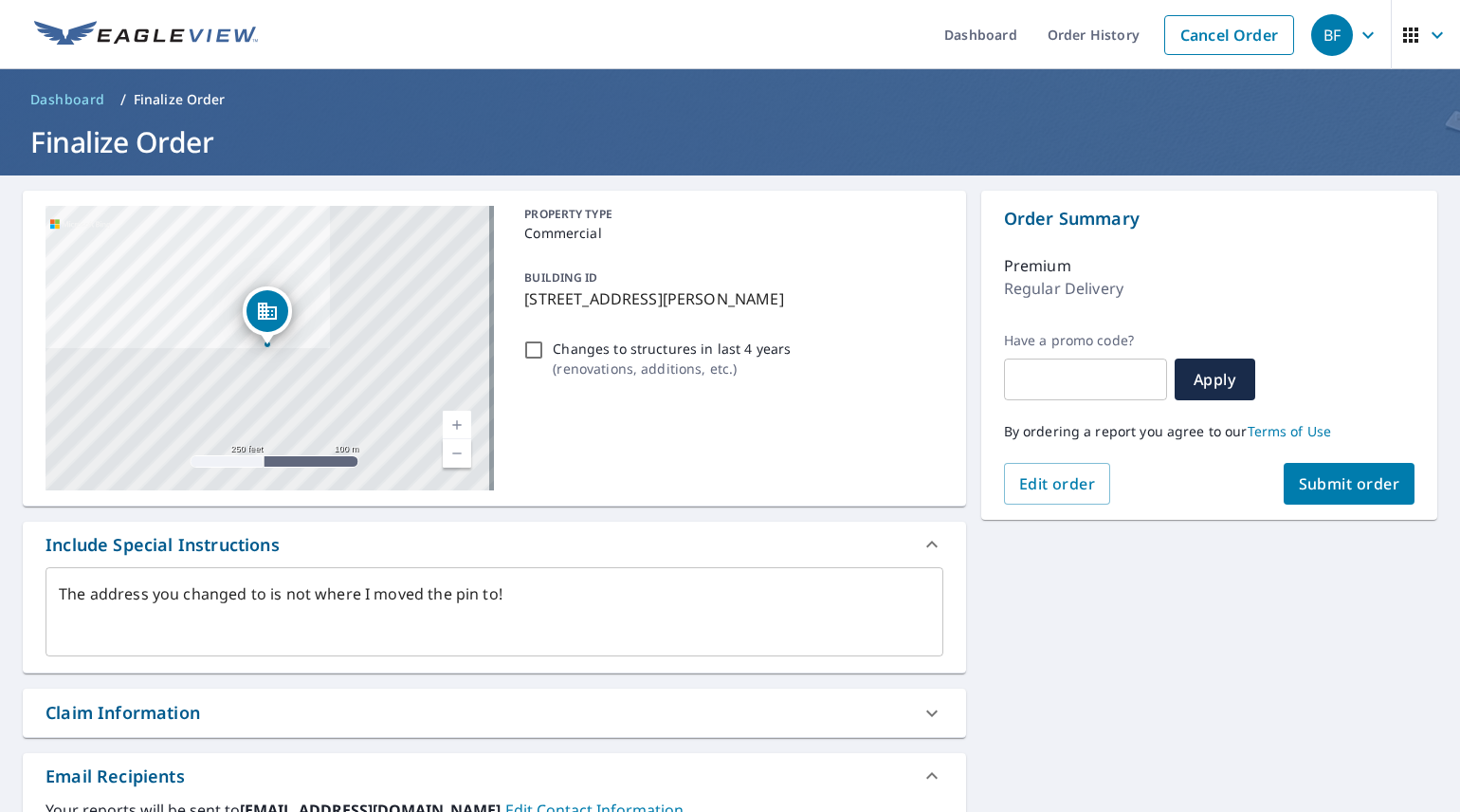
click at [1316, 485] on span "Submit order" at bounding box center [1350, 483] width 102 height 21
type textarea "x"
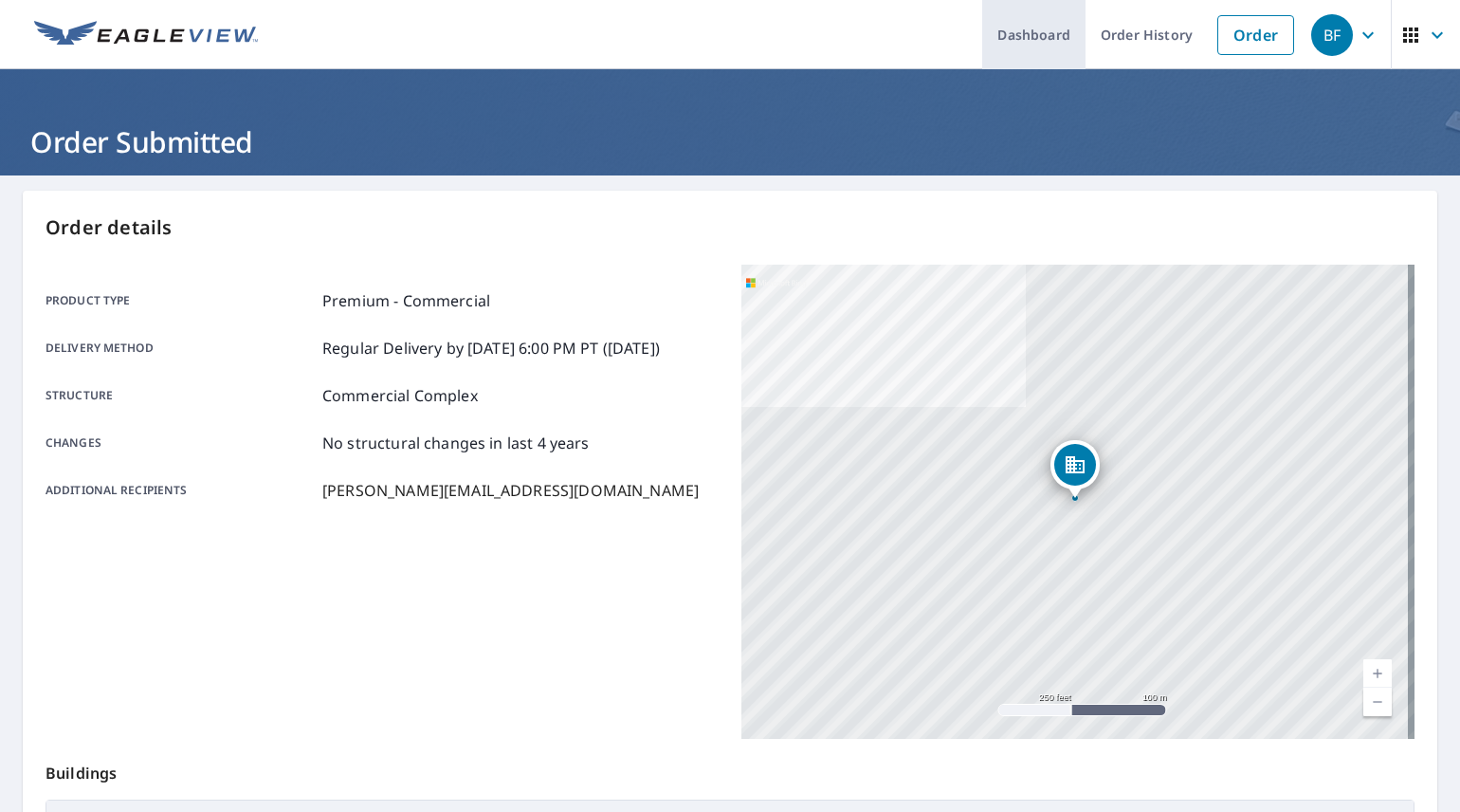
click at [1018, 35] on link "Dashboard" at bounding box center [1034, 35] width 103 height 70
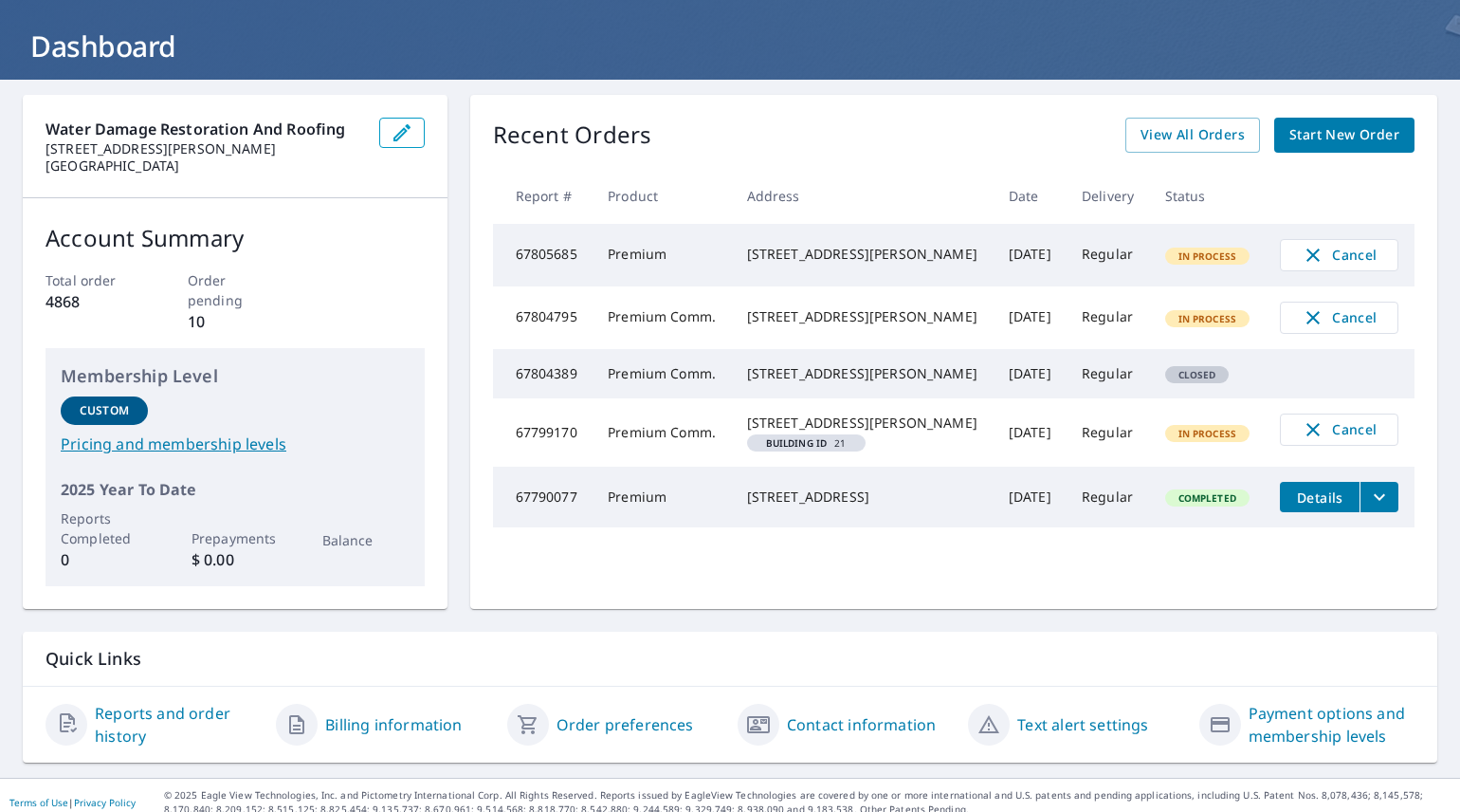
scroll to position [107, 0]
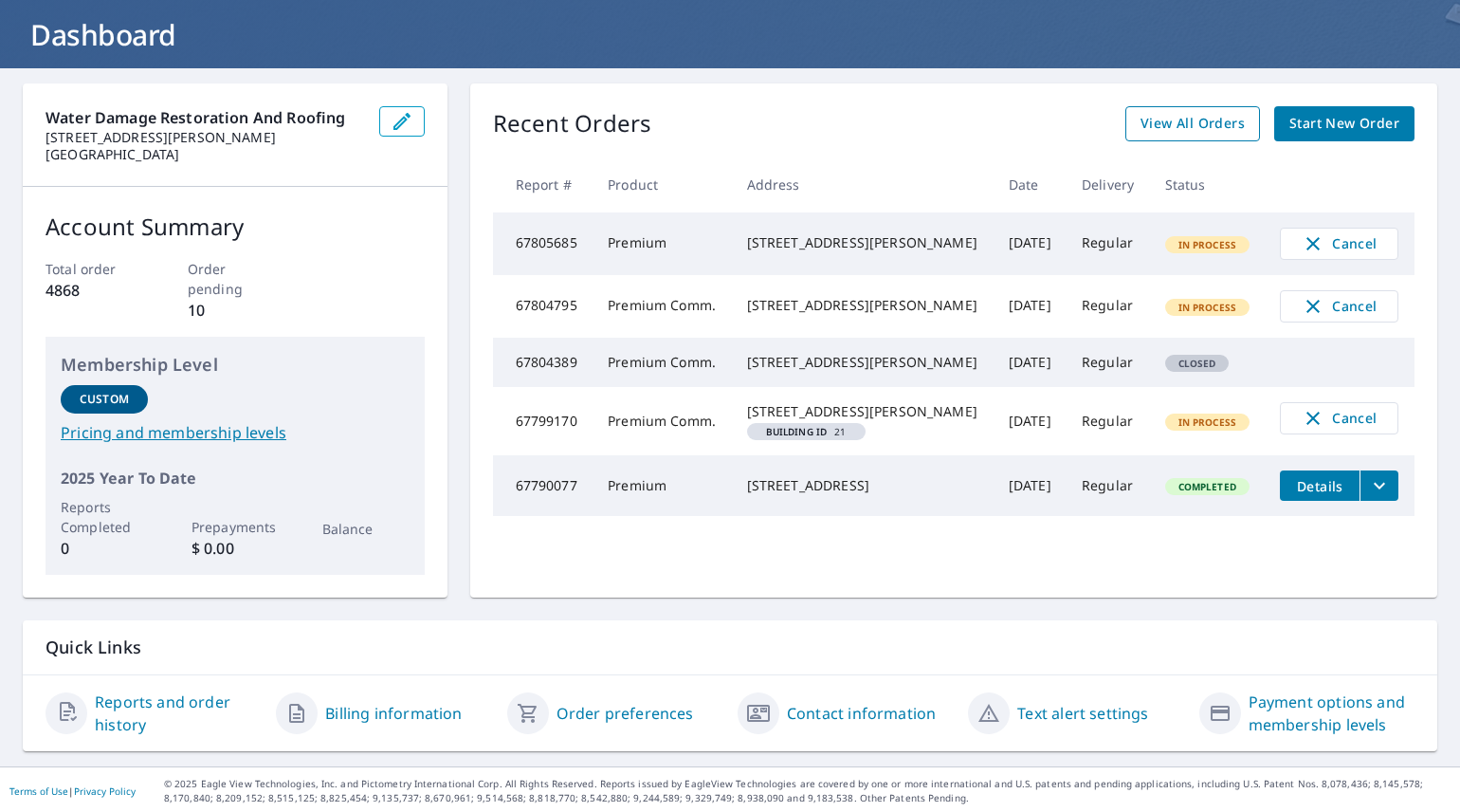
click at [1187, 122] on span "View All Orders" at bounding box center [1193, 124] width 104 height 24
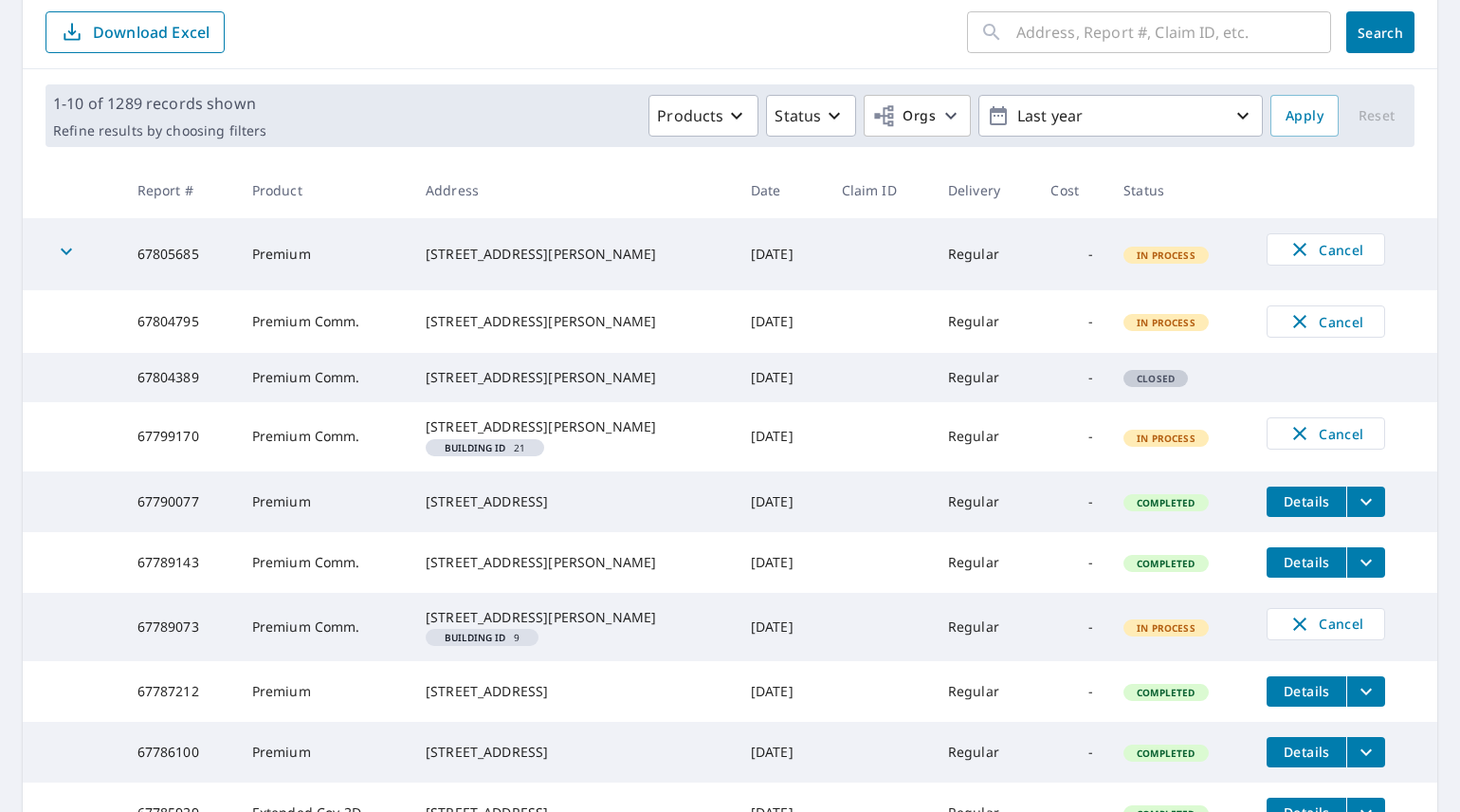
scroll to position [297, 0]
